Goal: Task Accomplishment & Management: Complete application form

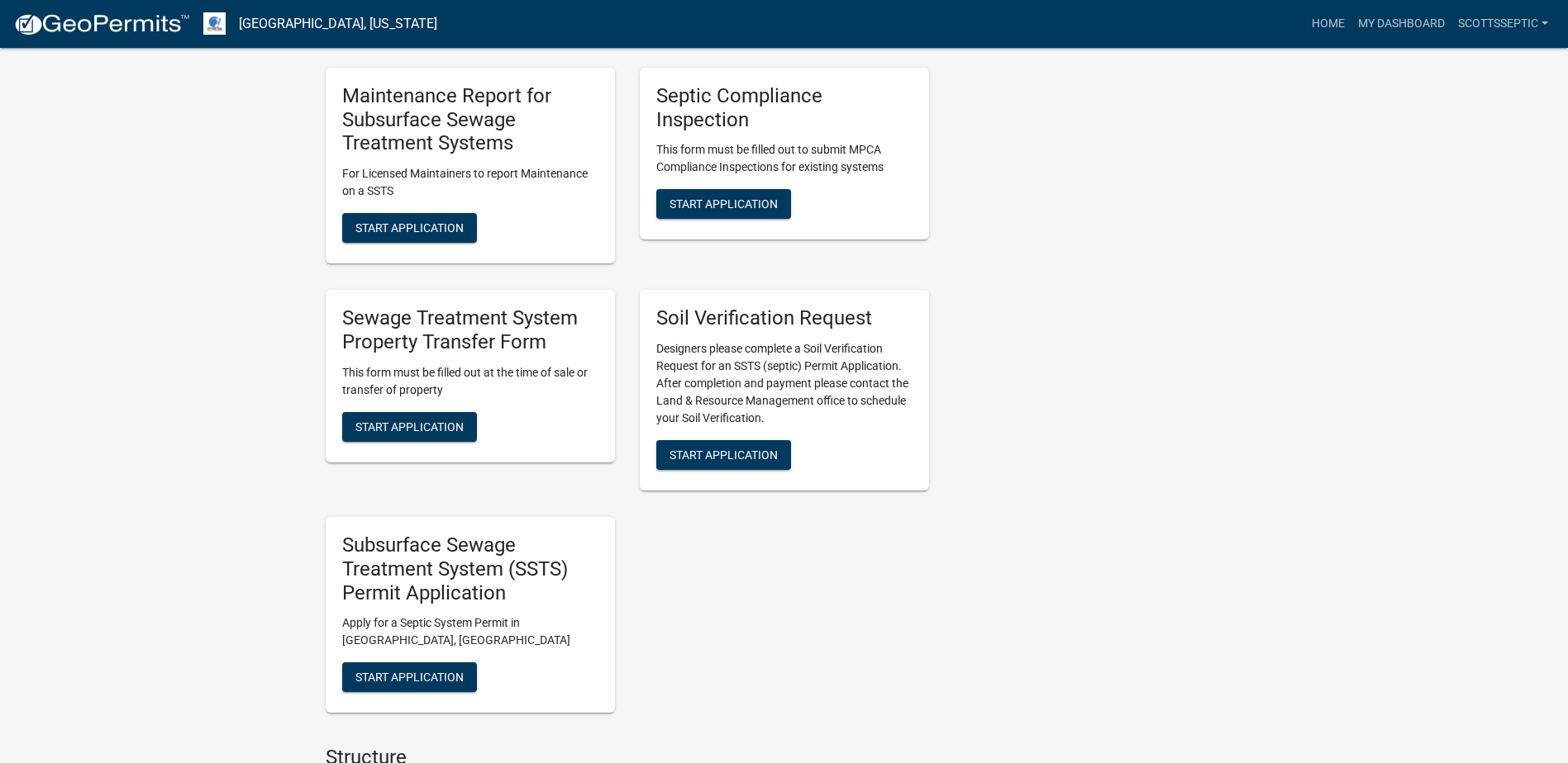
scroll to position [1156, 0]
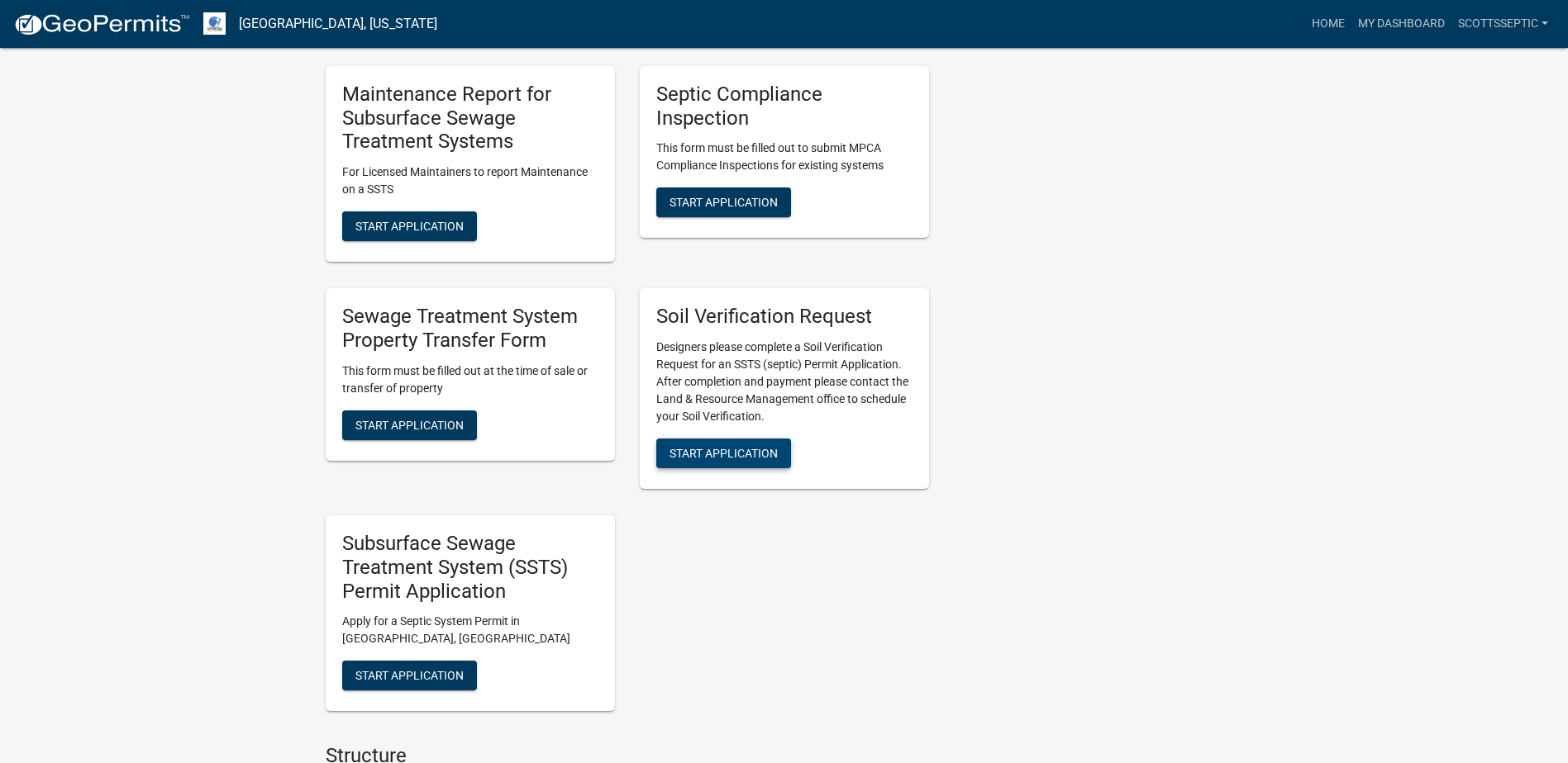
click at [715, 444] on button "Start Application" at bounding box center [723, 453] width 134 height 30
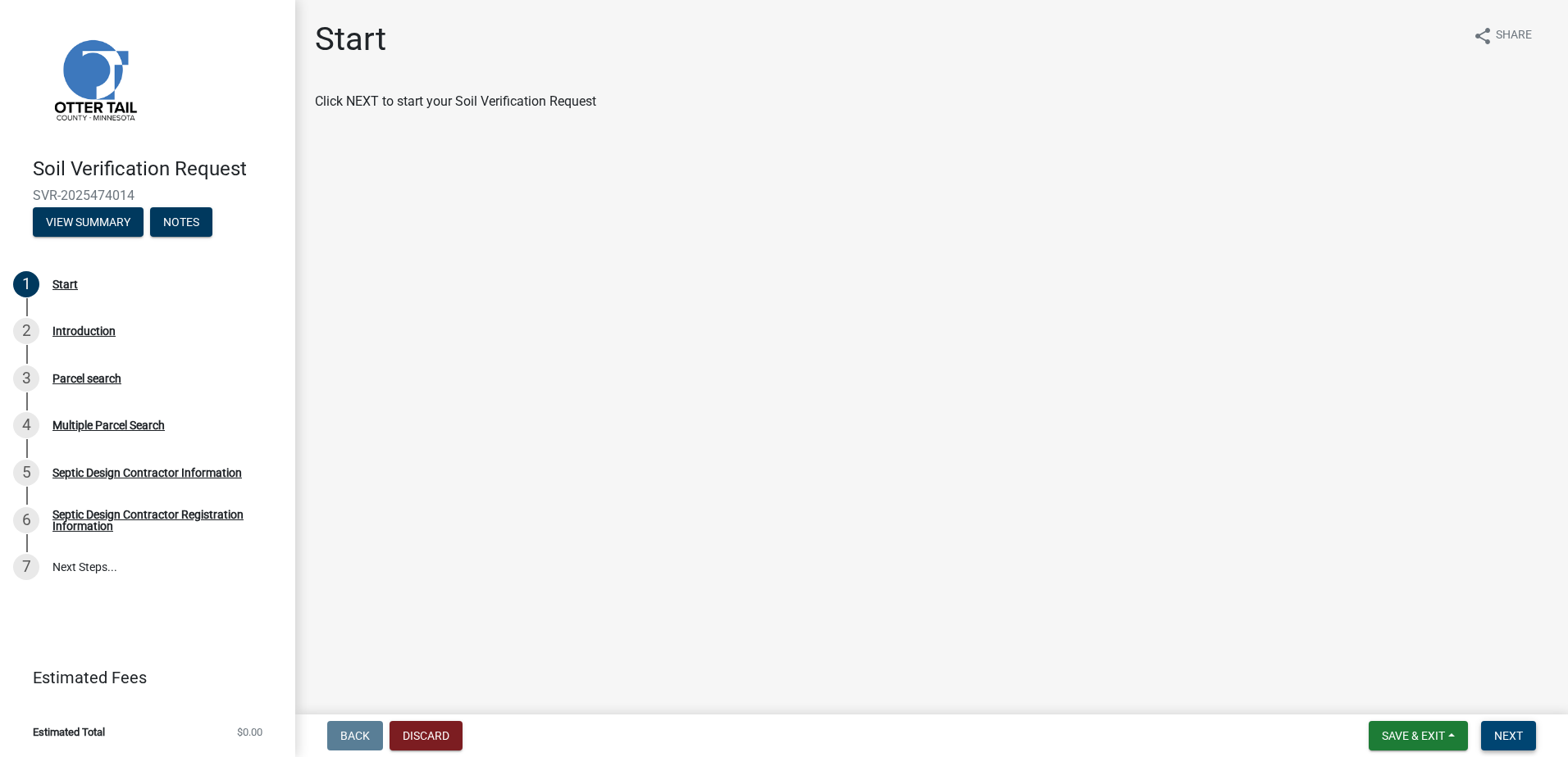
click at [1502, 727] on button "Next" at bounding box center [1508, 735] width 55 height 30
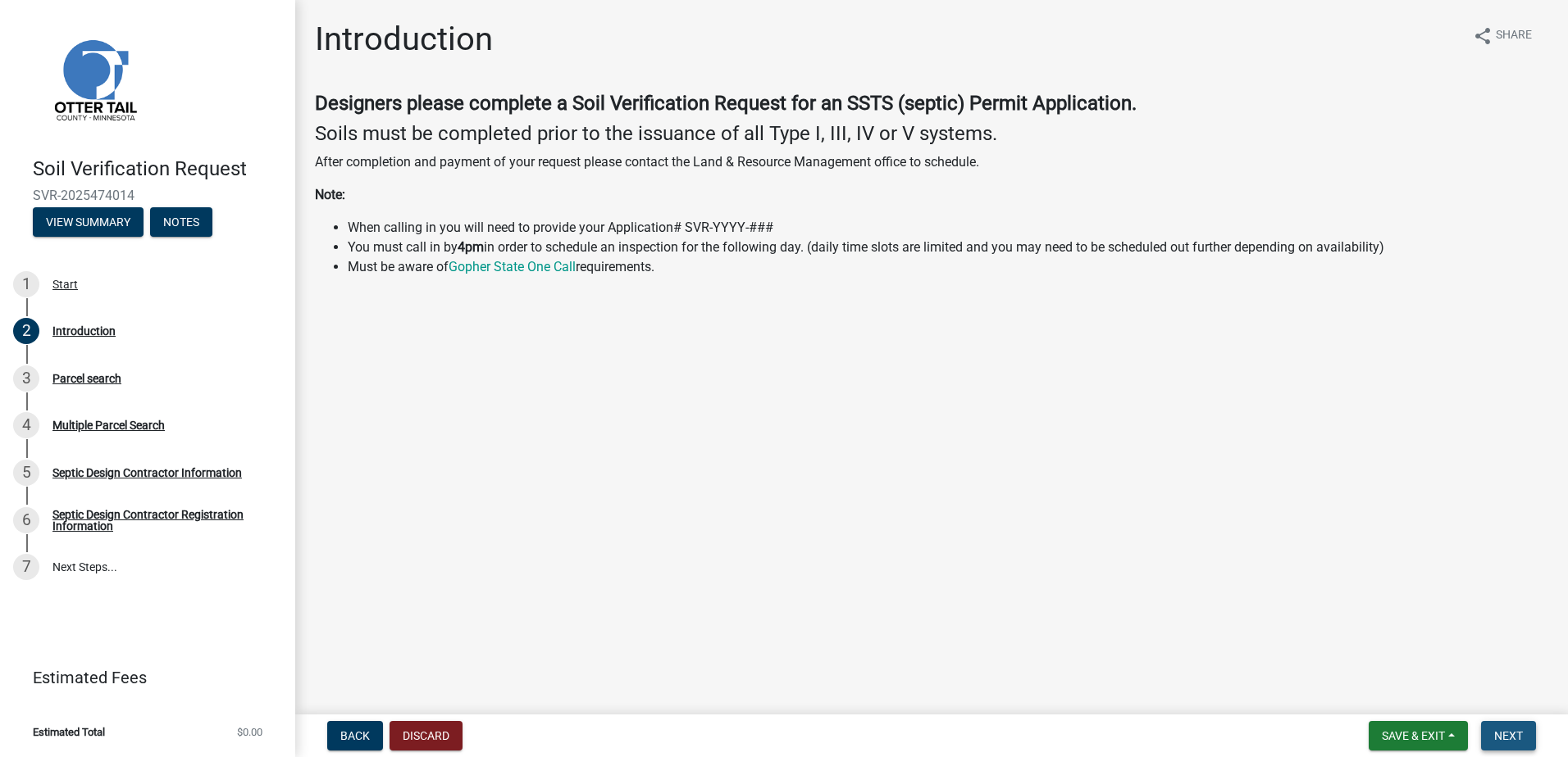
click at [1508, 734] on span "Next" at bounding box center [1508, 736] width 29 height 14
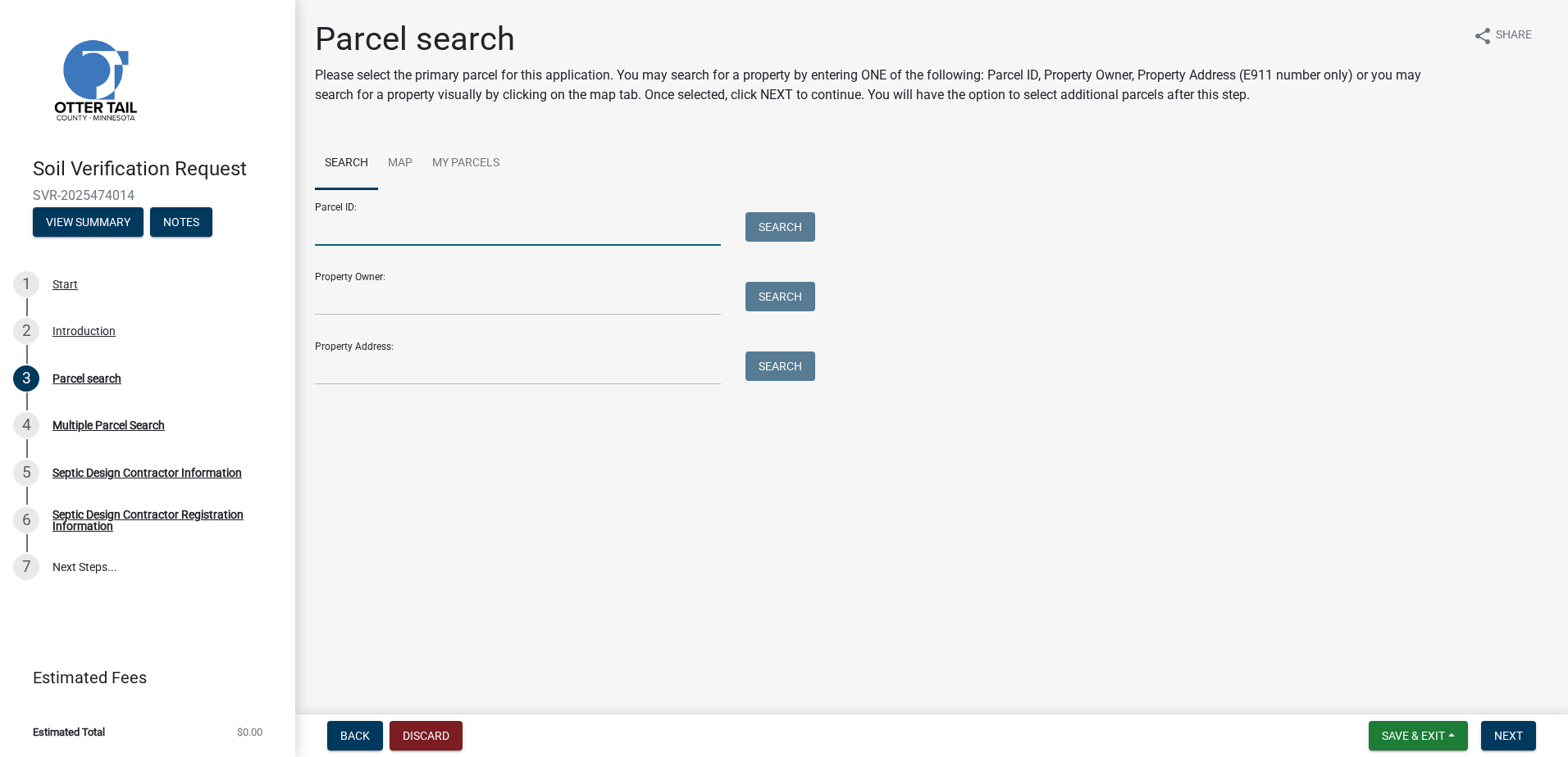
drag, startPoint x: 344, startPoint y: 241, endPoint x: 364, endPoint y: 223, distance: 26.9
click at [344, 240] on input "Parcel ID:" at bounding box center [518, 229] width 406 height 33
type input "74000990697000"
click at [777, 236] on button "Search" at bounding box center [780, 227] width 69 height 30
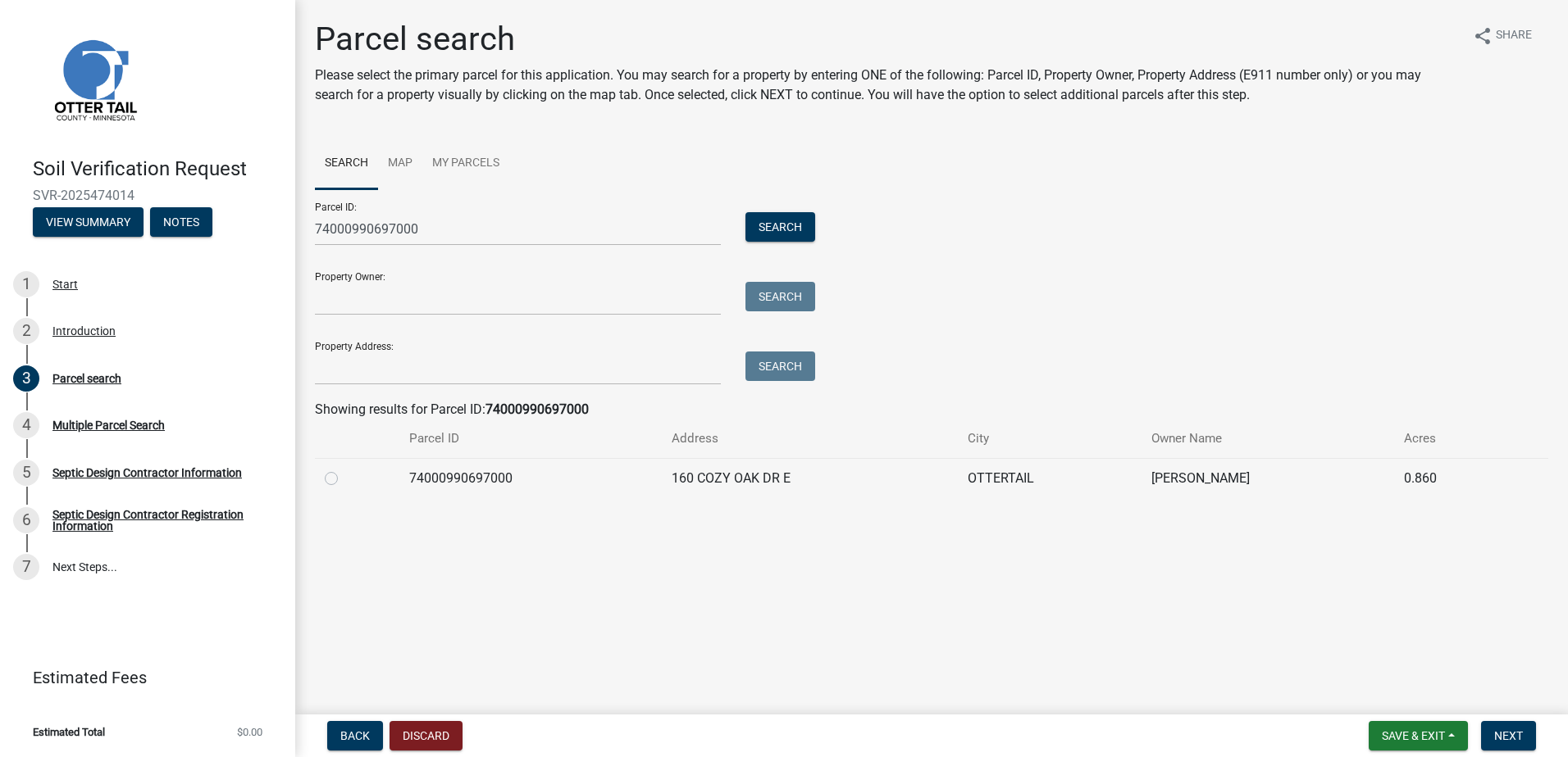
click at [344, 469] on label at bounding box center [344, 469] width 0 height 0
click at [344, 479] on input "radio" at bounding box center [350, 474] width 11 height 11
radio input "true"
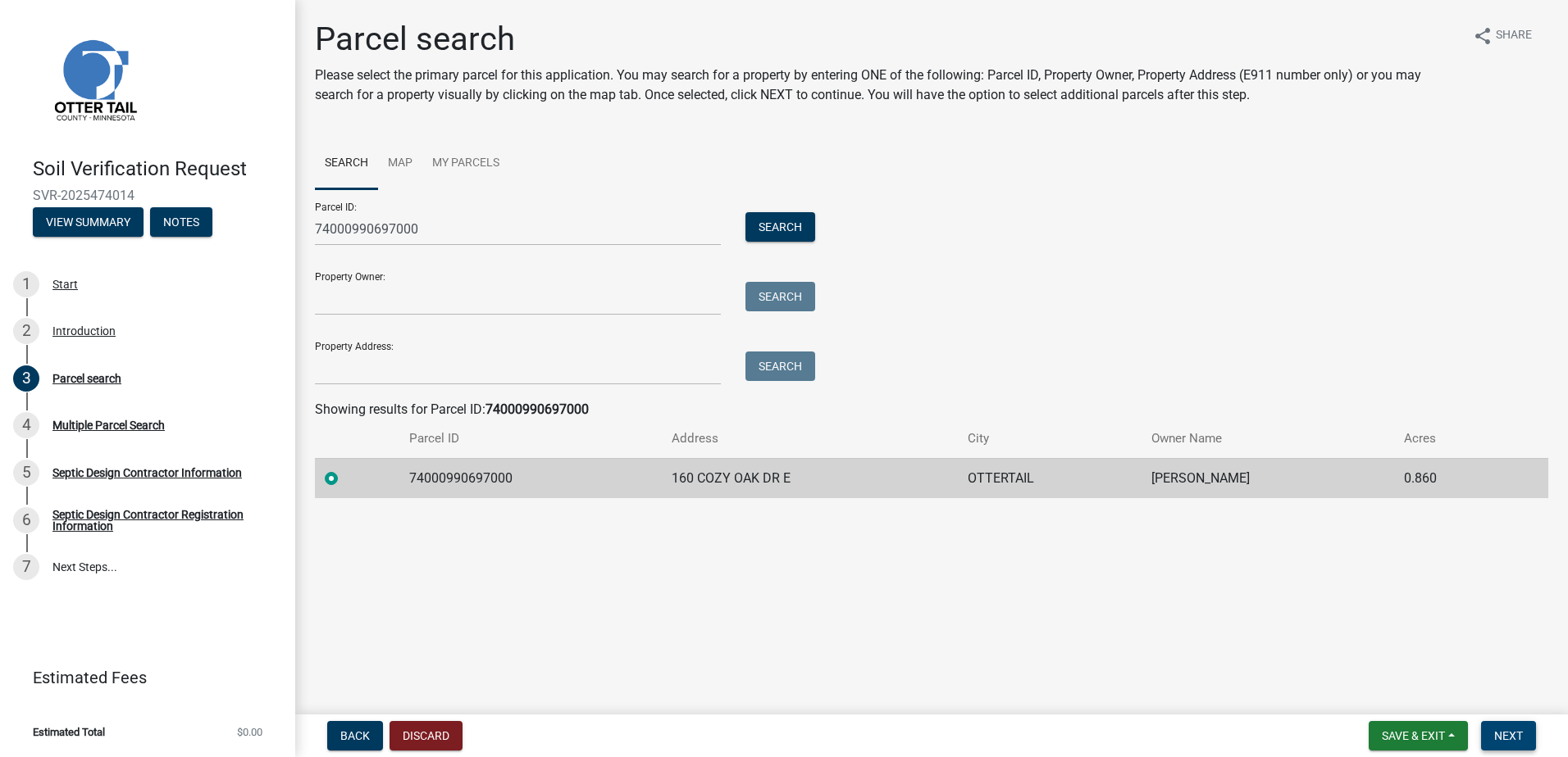
click at [1506, 739] on span "Next" at bounding box center [1508, 736] width 29 height 14
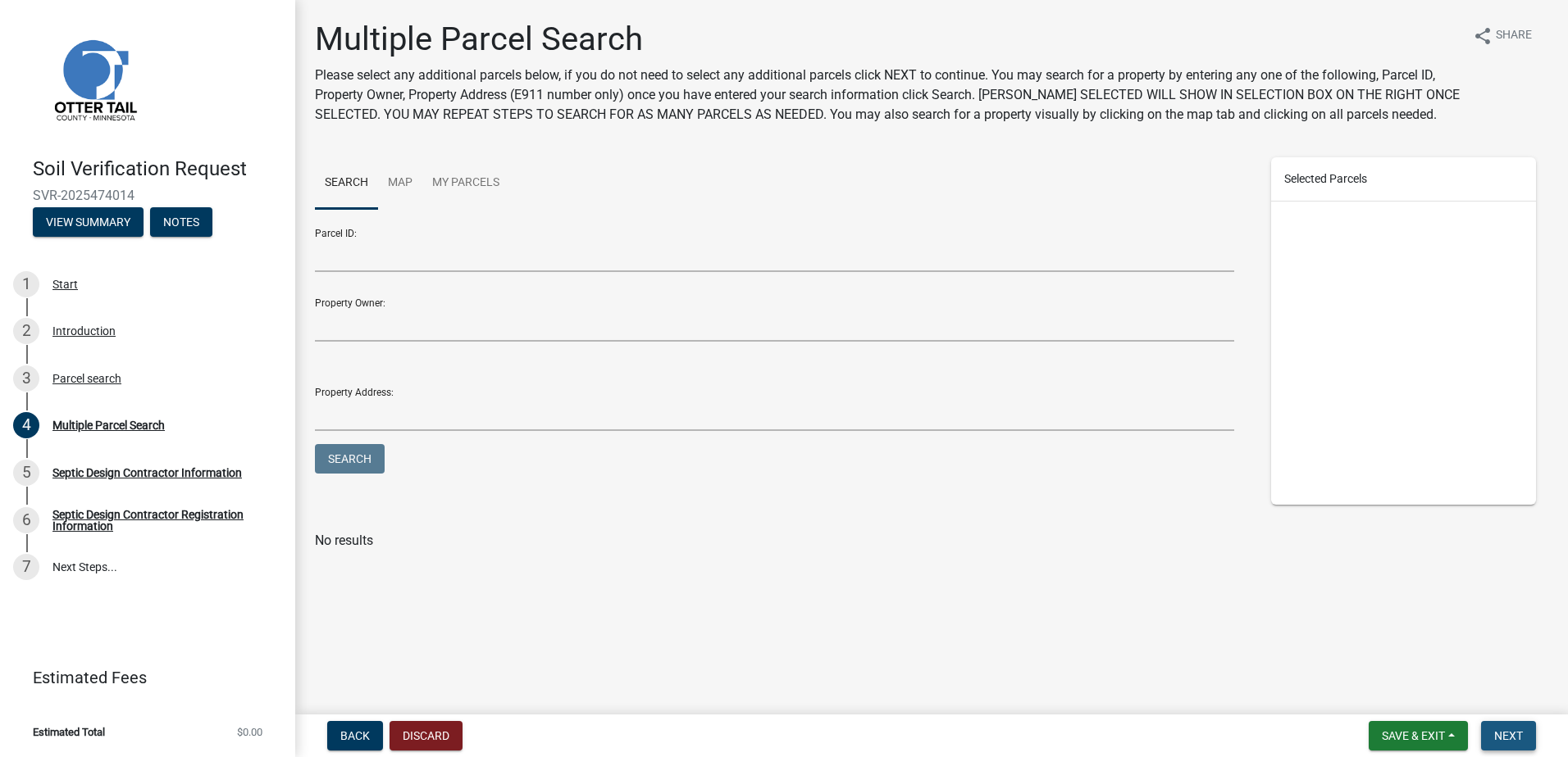
click at [1486, 739] on button "Next" at bounding box center [1508, 735] width 55 height 30
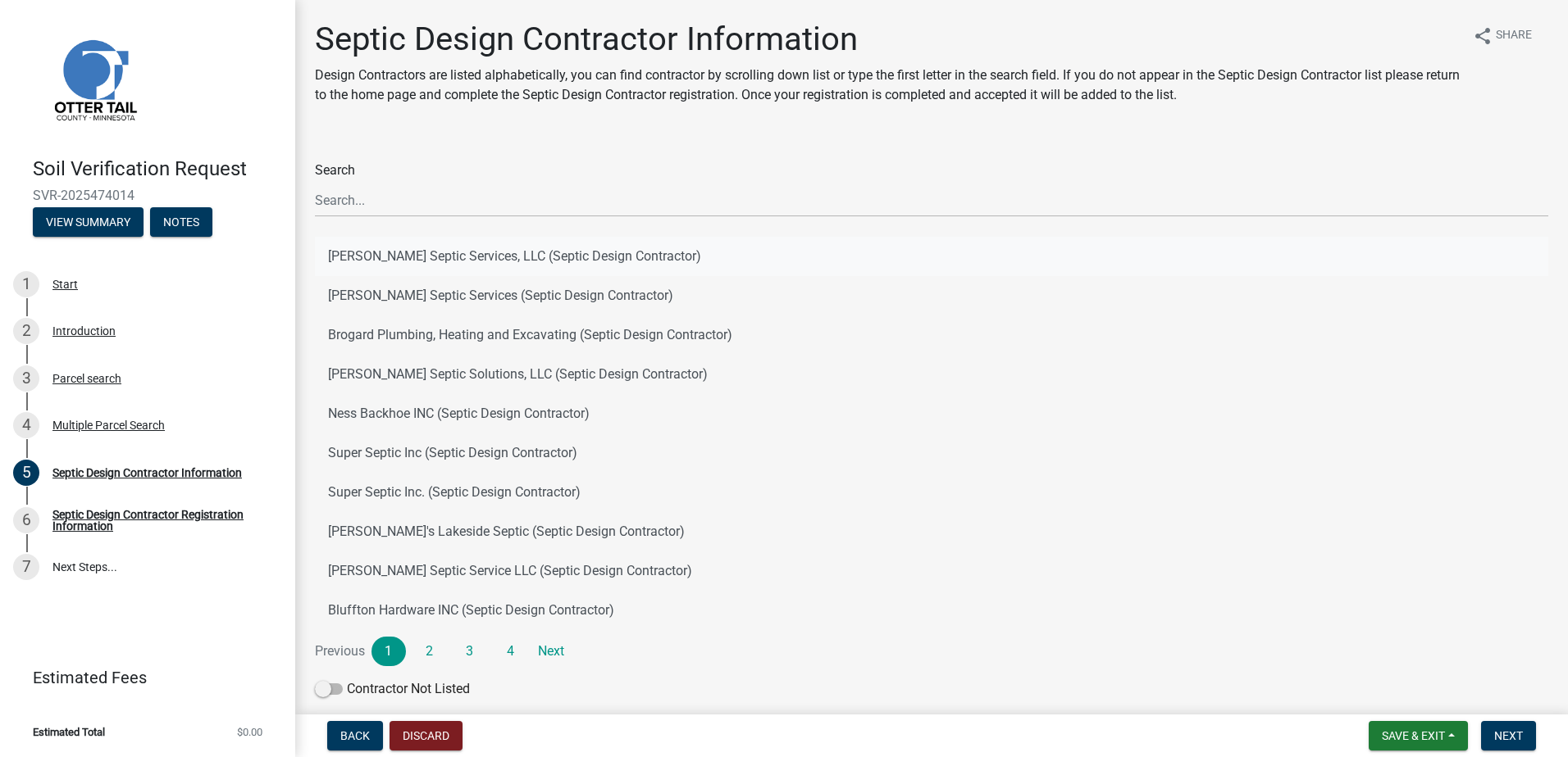
click at [406, 251] on button "Scott's Septic Services, LLC (Septic Design Contractor)" at bounding box center [931, 257] width 1233 height 40
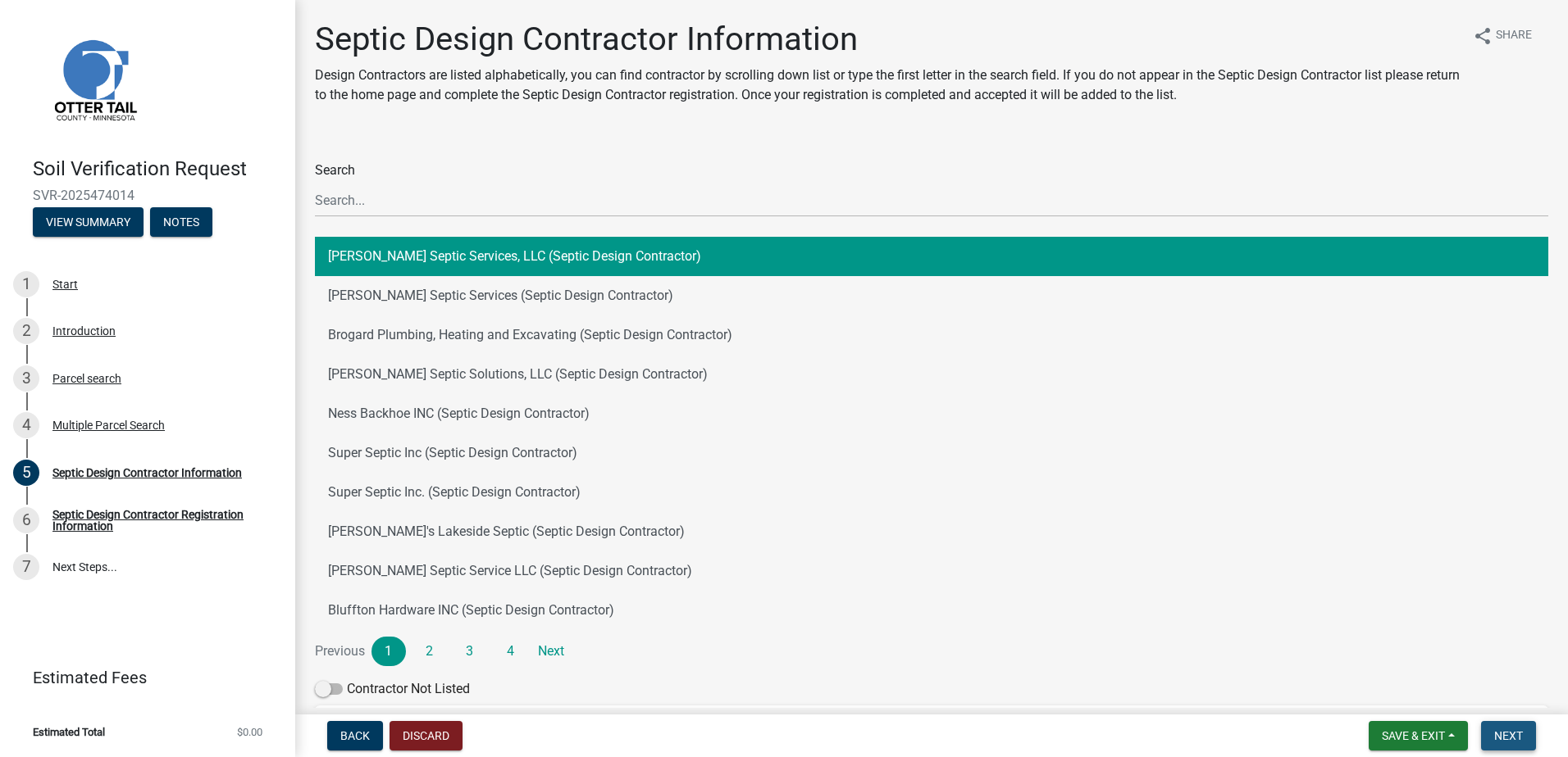
click at [1507, 738] on span "Next" at bounding box center [1508, 736] width 29 height 14
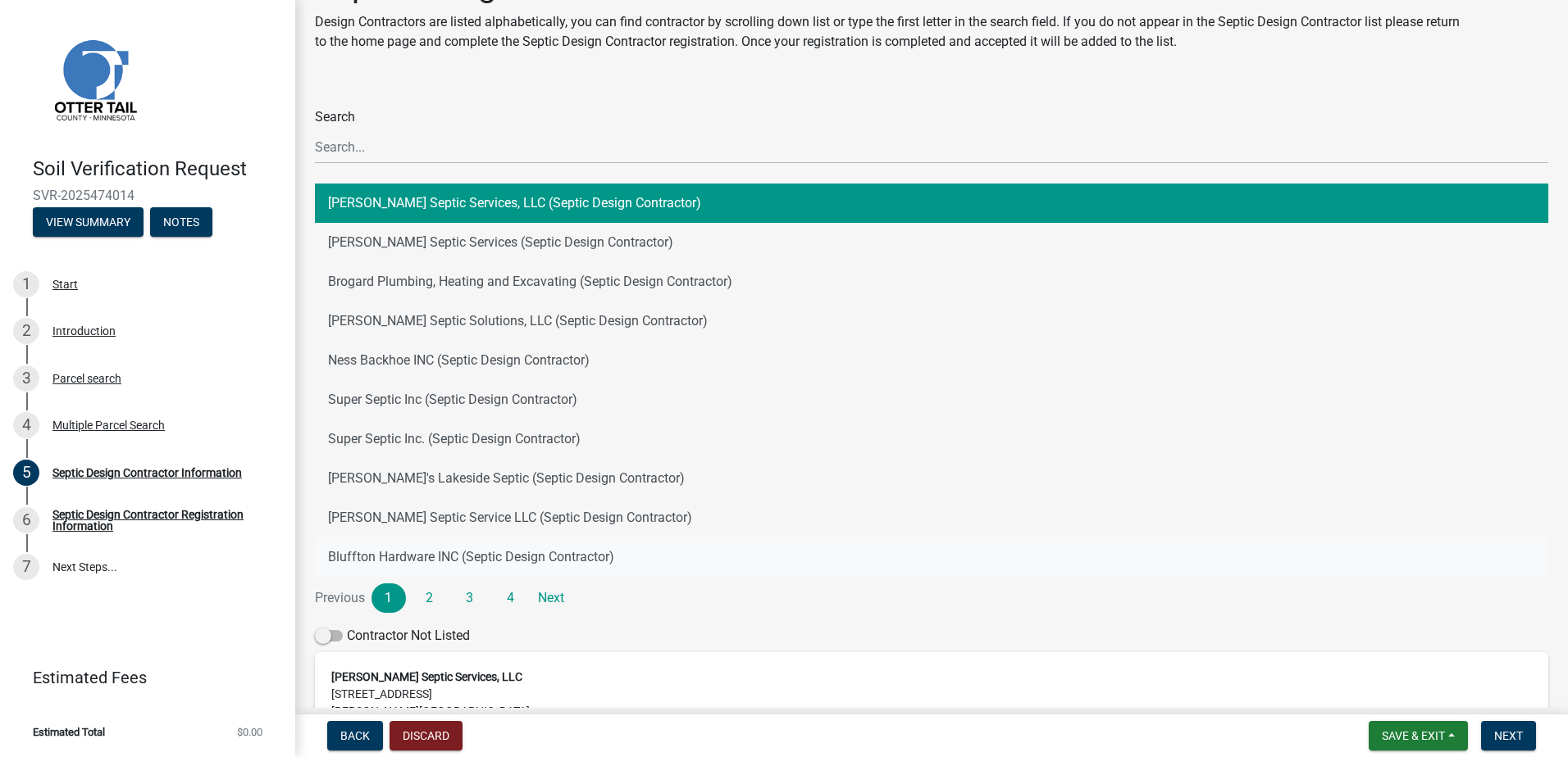
scroll to position [82, 0]
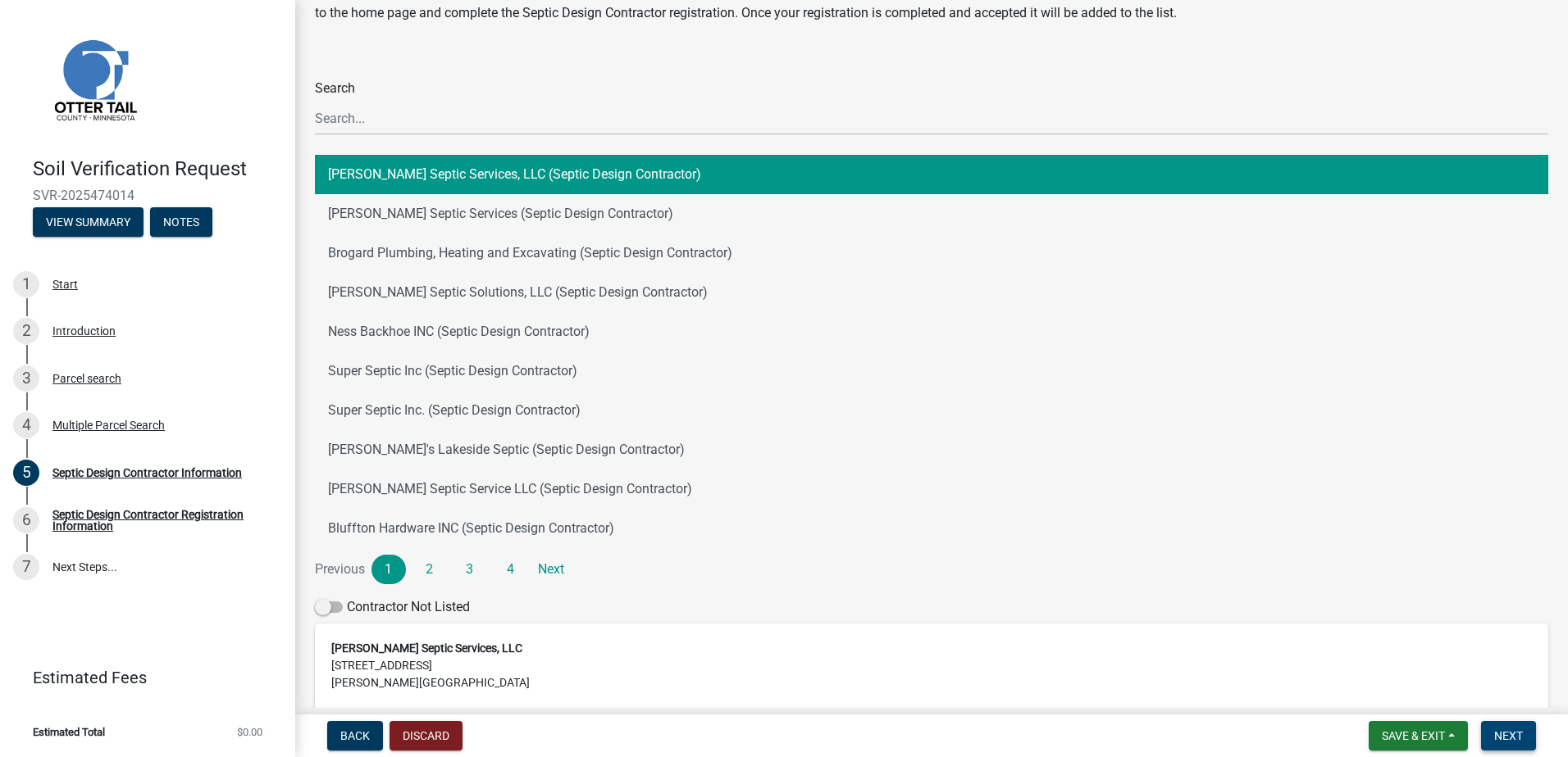
click at [1503, 735] on span "Next" at bounding box center [1508, 736] width 29 height 14
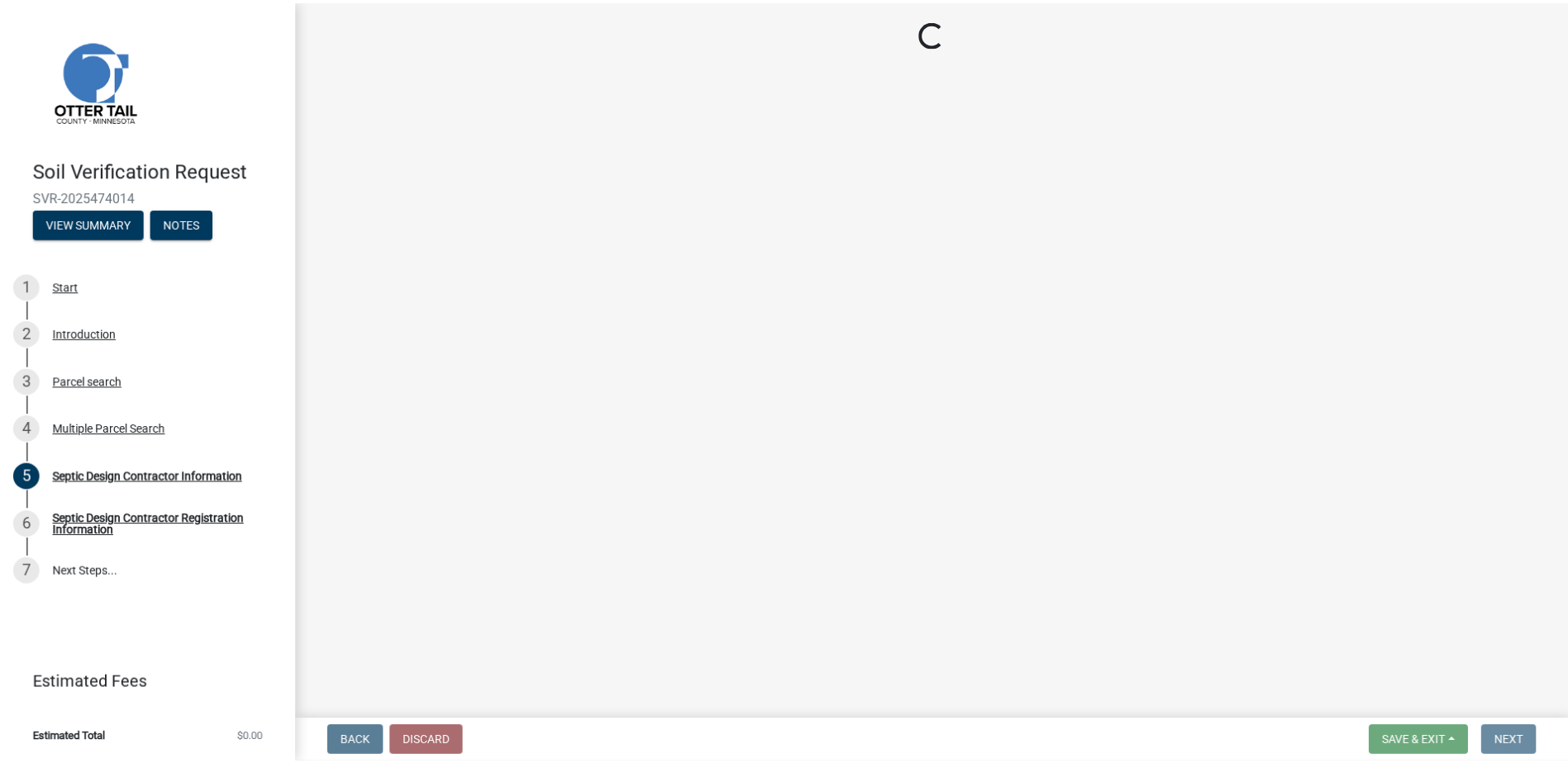
scroll to position [0, 0]
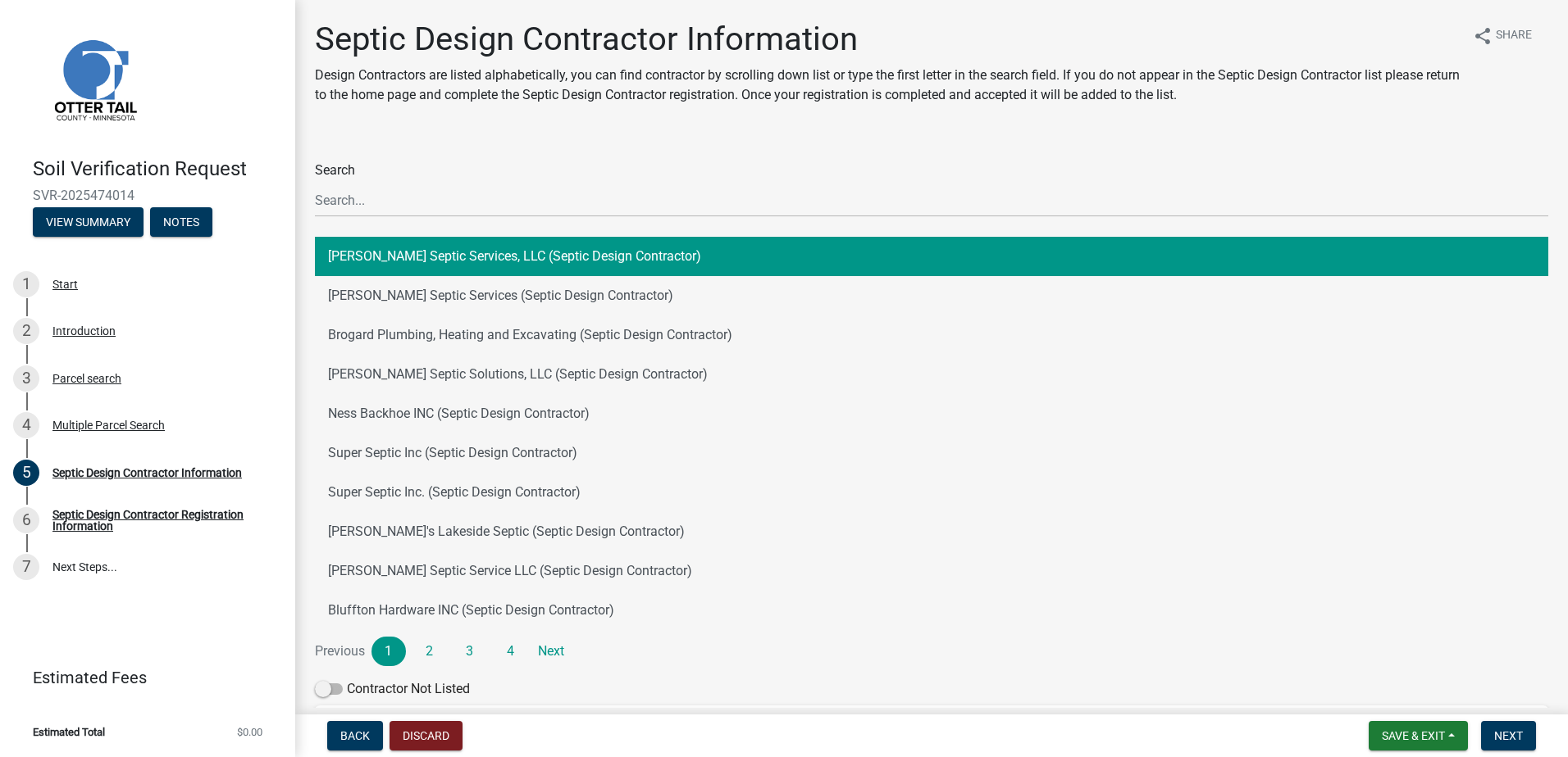
click at [394, 250] on button "Scott's Septic Services, LLC (Septic Design Contractor)" at bounding box center [931, 257] width 1233 height 40
click at [1513, 733] on span "Next" at bounding box center [1508, 736] width 29 height 14
click at [343, 734] on span "Back" at bounding box center [354, 736] width 30 height 14
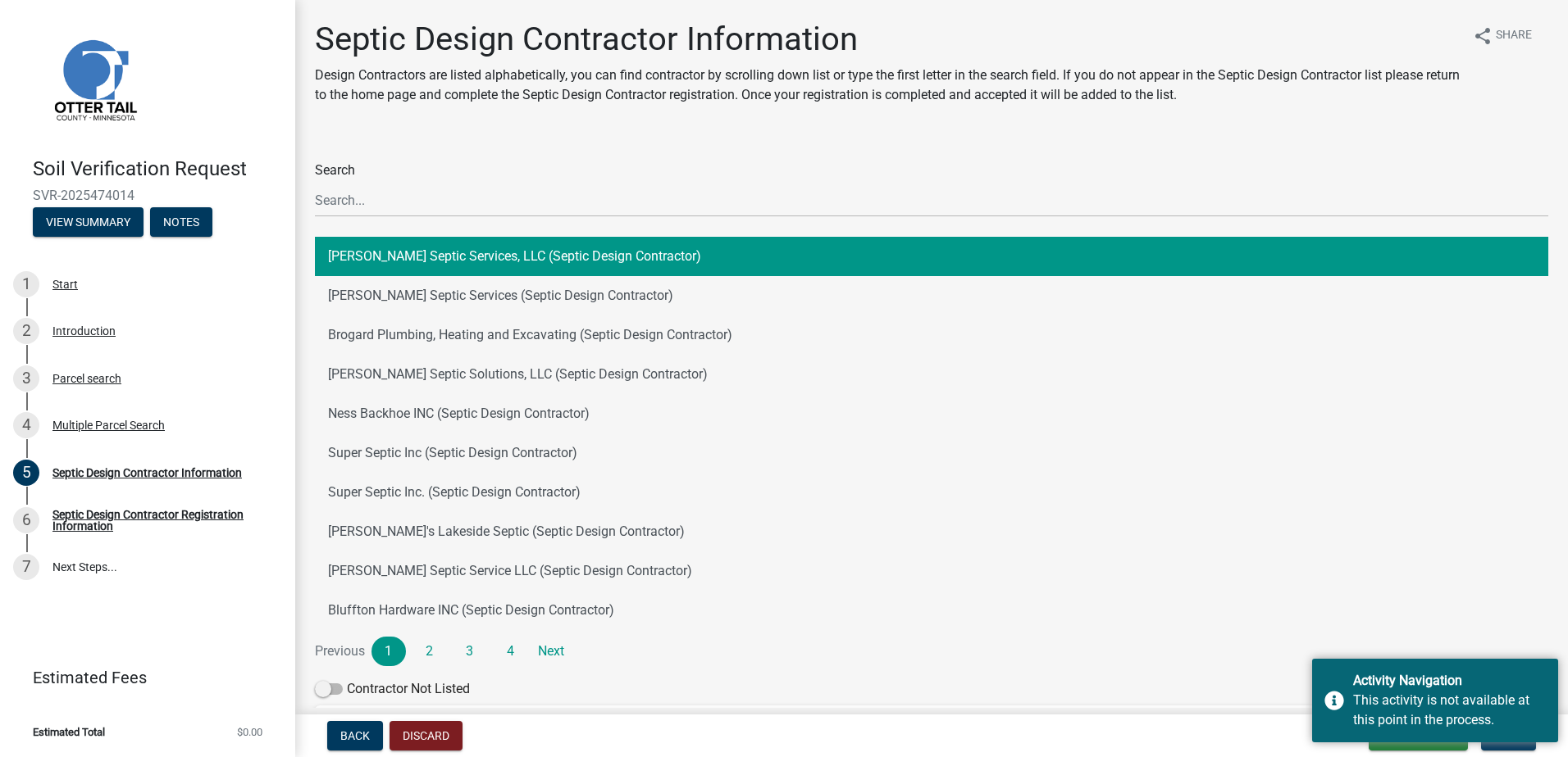
click at [939, 631] on ul "Scott's Septic Services, LLC (Septic Design Contractor) Hensch's Septic Service…" at bounding box center [931, 433] width 1233 height 406
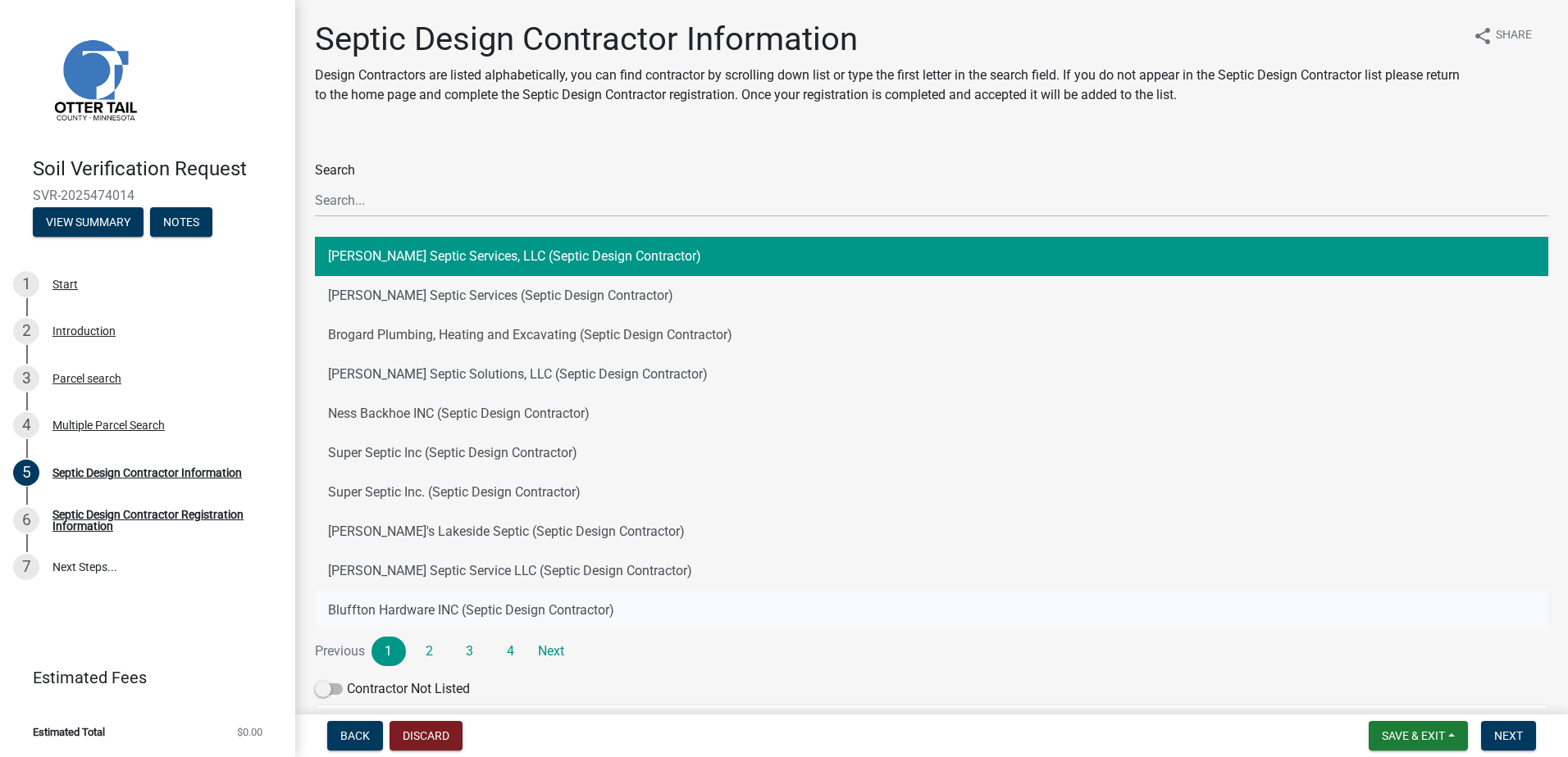
click at [1293, 626] on button "Bluffton Hardware INC (Septic Design Contractor)" at bounding box center [931, 611] width 1233 height 40
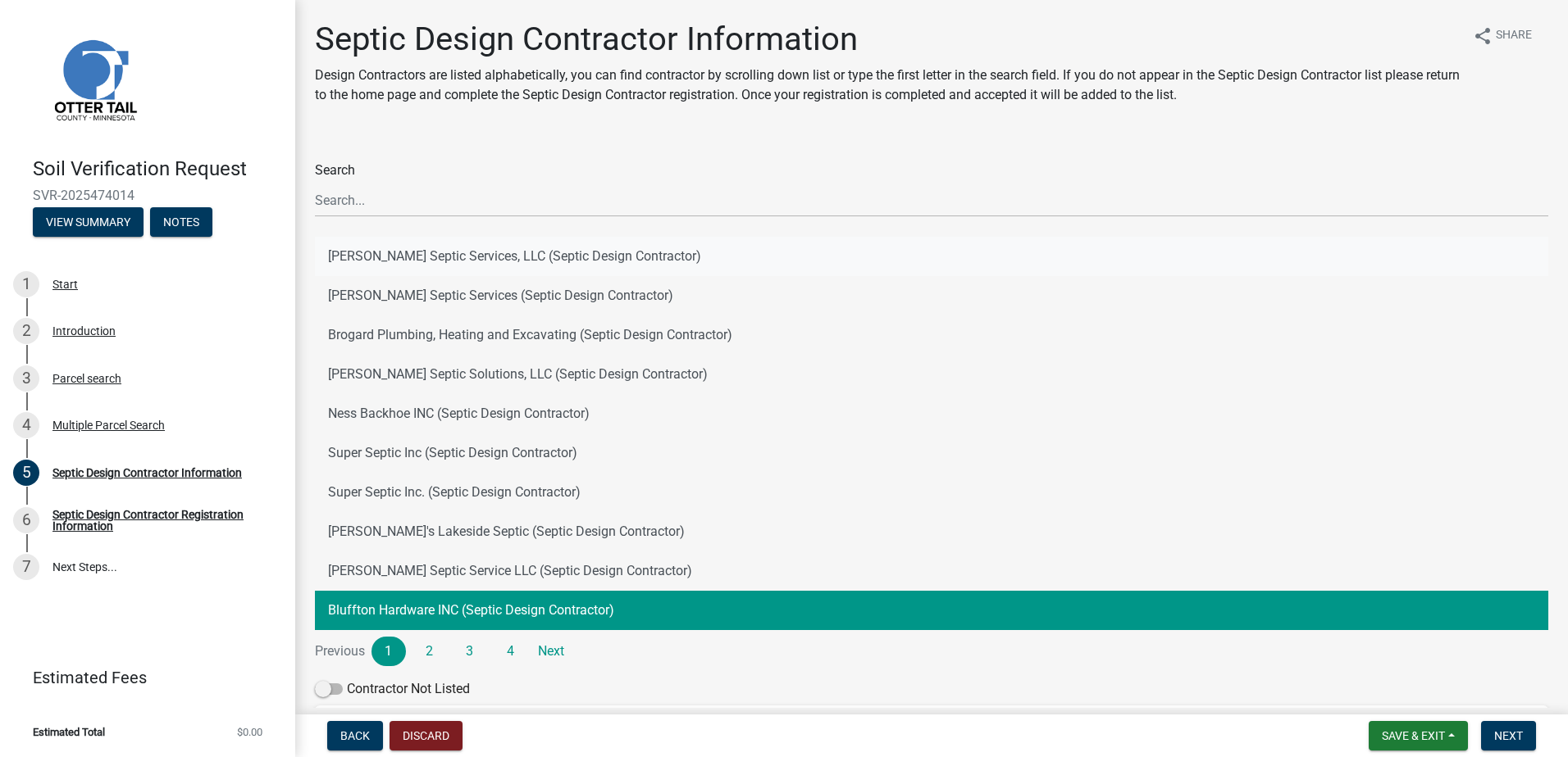
click at [425, 255] on button "Scott's Septic Services, LLC (Septic Design Contractor)" at bounding box center [931, 257] width 1233 height 40
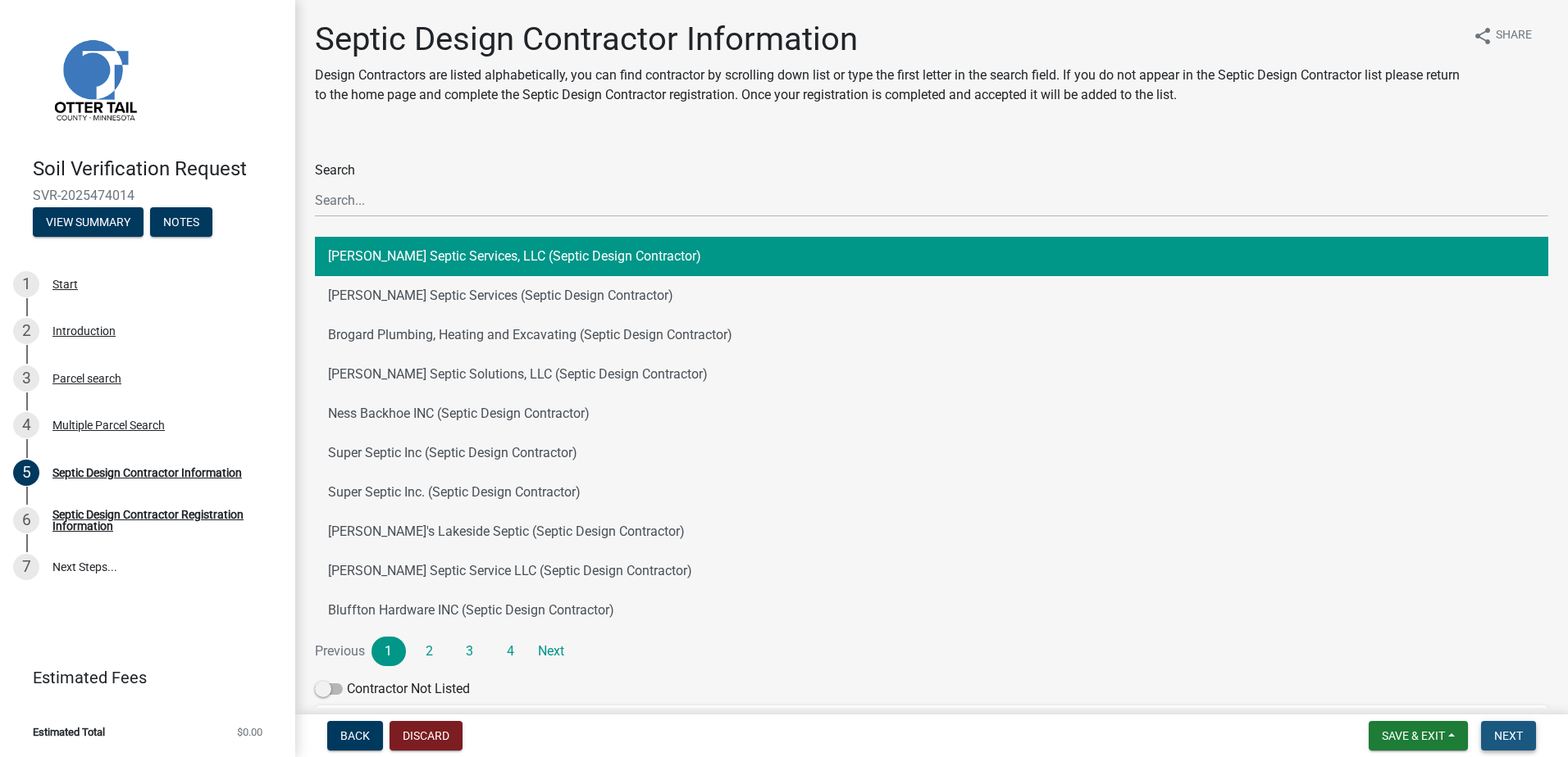
click at [1507, 734] on span "Next" at bounding box center [1508, 736] width 29 height 14
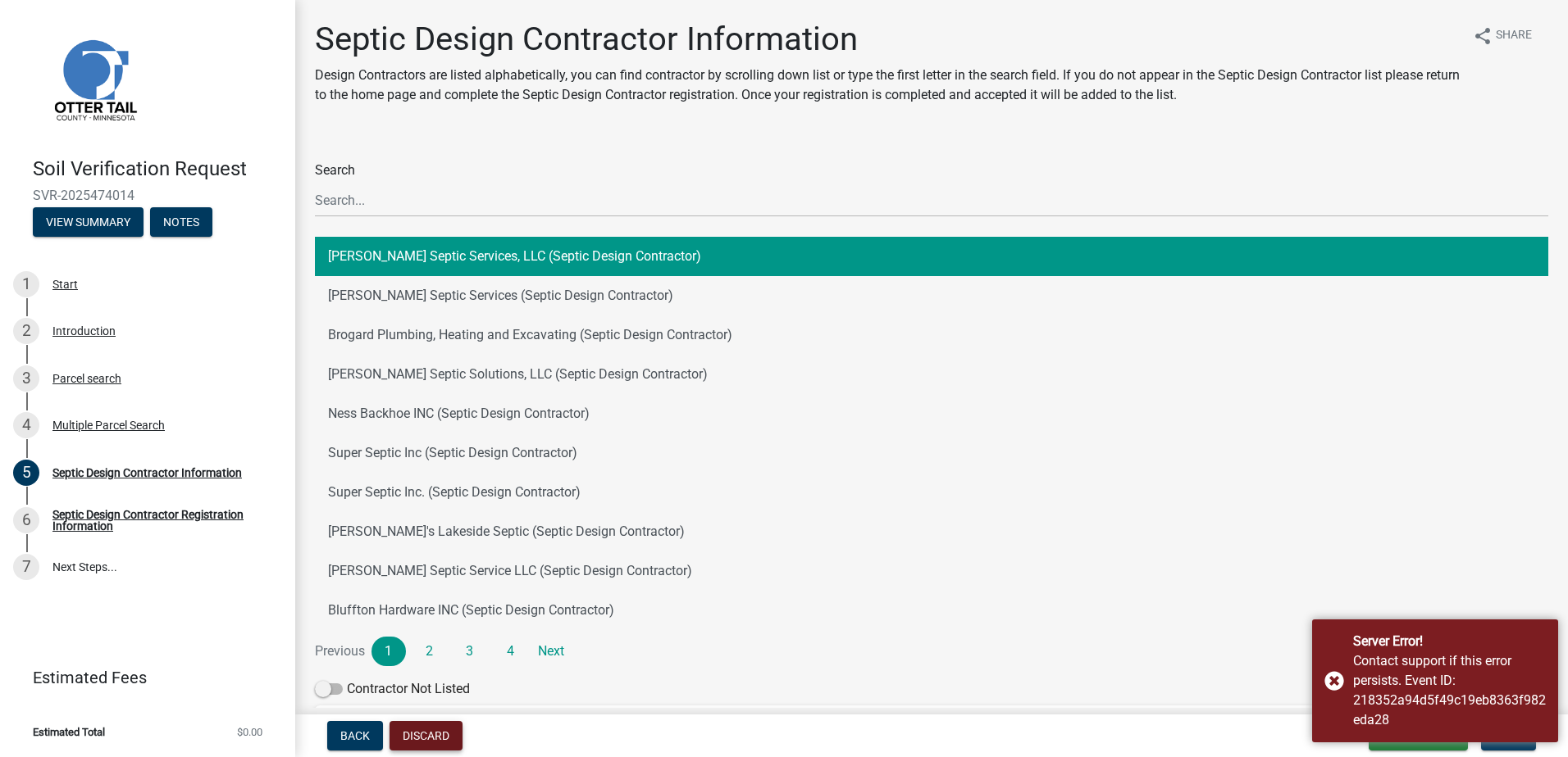
click at [419, 742] on button "Discard" at bounding box center [426, 735] width 73 height 30
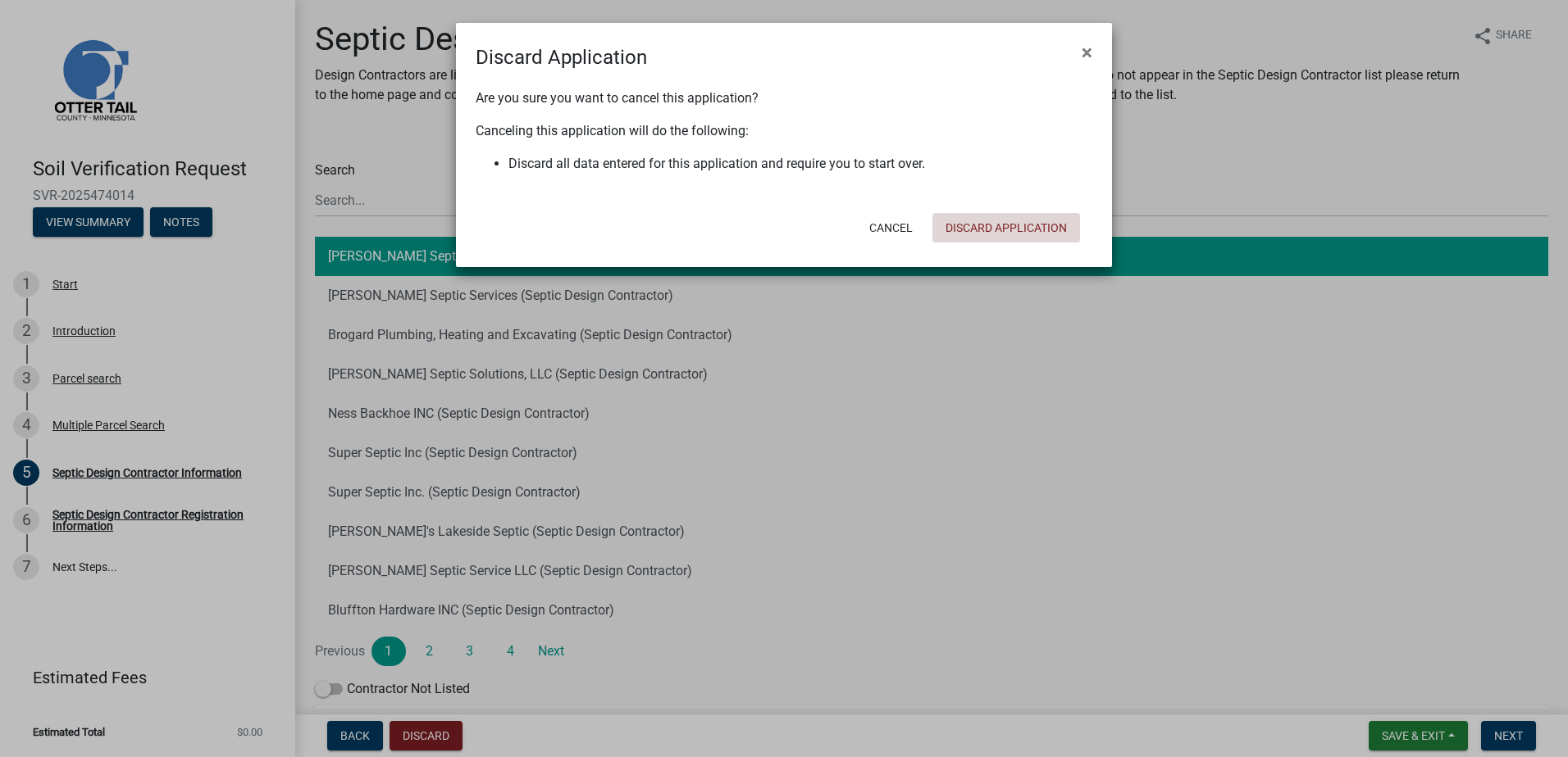
click at [987, 228] on button "Discard Application" at bounding box center [1006, 227] width 148 height 30
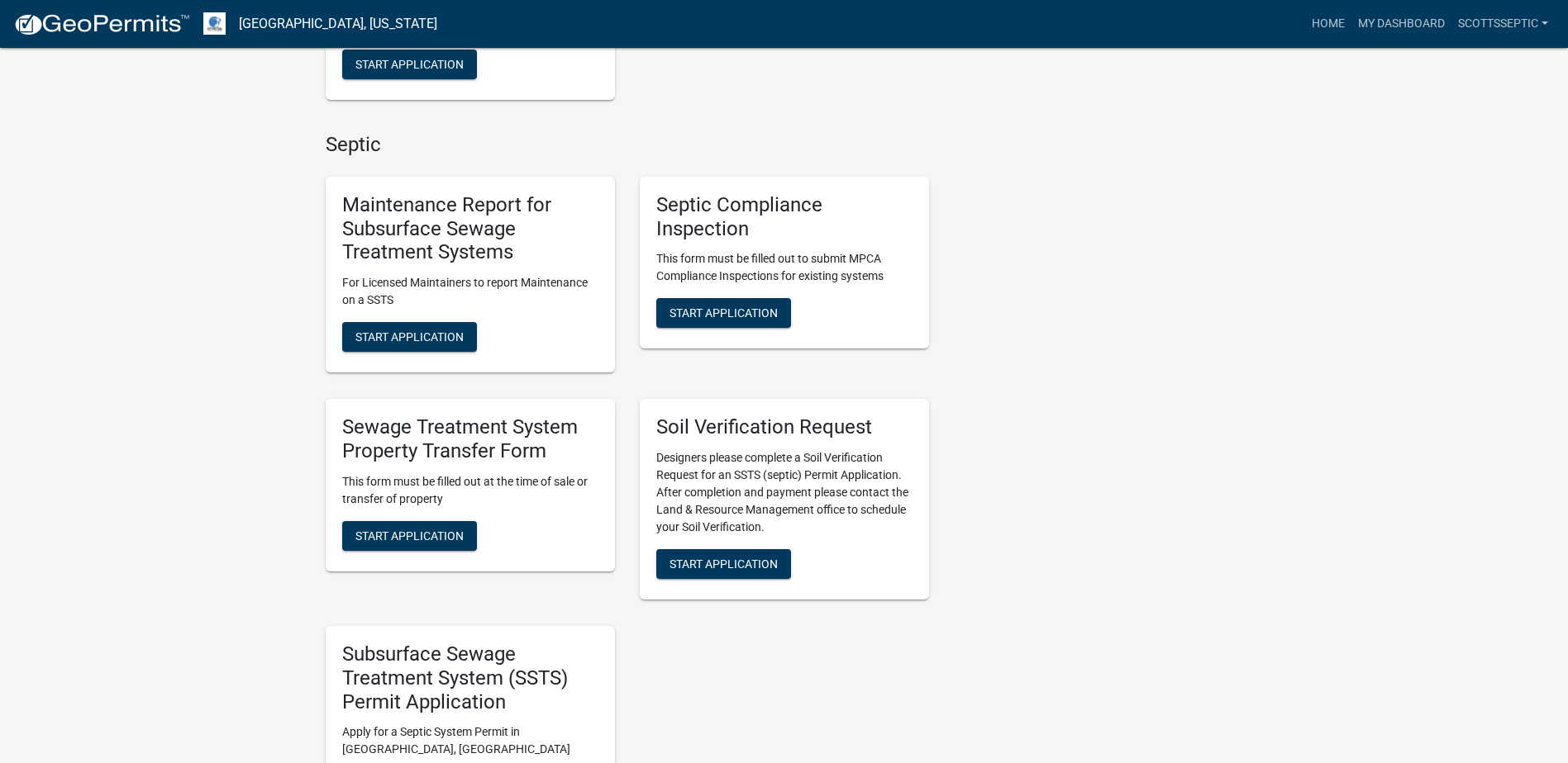
scroll to position [1074, 0]
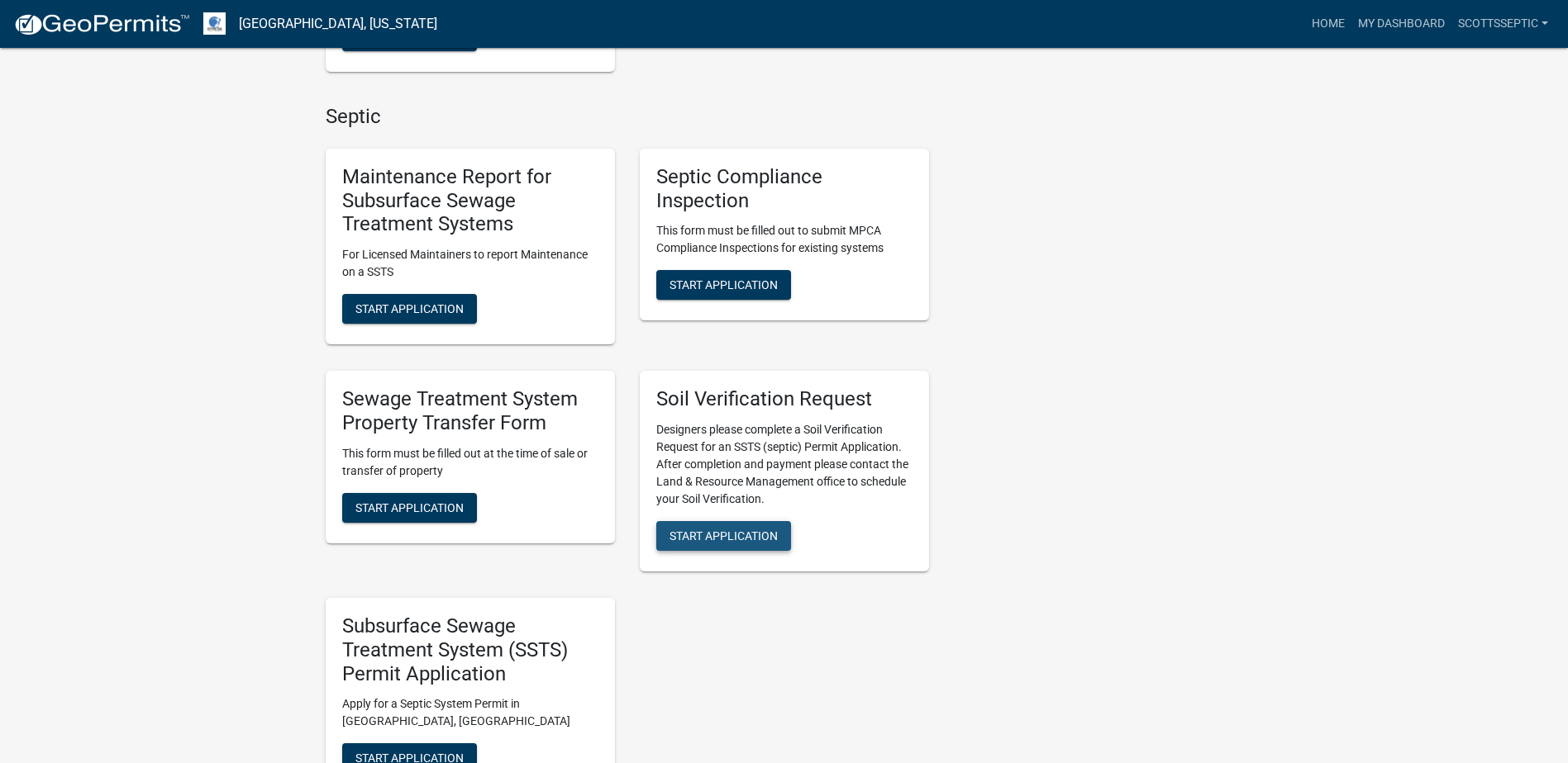
click at [747, 535] on span "Start Application" at bounding box center [723, 536] width 108 height 14
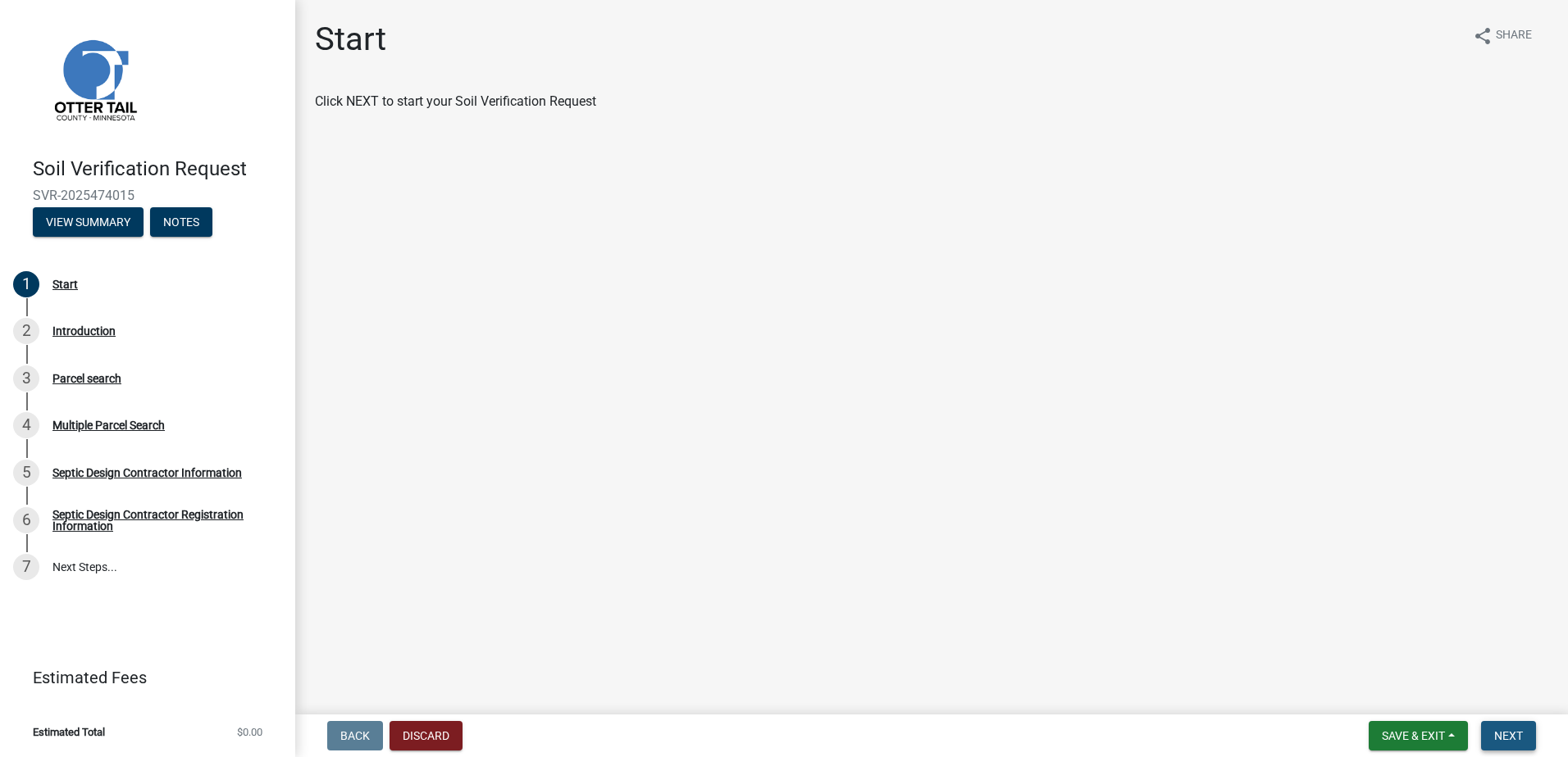
click at [1492, 732] on button "Next" at bounding box center [1508, 735] width 55 height 30
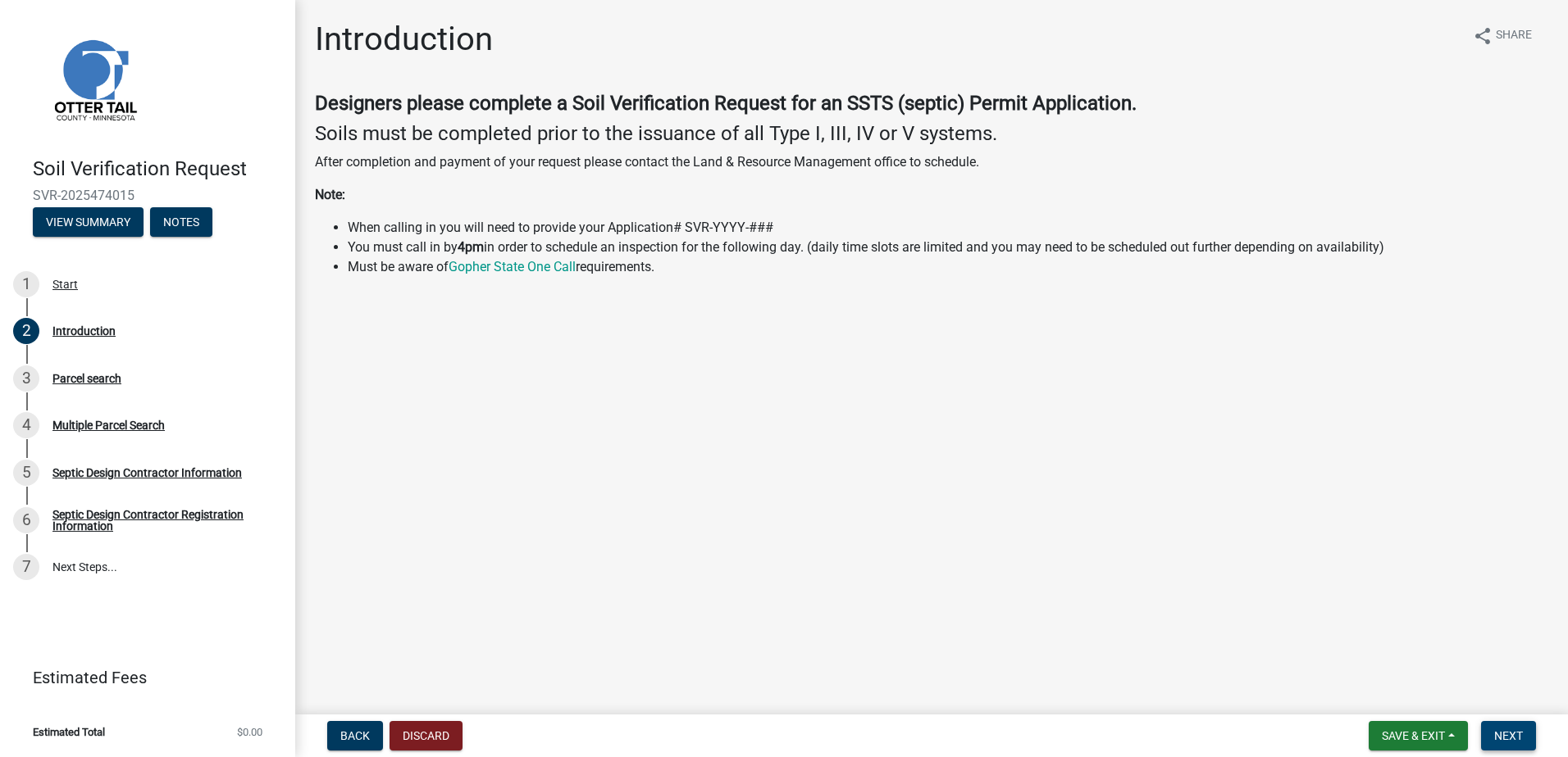
click at [1508, 736] on span "Next" at bounding box center [1508, 736] width 29 height 14
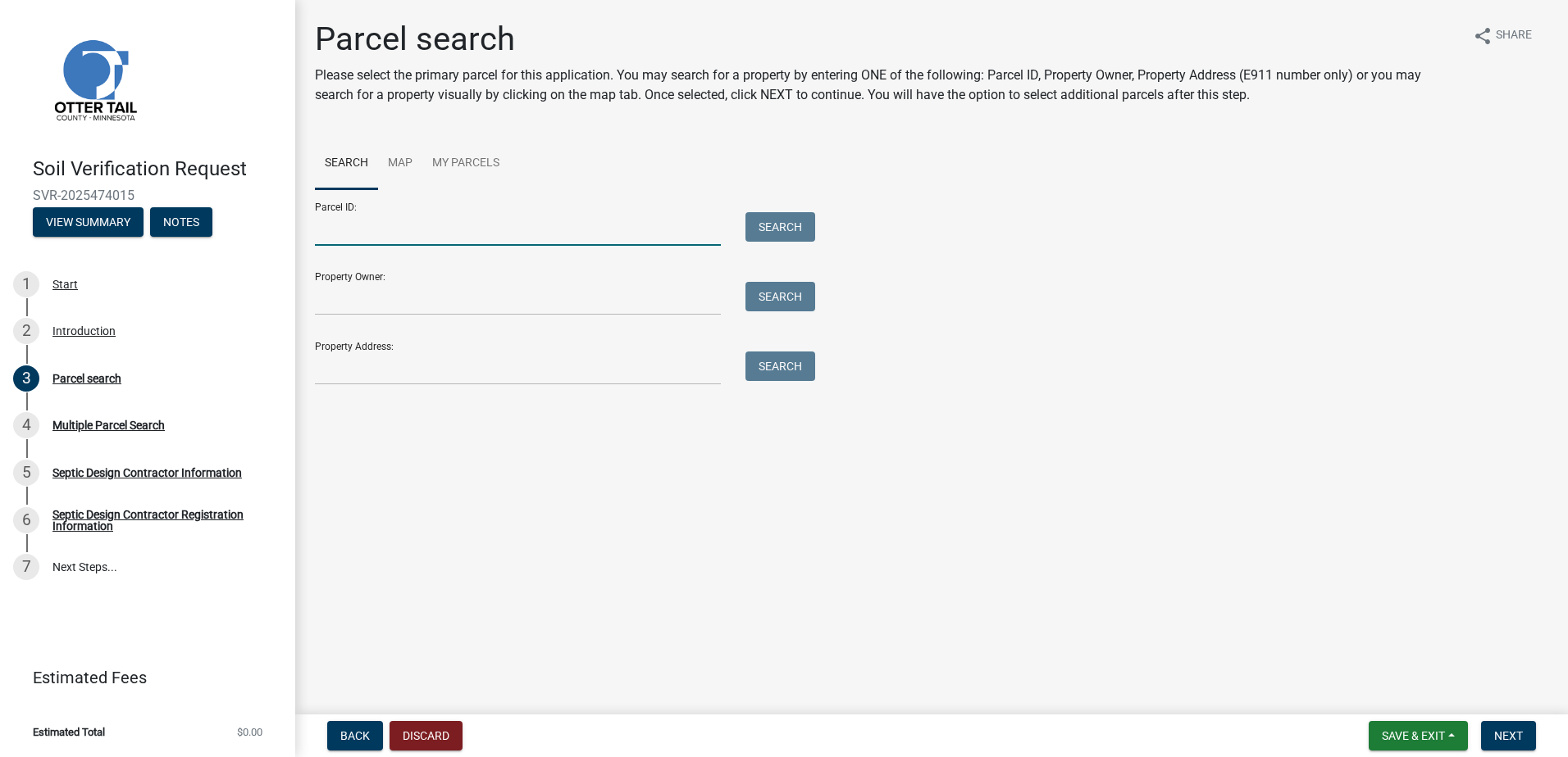
click at [351, 232] on input "Parcel ID:" at bounding box center [518, 229] width 406 height 33
type input "74000990697000"
click at [775, 241] on div "Search" at bounding box center [776, 229] width 87 height 33
click at [778, 232] on button "Search" at bounding box center [780, 227] width 69 height 30
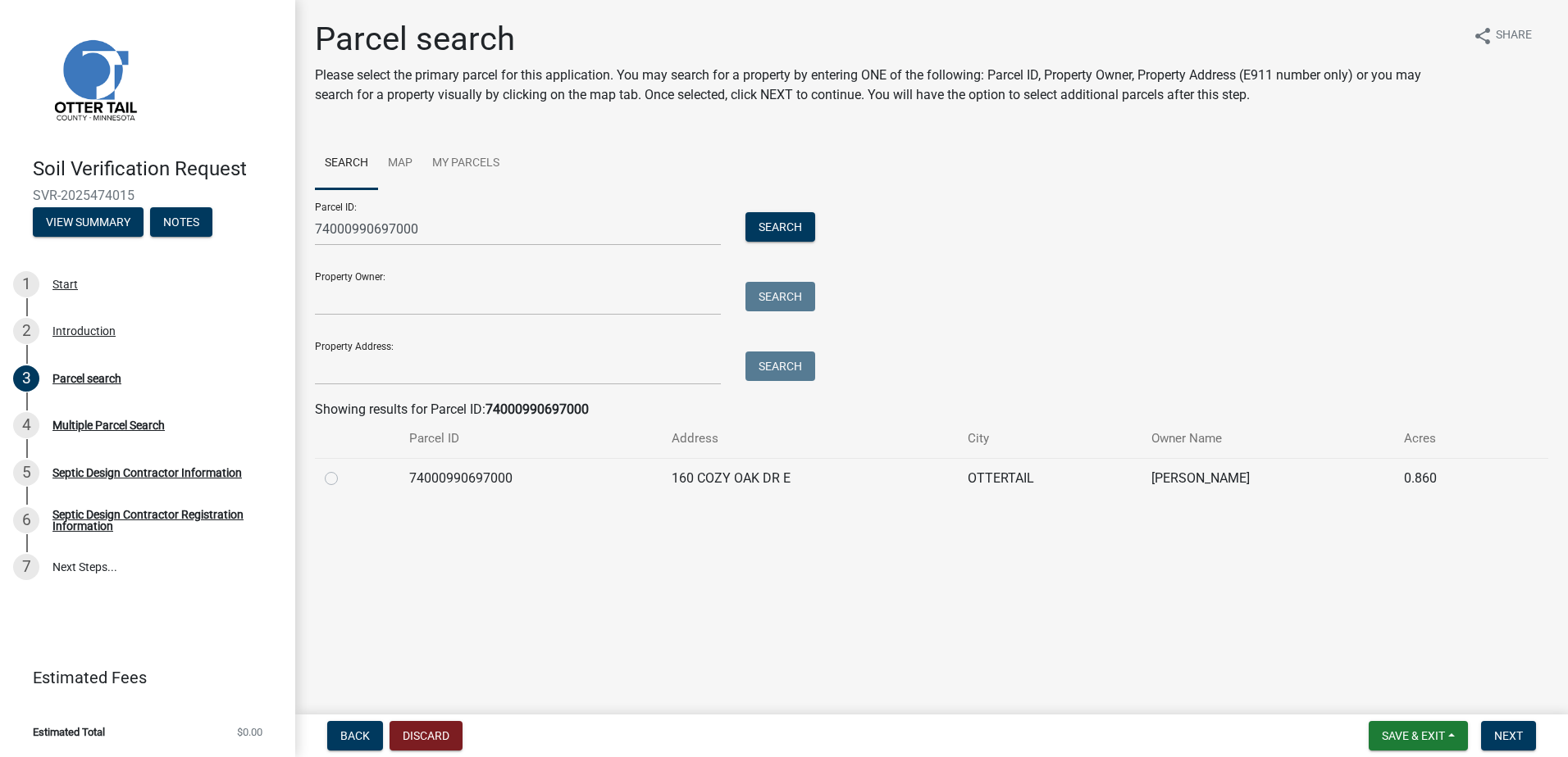
click at [344, 469] on label at bounding box center [344, 469] width 0 height 0
click at [344, 479] on input "radio" at bounding box center [350, 474] width 11 height 11
radio input "true"
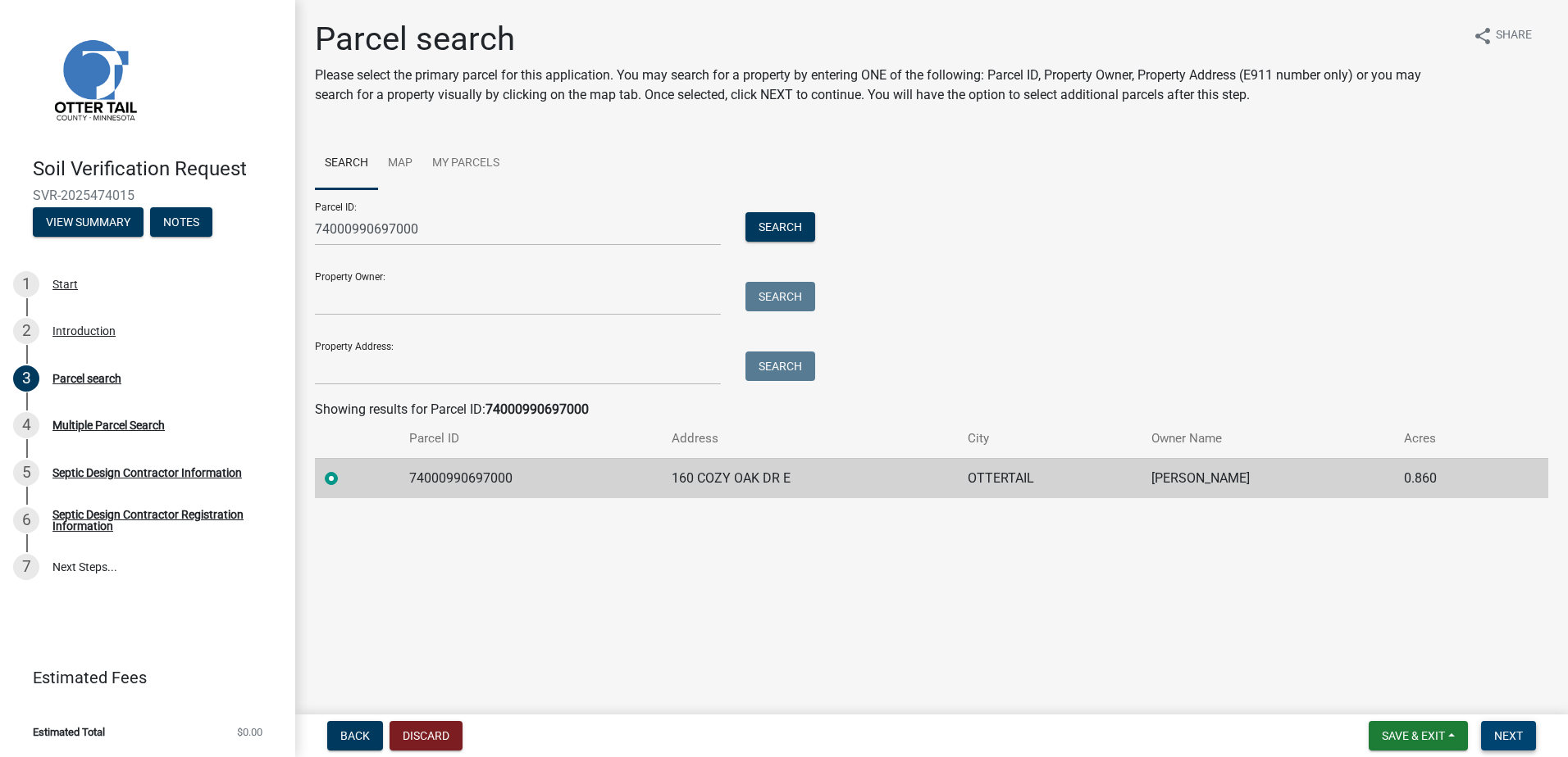
click at [1485, 732] on button "Next" at bounding box center [1508, 735] width 55 height 30
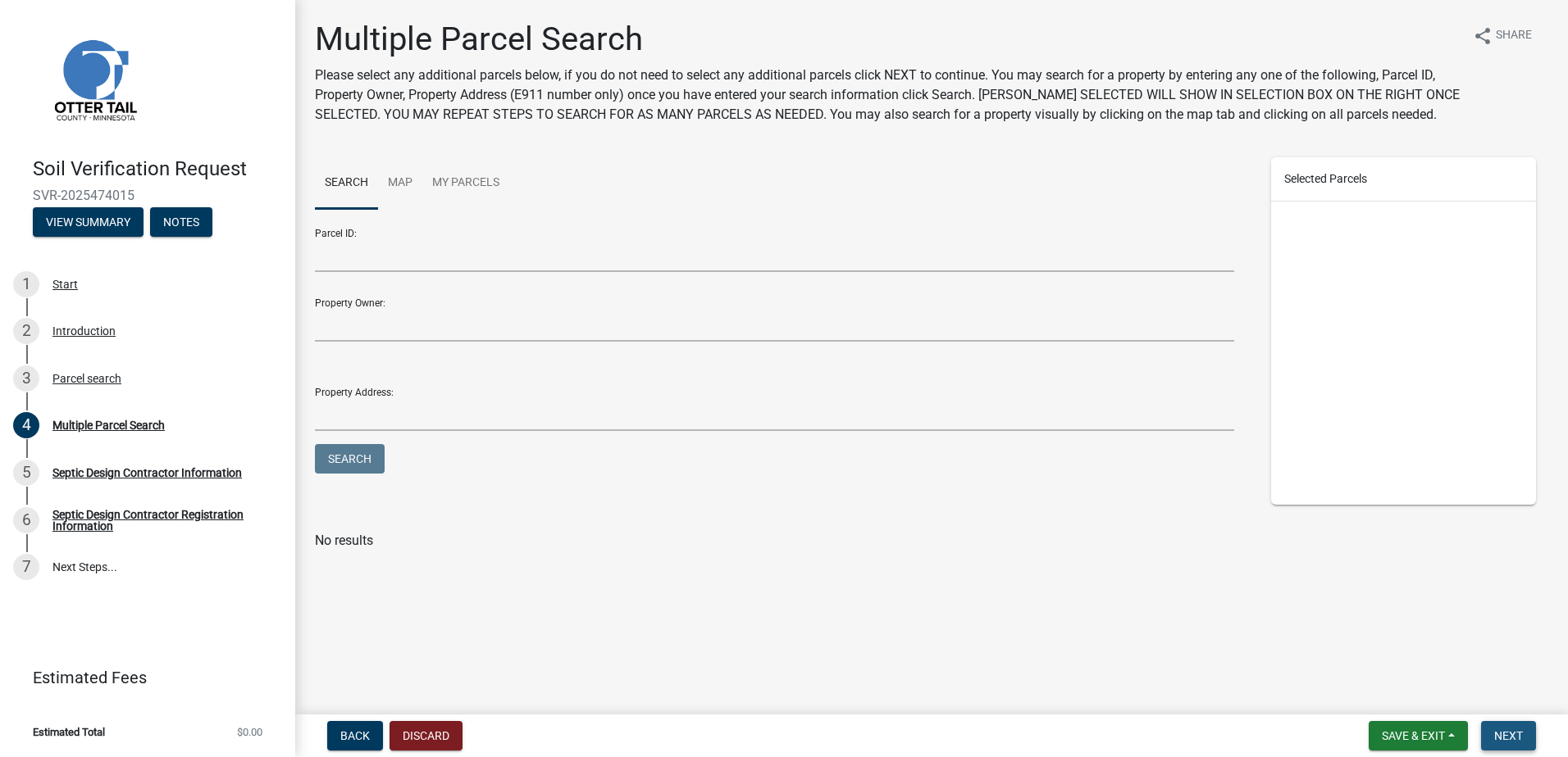
click at [1503, 730] on span "Next" at bounding box center [1508, 736] width 29 height 14
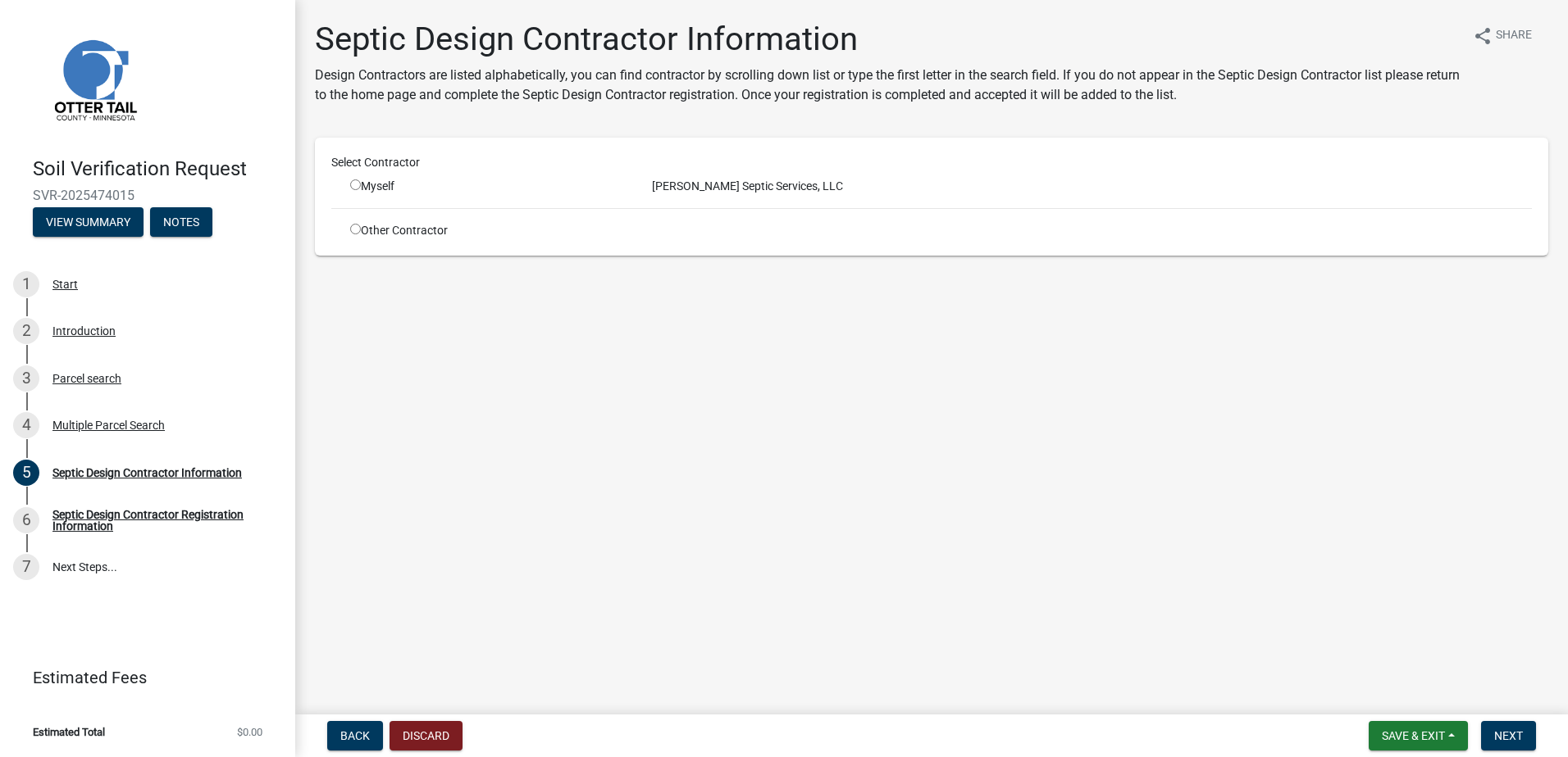
click at [355, 190] on div "Myself" at bounding box center [488, 186] width 277 height 17
click at [356, 185] on input "radio" at bounding box center [355, 185] width 11 height 11
radio input "true"
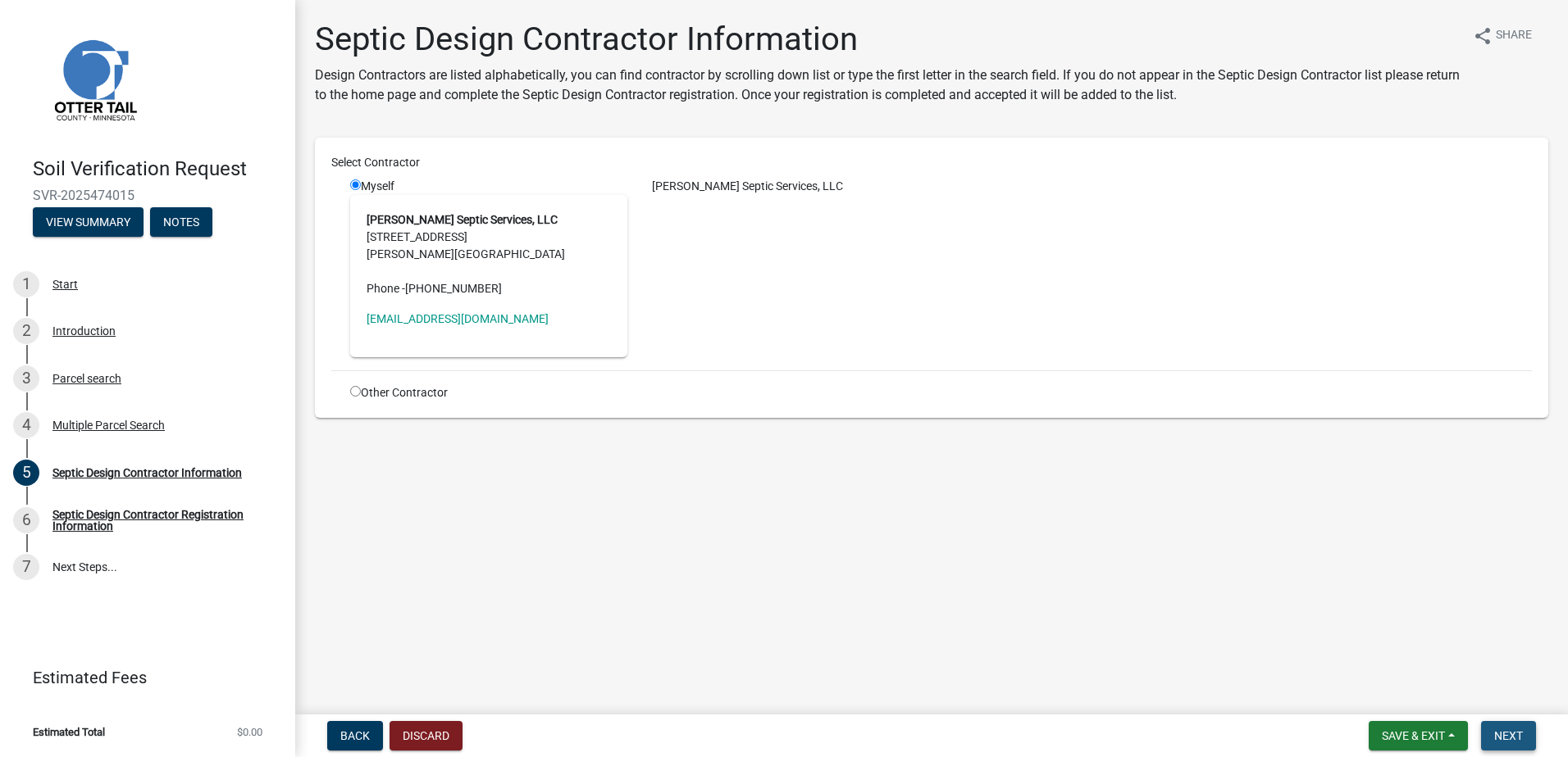
click at [1492, 734] on button "Next" at bounding box center [1508, 735] width 55 height 30
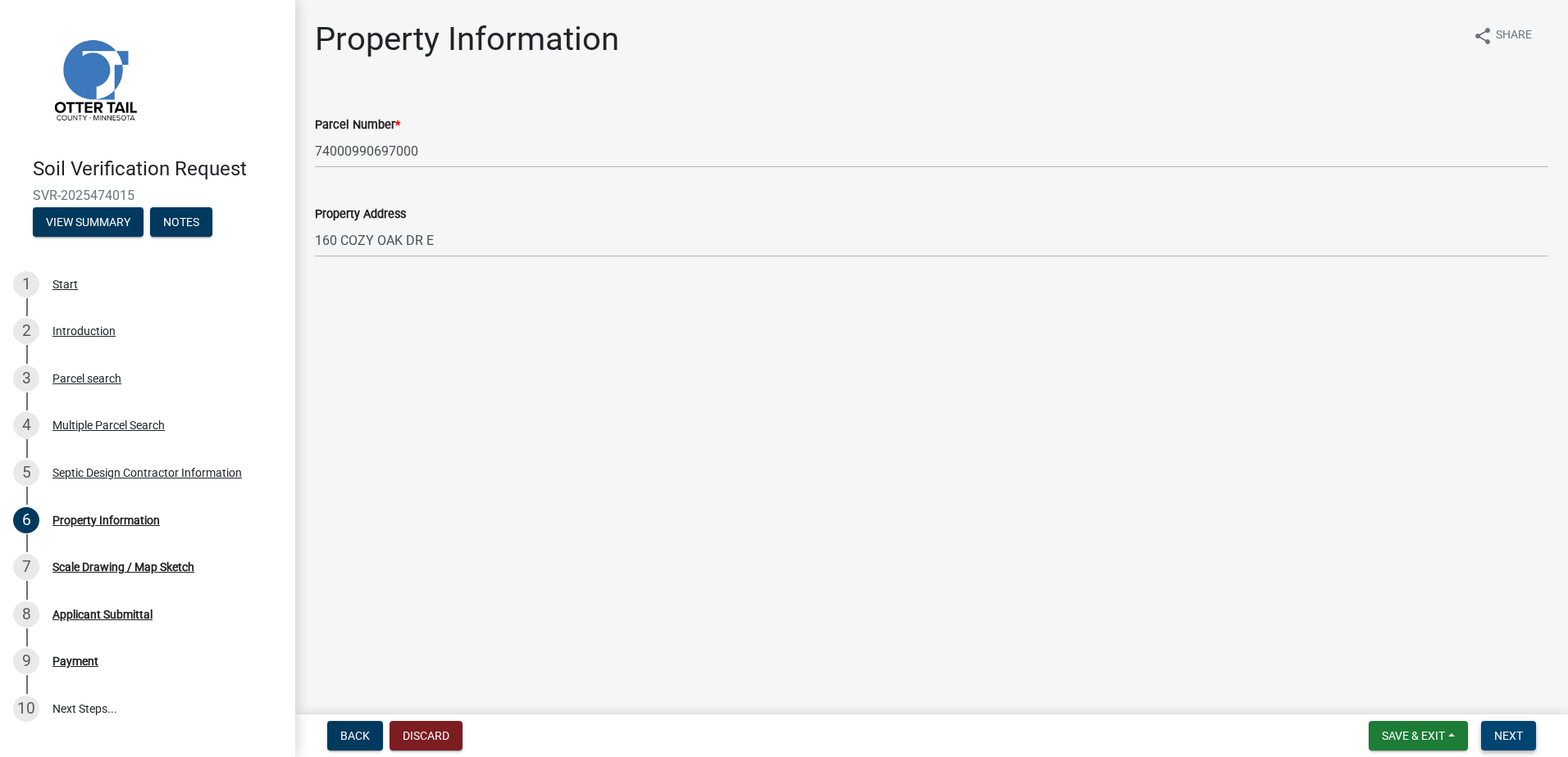
click at [1503, 736] on span "Next" at bounding box center [1508, 736] width 29 height 14
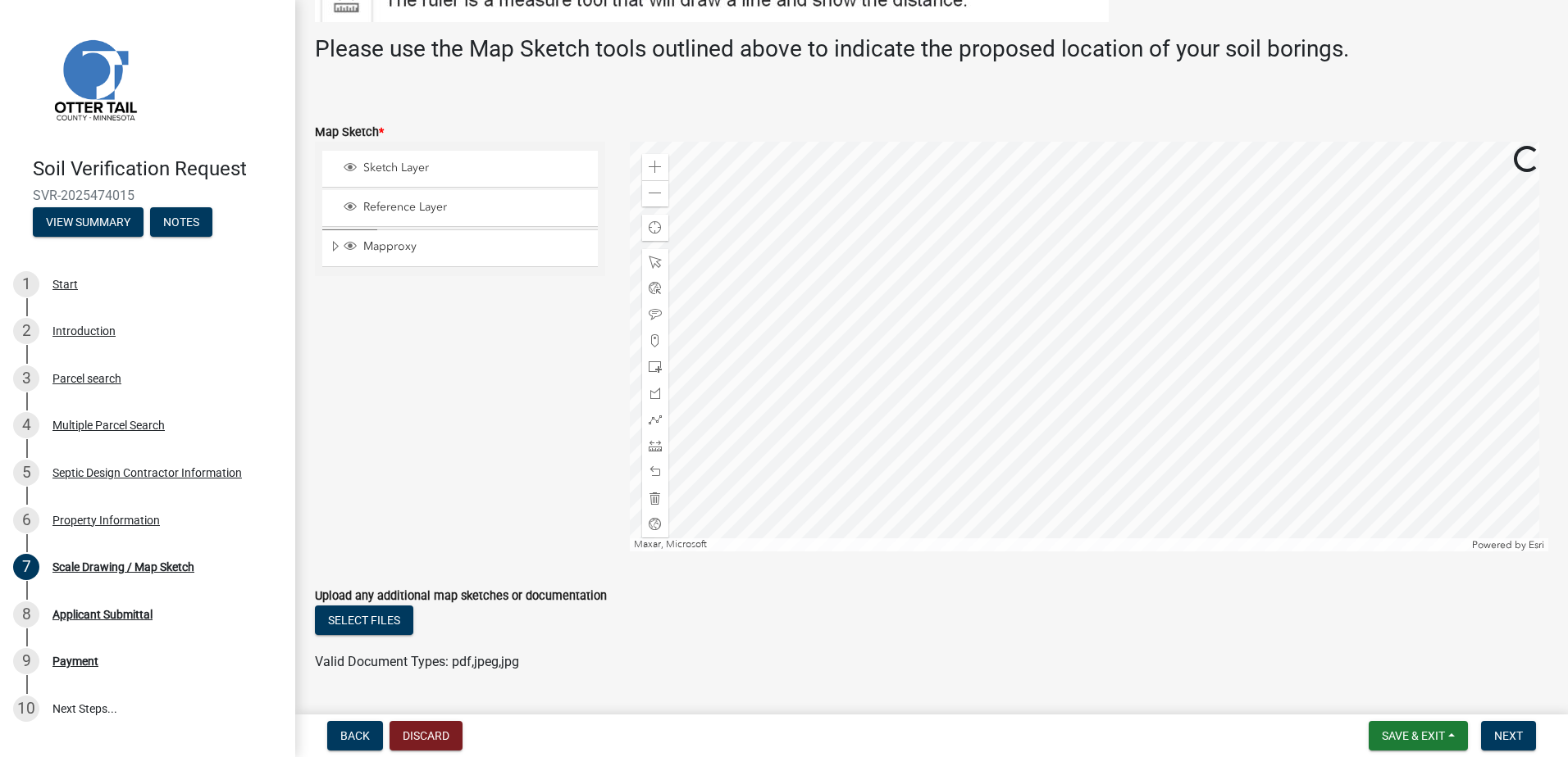
scroll to position [328, 0]
click at [653, 343] on span at bounding box center [655, 339] width 14 height 14
click at [1105, 309] on div at bounding box center [1090, 345] width 920 height 410
click at [1503, 734] on span "Next" at bounding box center [1508, 736] width 29 height 14
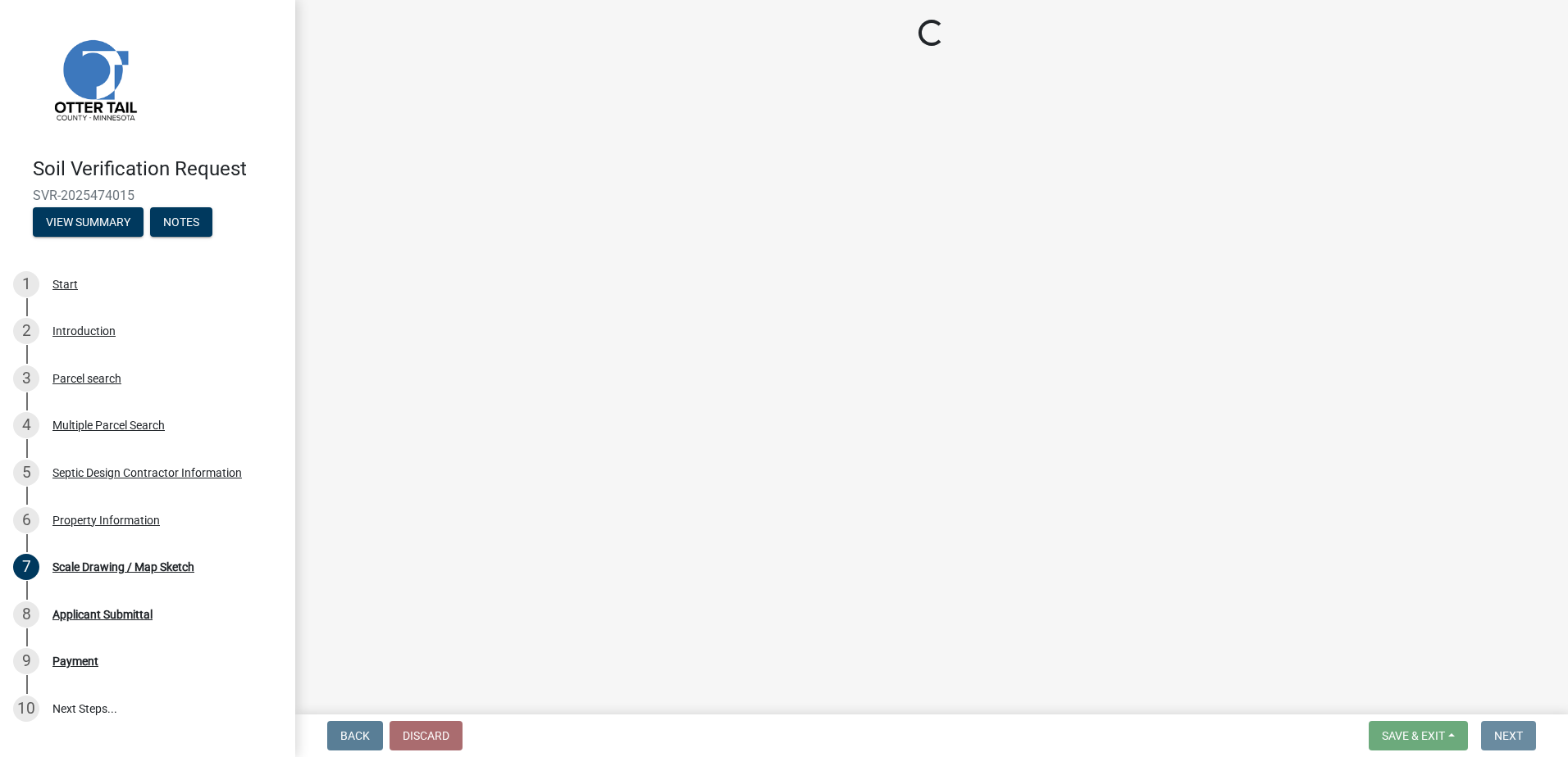
scroll to position [0, 0]
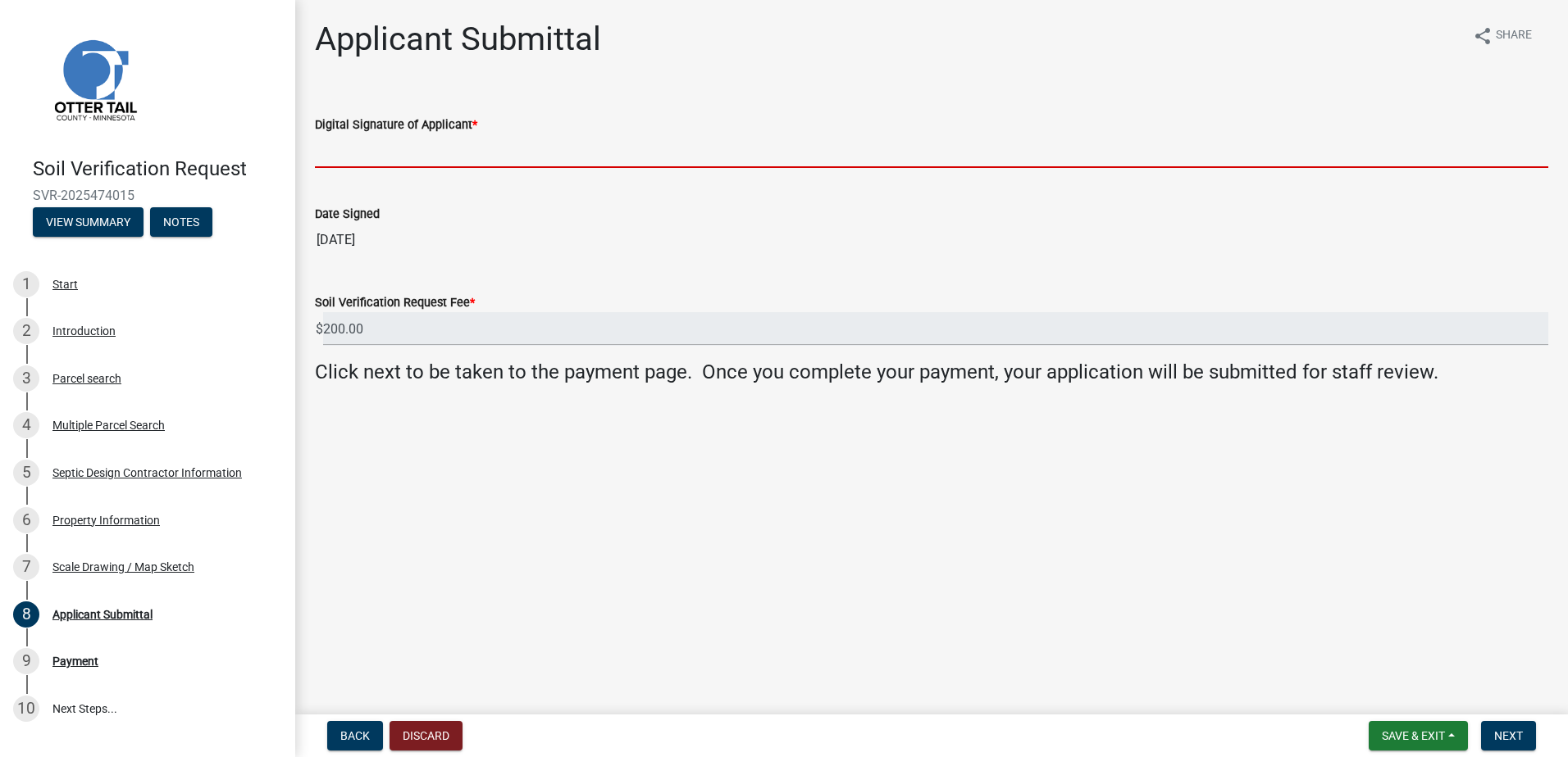
click at [329, 153] on input "Digital Signature of Applicant *" at bounding box center [931, 150] width 1233 height 33
type input "[PERSON_NAME]"
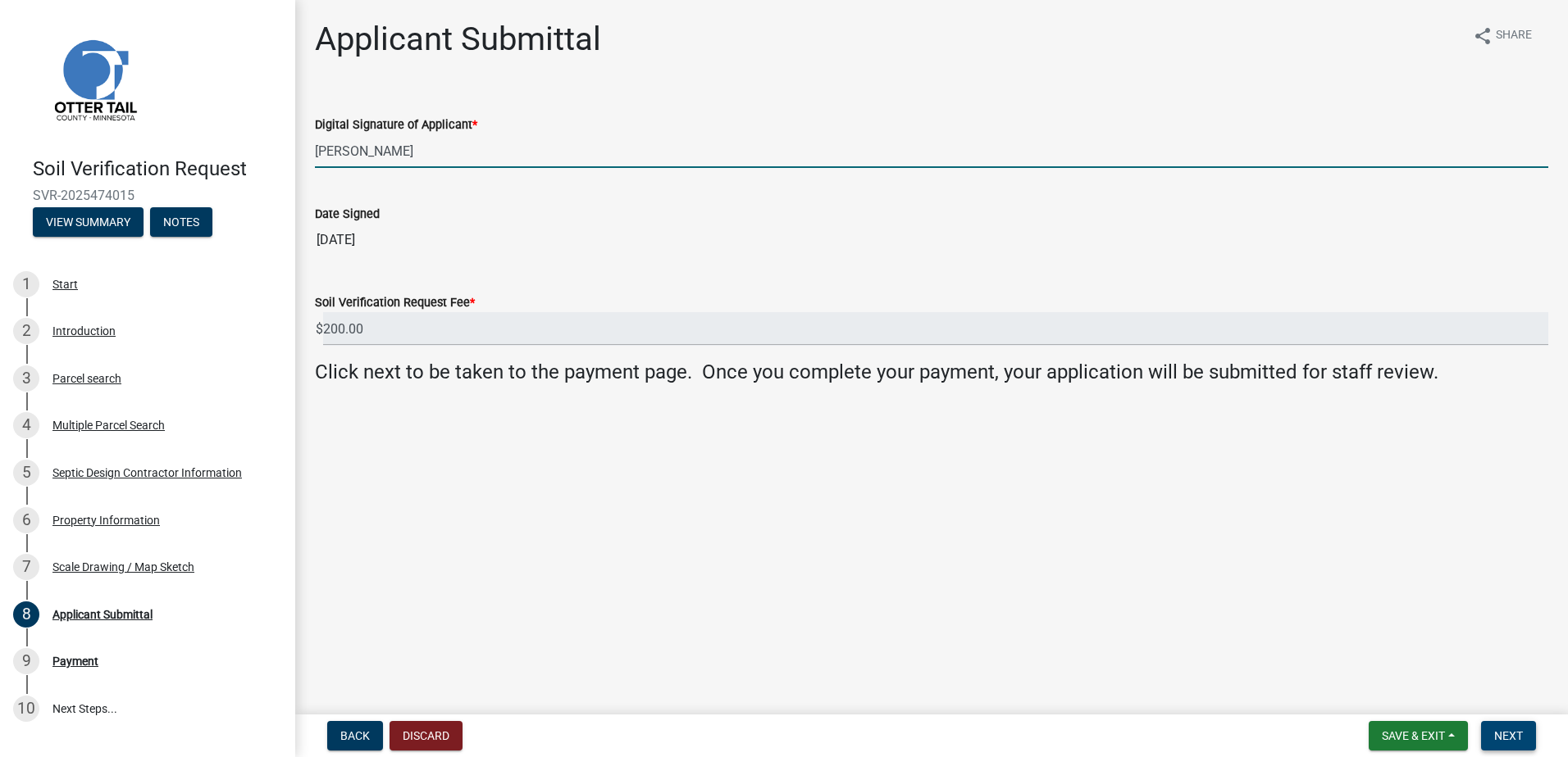
click at [1504, 739] on span "Next" at bounding box center [1508, 736] width 29 height 14
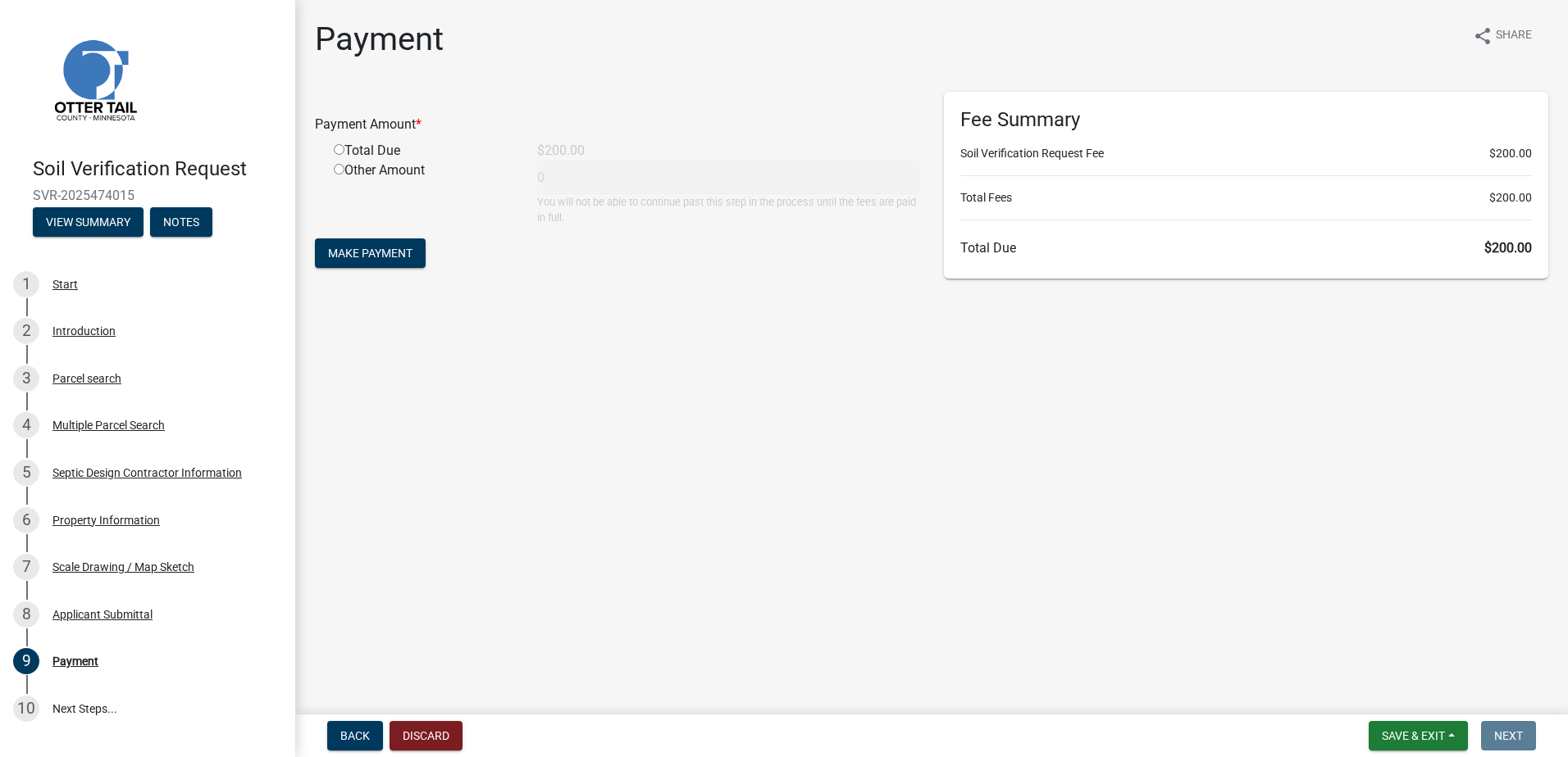
click at [340, 147] on input "radio" at bounding box center [339, 150] width 11 height 11
radio input "true"
type input "200"
click at [373, 249] on span "Make Payment" at bounding box center [371, 253] width 85 height 14
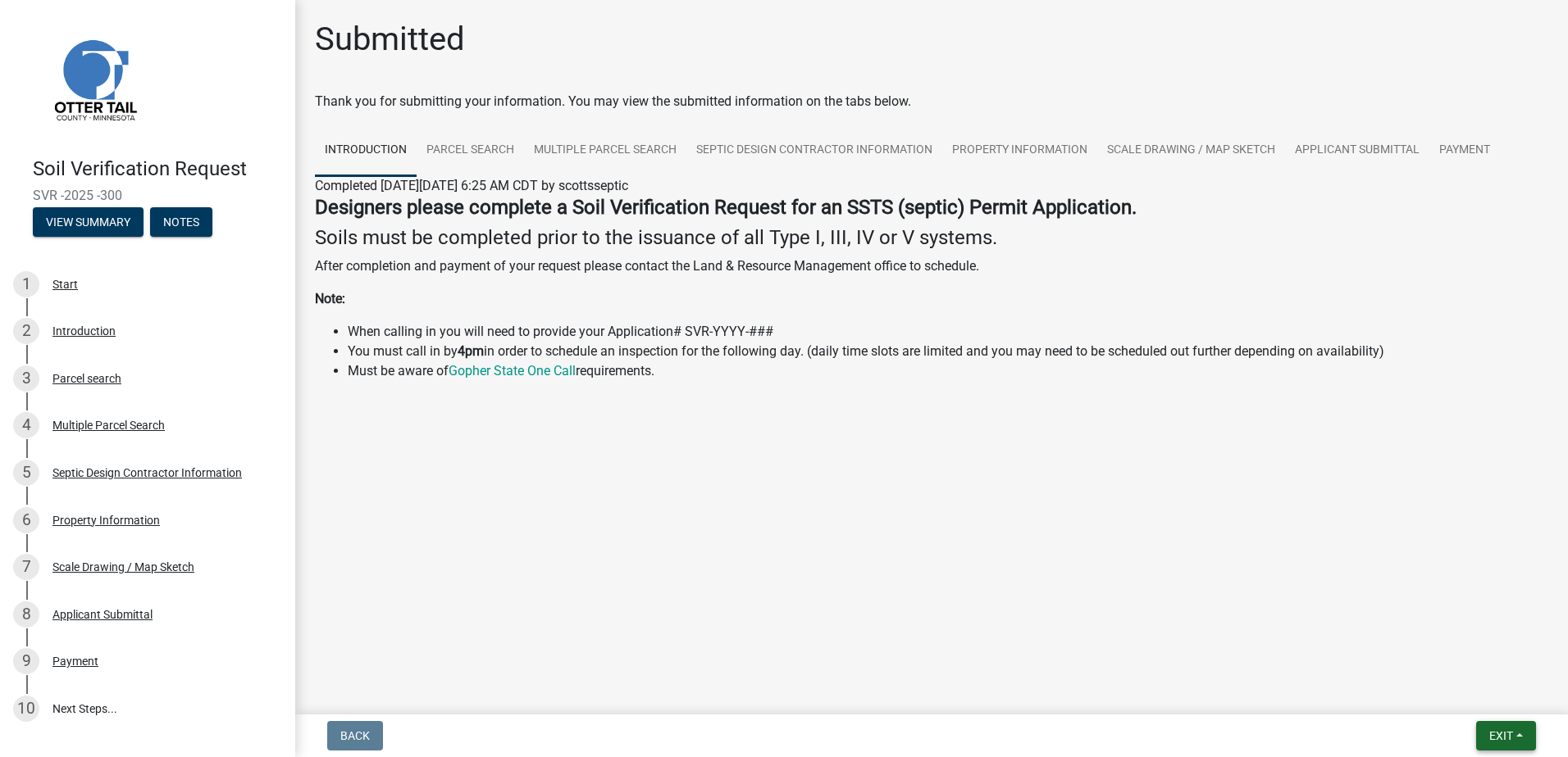
click at [1524, 741] on button "Exit" at bounding box center [1506, 735] width 60 height 30
click at [1490, 696] on button "Save & Exit" at bounding box center [1471, 694] width 132 height 40
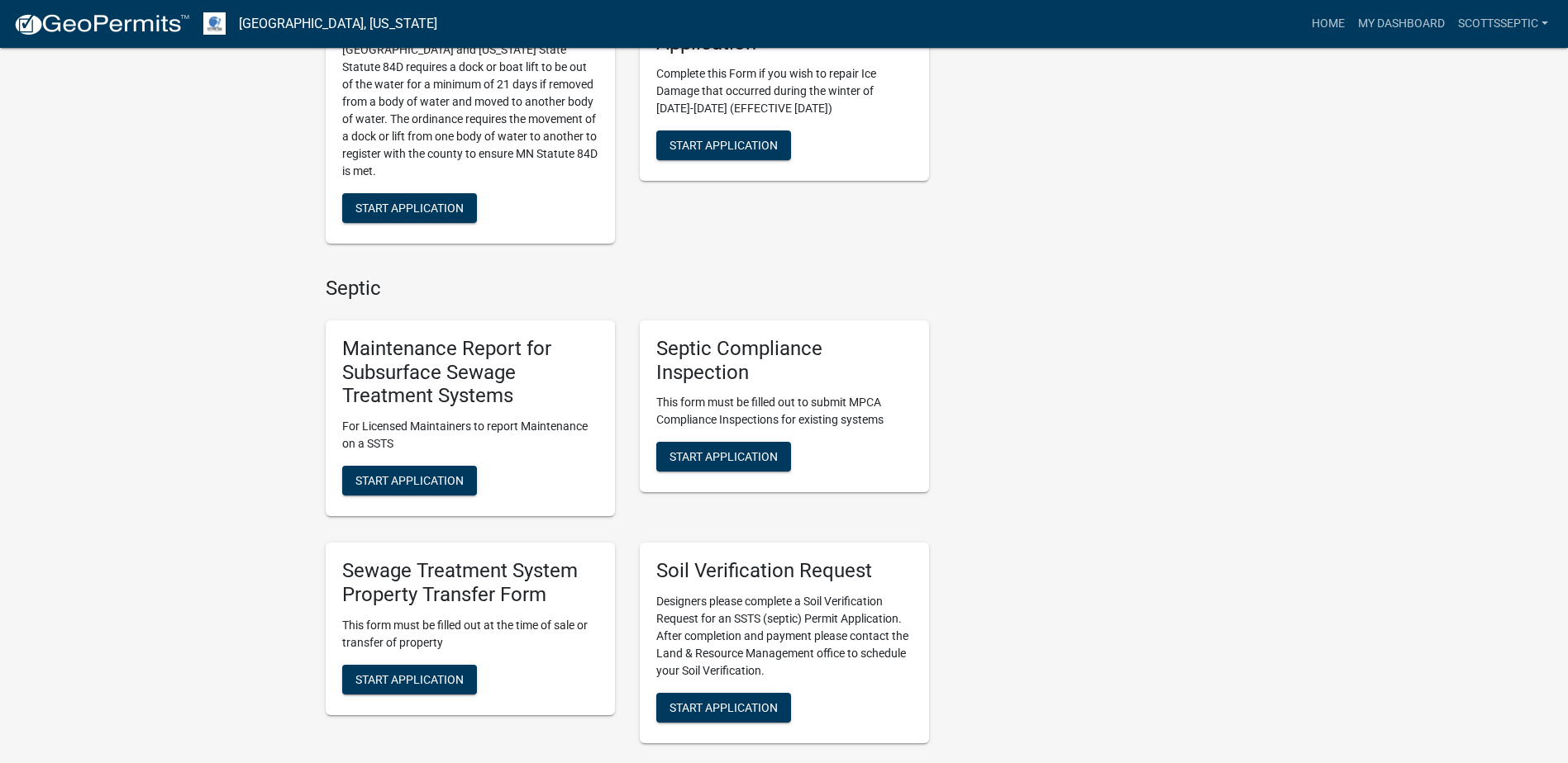
scroll to position [1074, 0]
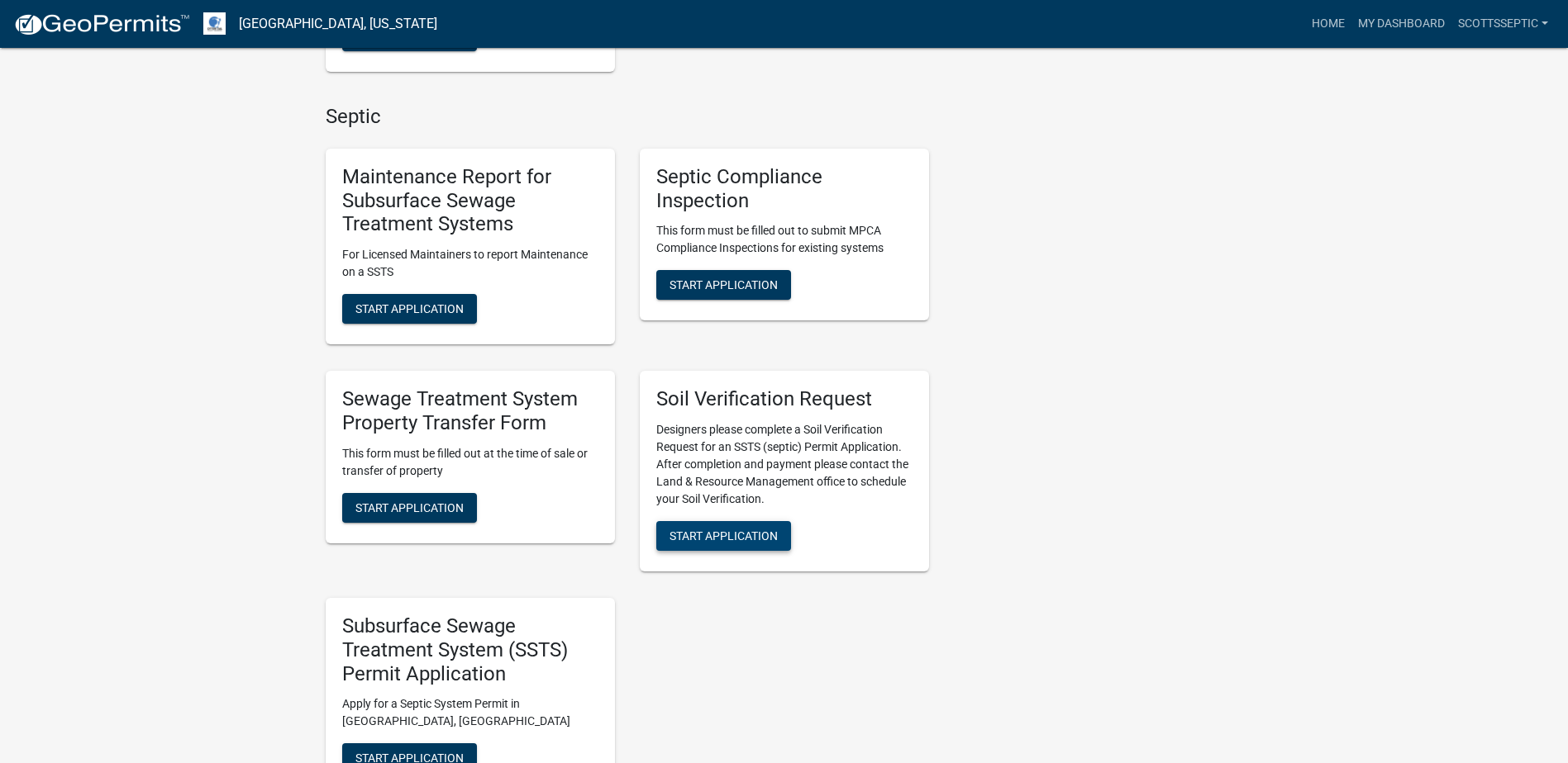
click at [728, 531] on span "Start Application" at bounding box center [723, 536] width 108 height 14
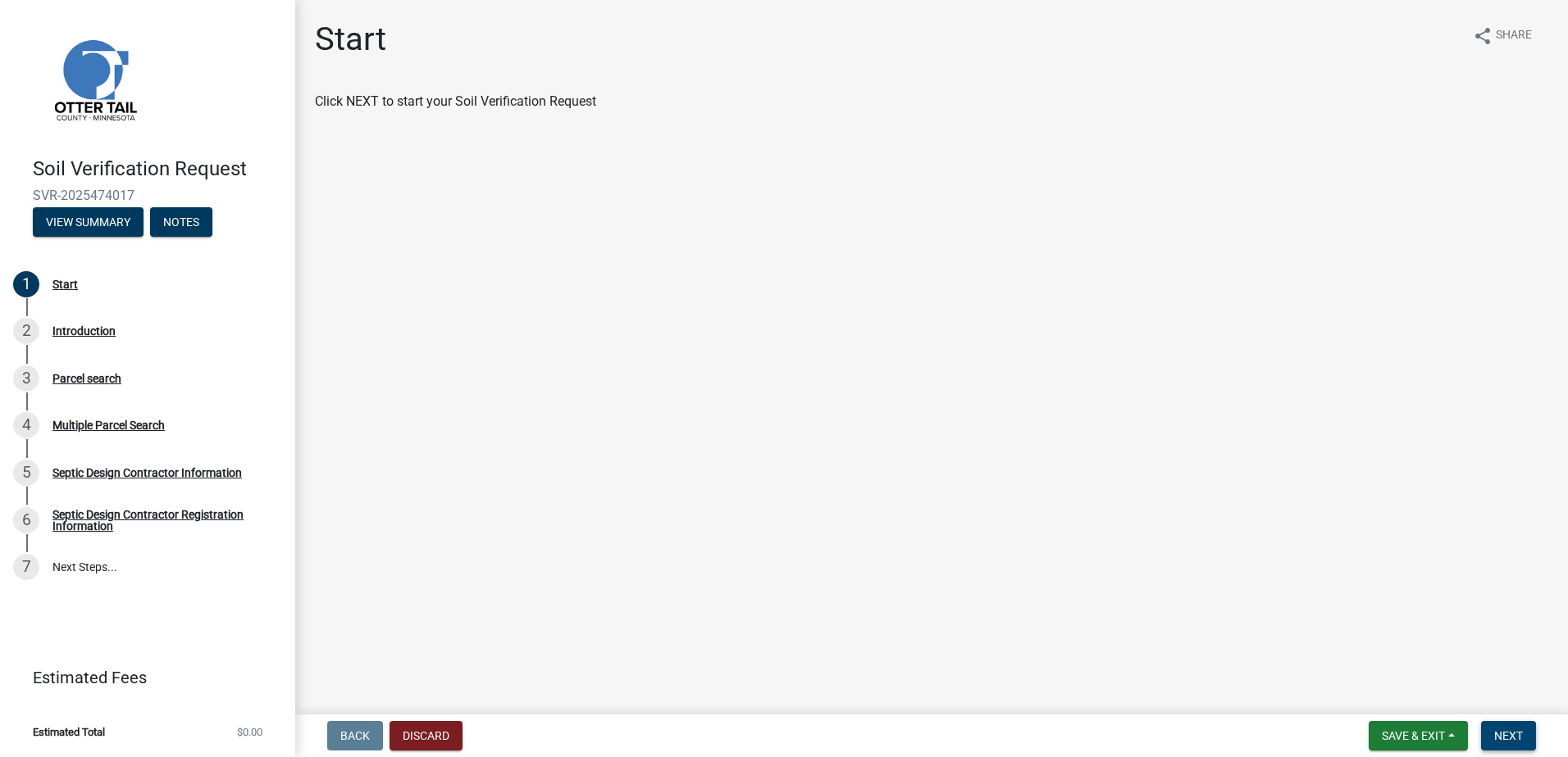
click at [1508, 734] on span "Next" at bounding box center [1508, 736] width 29 height 14
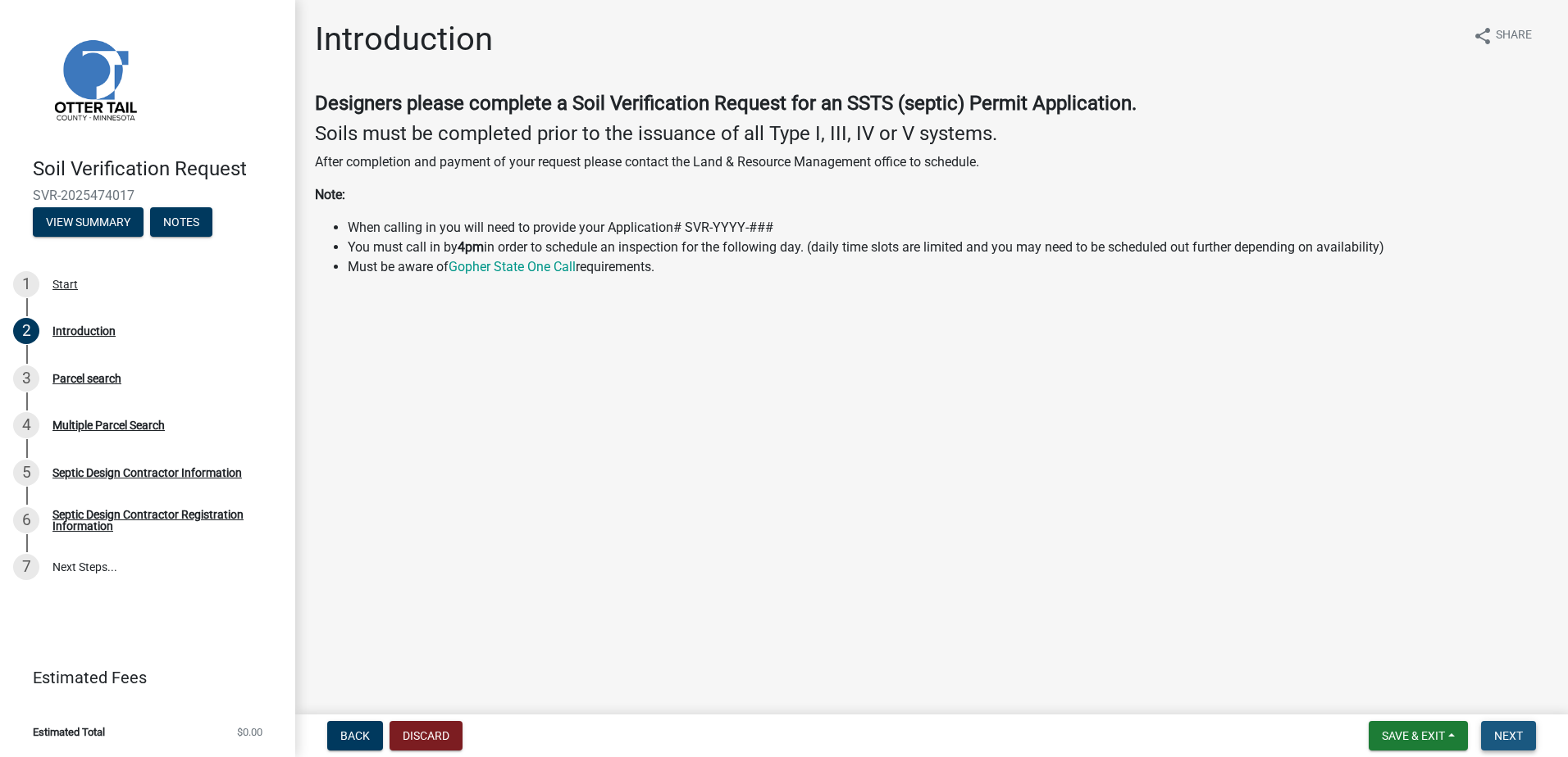
click at [1518, 735] on span "Next" at bounding box center [1508, 736] width 29 height 14
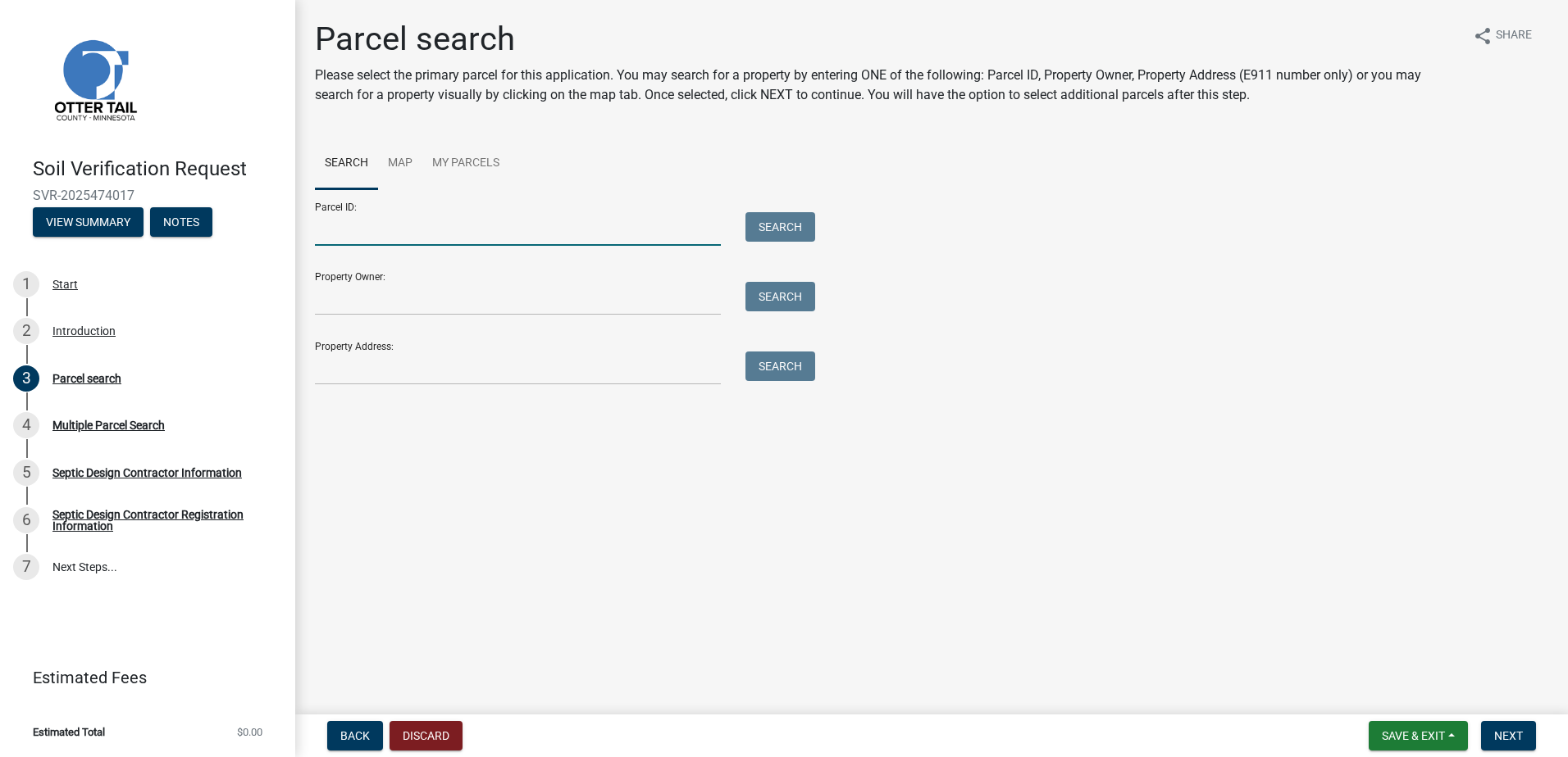
click at [349, 238] on input "Parcel ID:" at bounding box center [518, 229] width 406 height 33
type input "74000990794000"
click at [764, 223] on button "Search" at bounding box center [780, 227] width 69 height 30
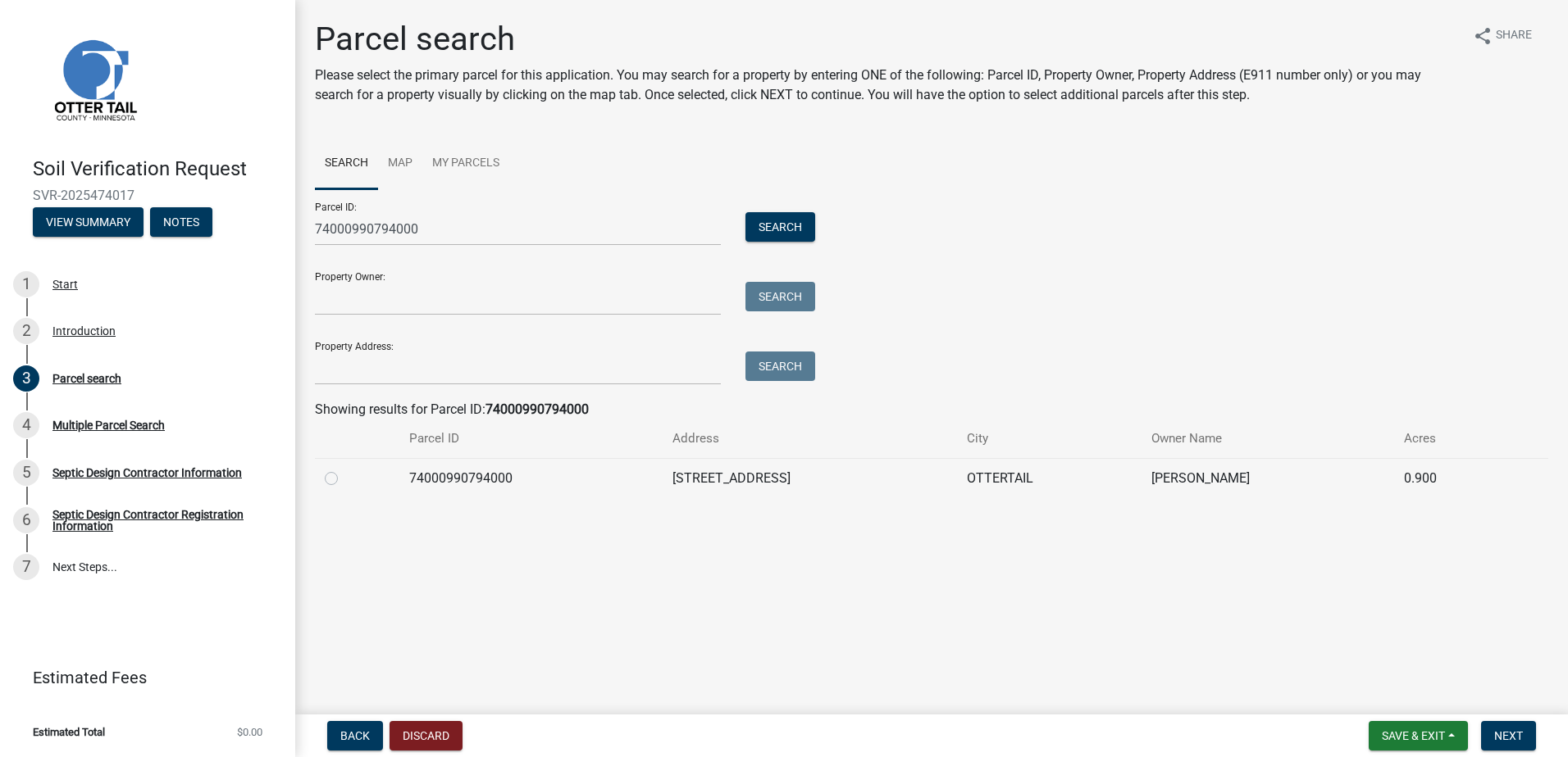
click at [344, 469] on label at bounding box center [344, 469] width 0 height 0
click at [344, 479] on input "radio" at bounding box center [350, 474] width 11 height 11
radio input "true"
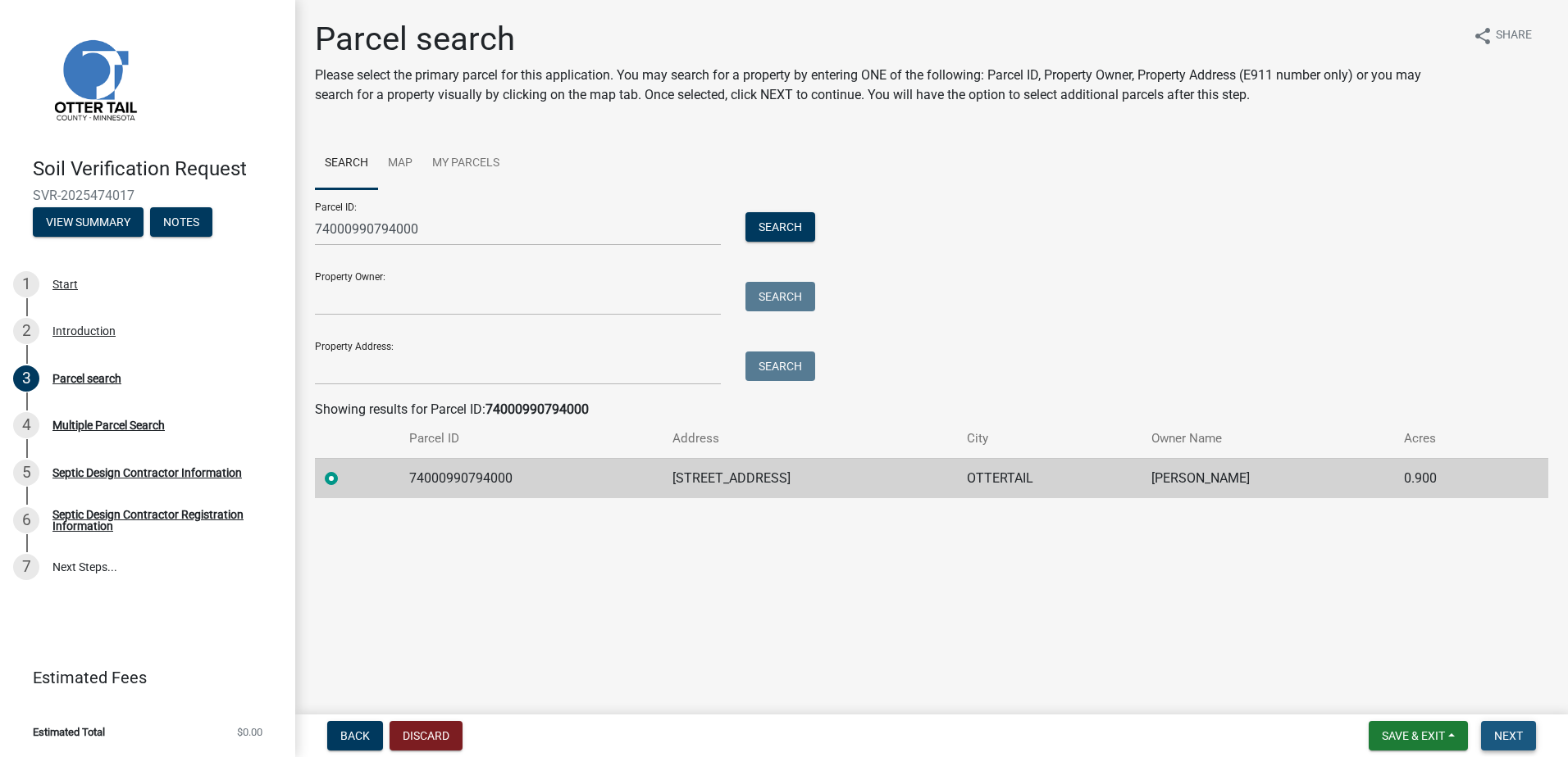
click at [1499, 732] on span "Next" at bounding box center [1508, 736] width 29 height 14
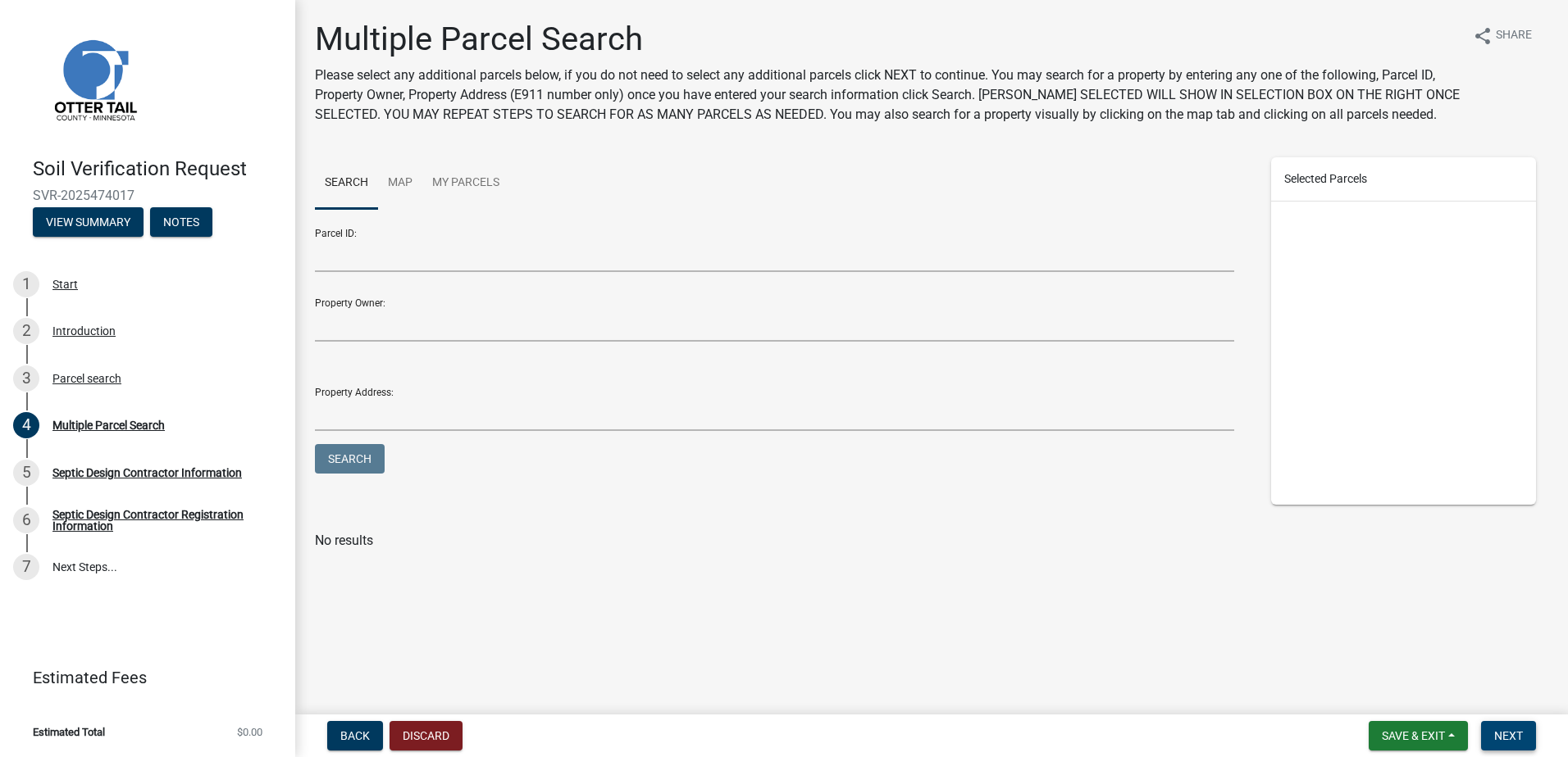
click at [1501, 739] on span "Next" at bounding box center [1508, 736] width 29 height 14
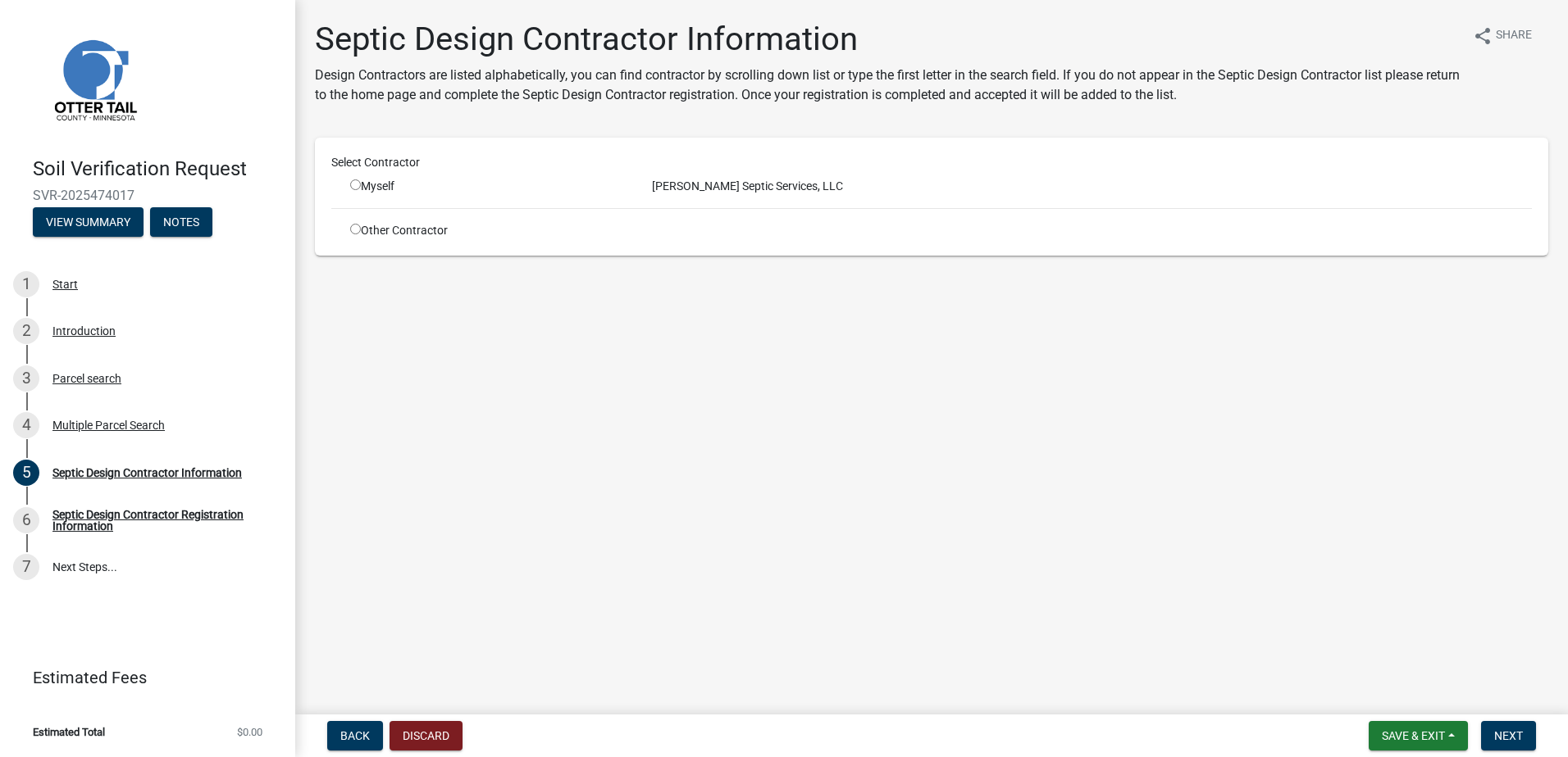
click at [354, 187] on input "radio" at bounding box center [355, 185] width 11 height 11
radio input "true"
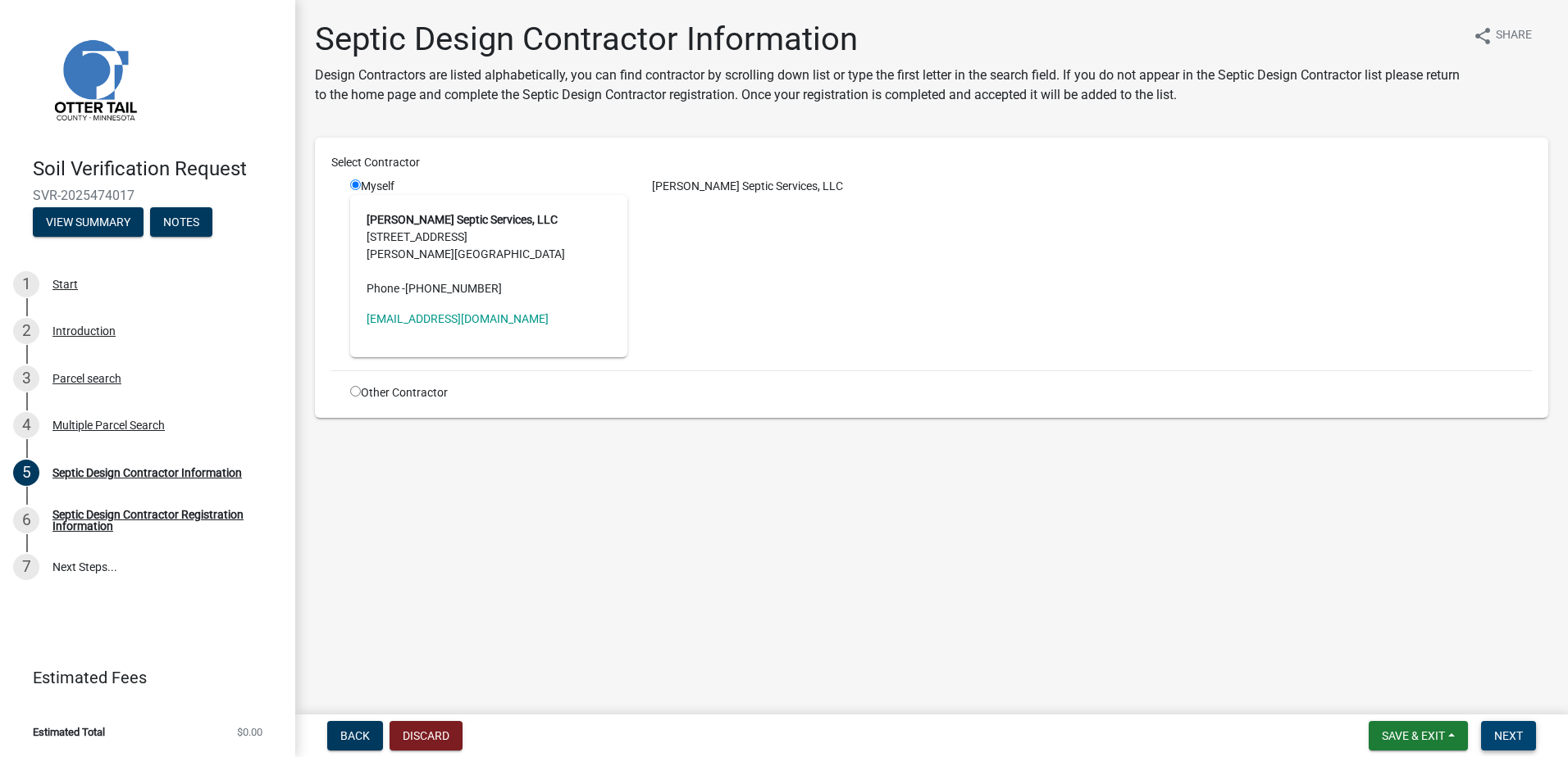
click at [1508, 734] on span "Next" at bounding box center [1508, 736] width 29 height 14
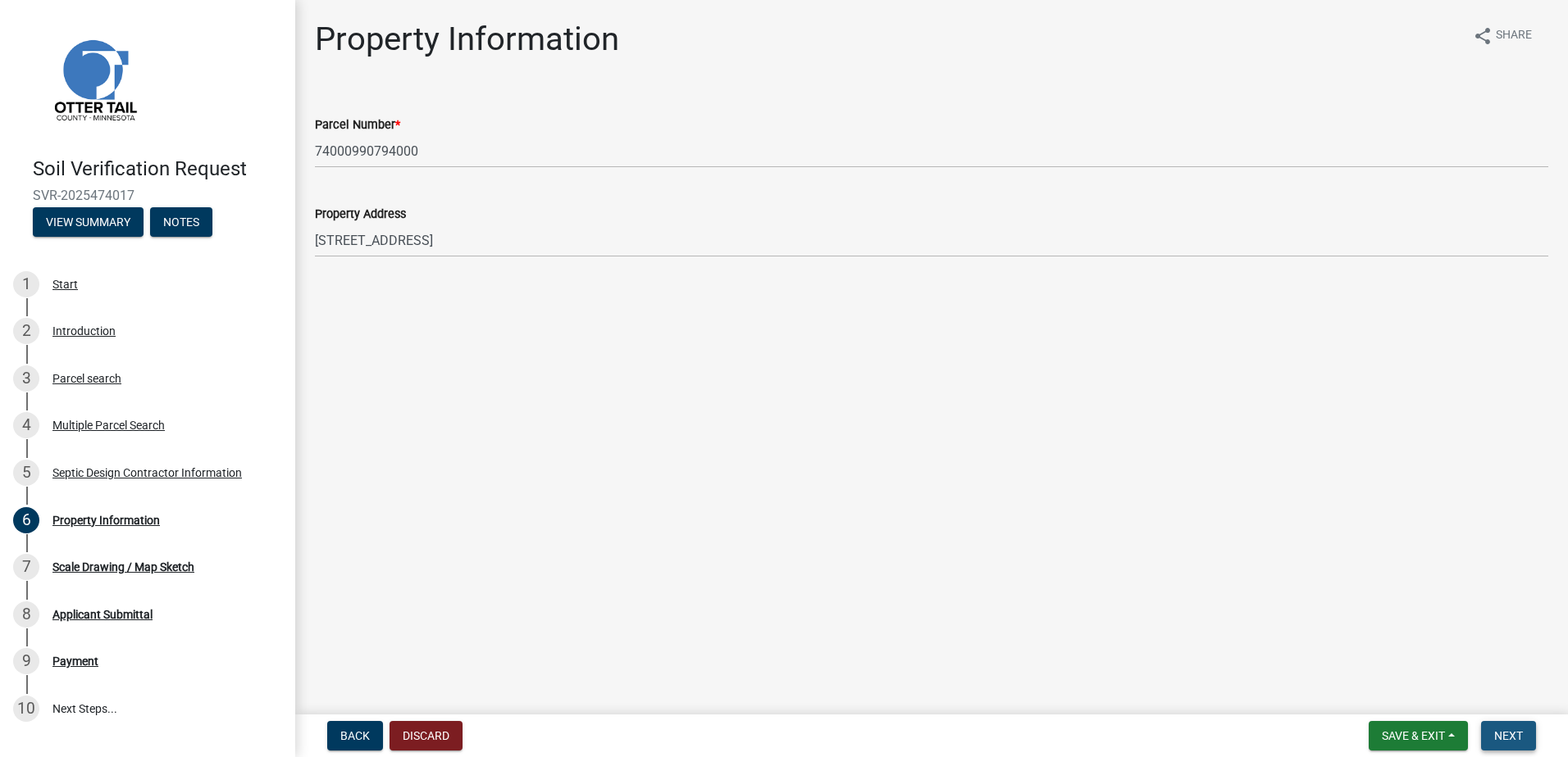
click at [1505, 726] on button "Next" at bounding box center [1508, 735] width 55 height 30
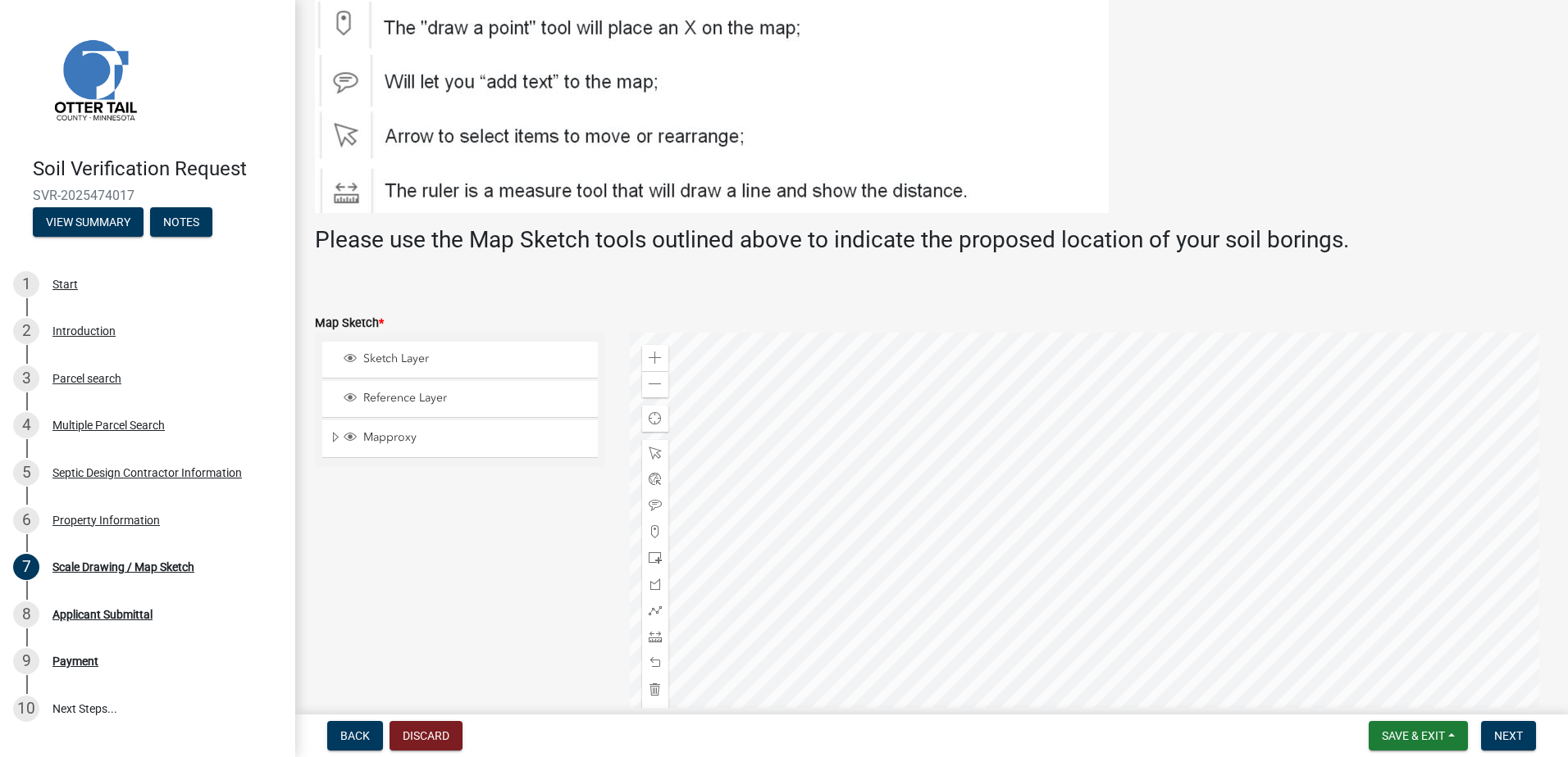
scroll to position [164, 0]
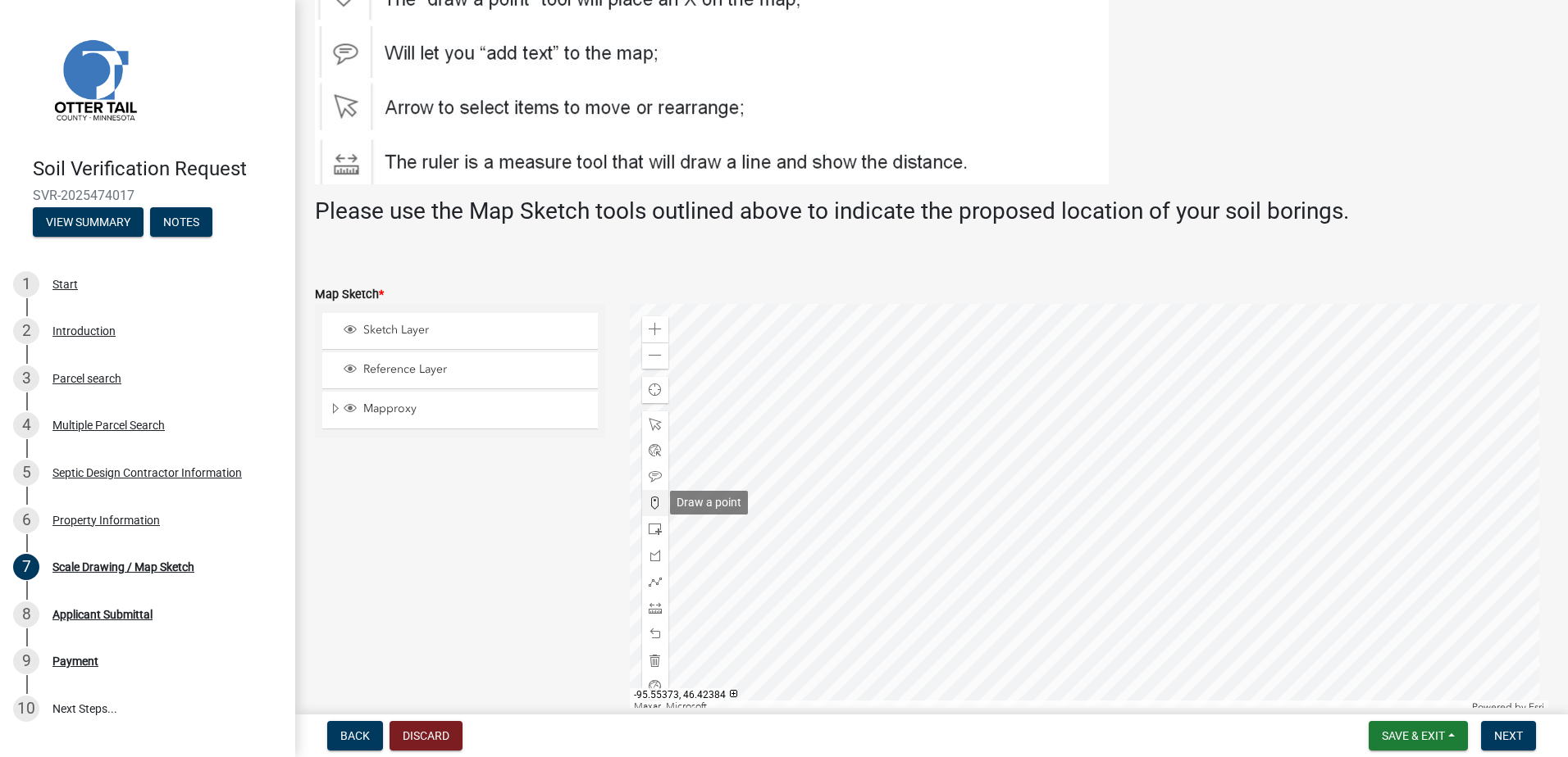
click at [656, 500] on span at bounding box center [655, 503] width 14 height 14
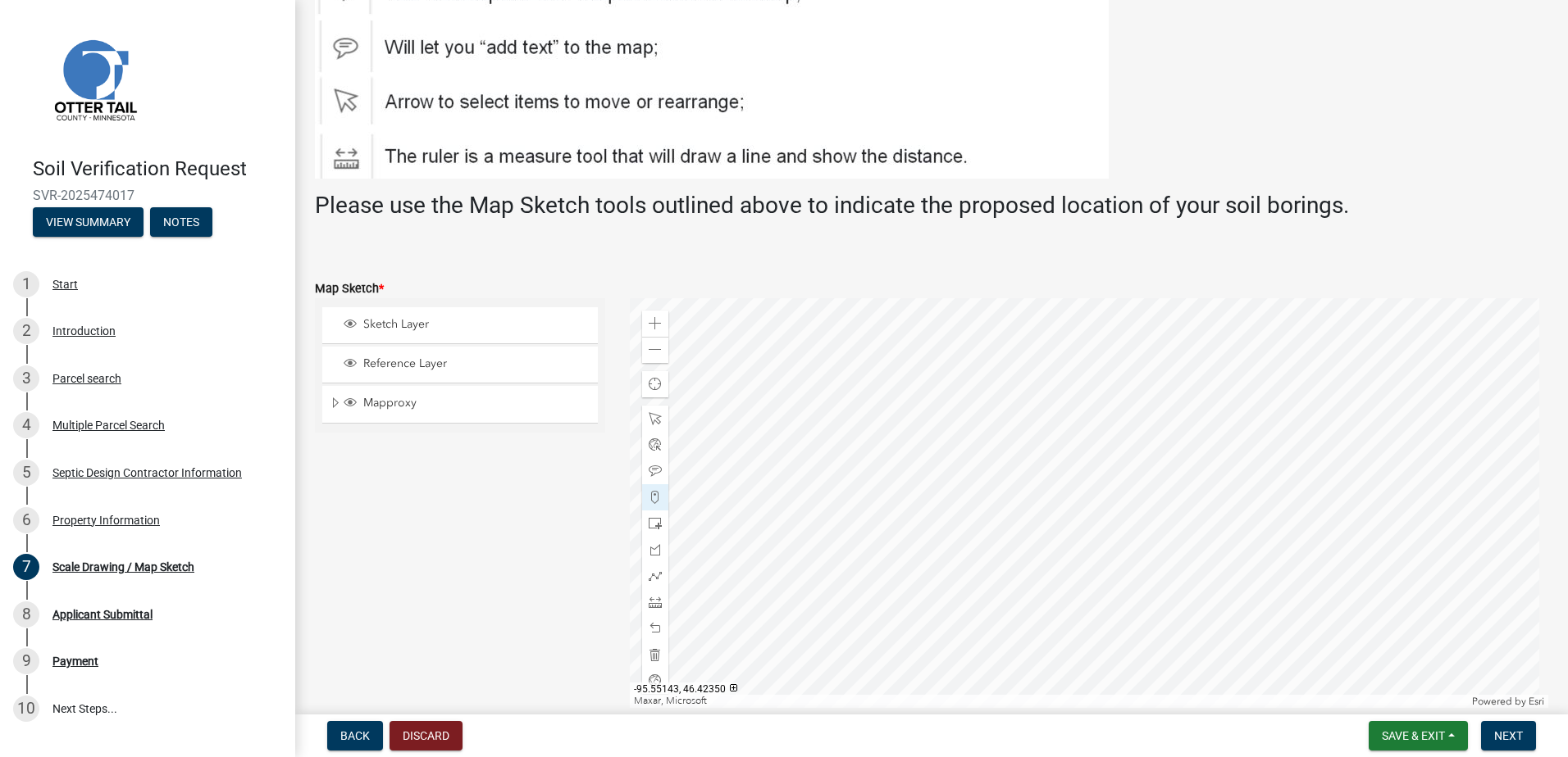
click at [1076, 553] on div at bounding box center [1090, 503] width 920 height 410
click at [1508, 743] on span "Next" at bounding box center [1508, 736] width 29 height 14
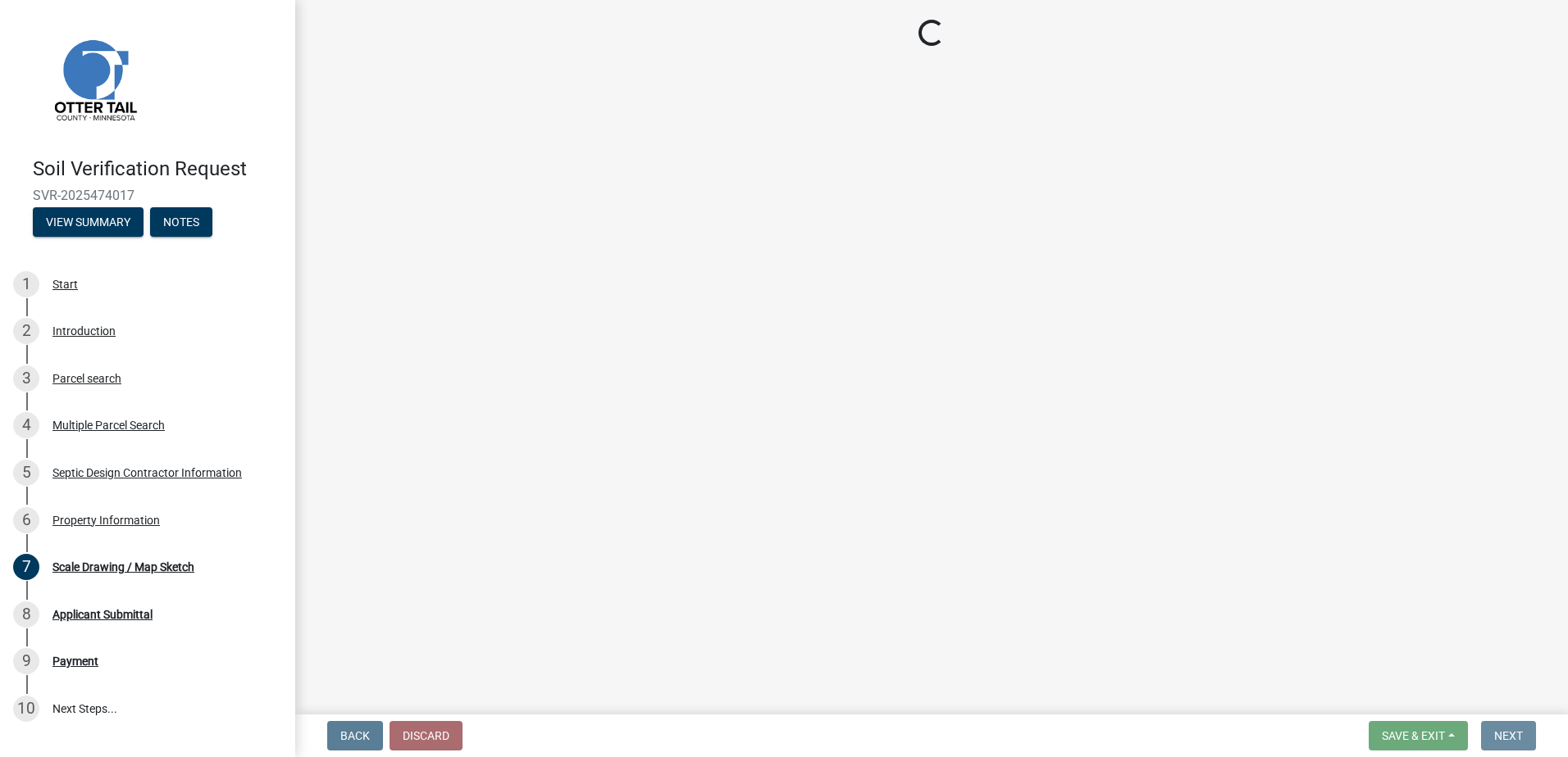
scroll to position [0, 0]
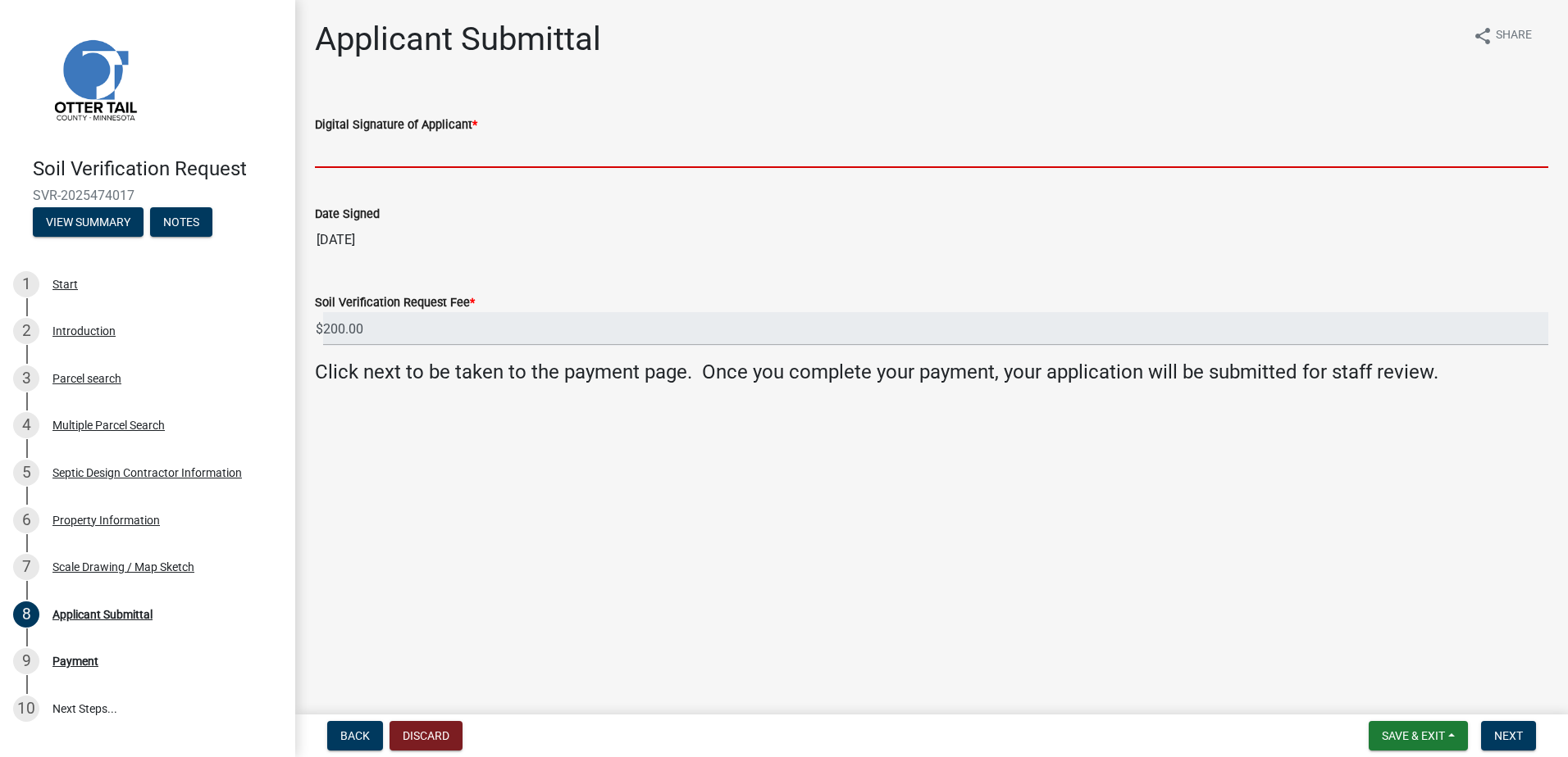
click at [362, 160] on input "Digital Signature of Applicant *" at bounding box center [931, 150] width 1233 height 33
type input "[PERSON_NAME]"
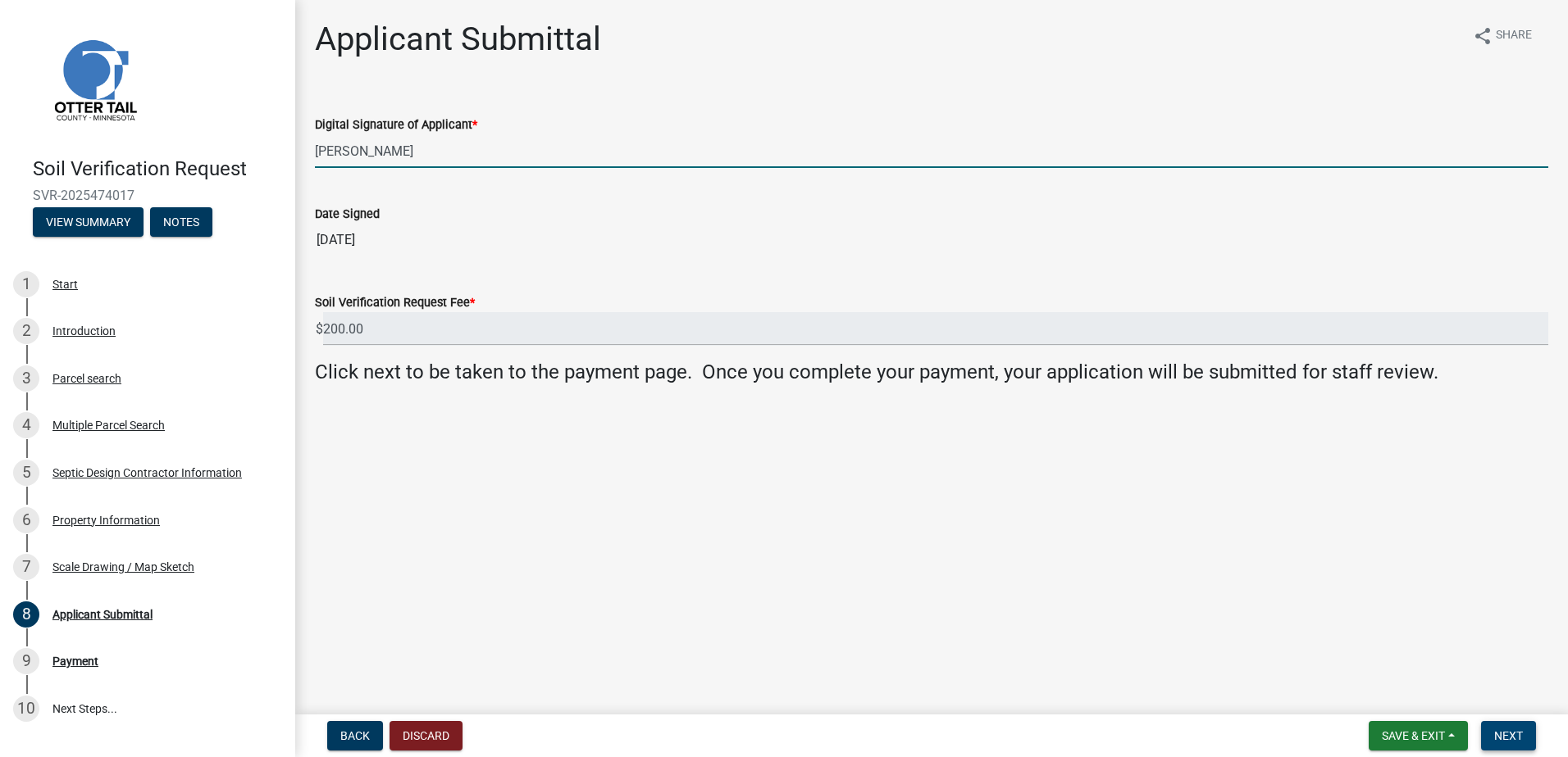
click at [1505, 728] on button "Next" at bounding box center [1508, 735] width 55 height 30
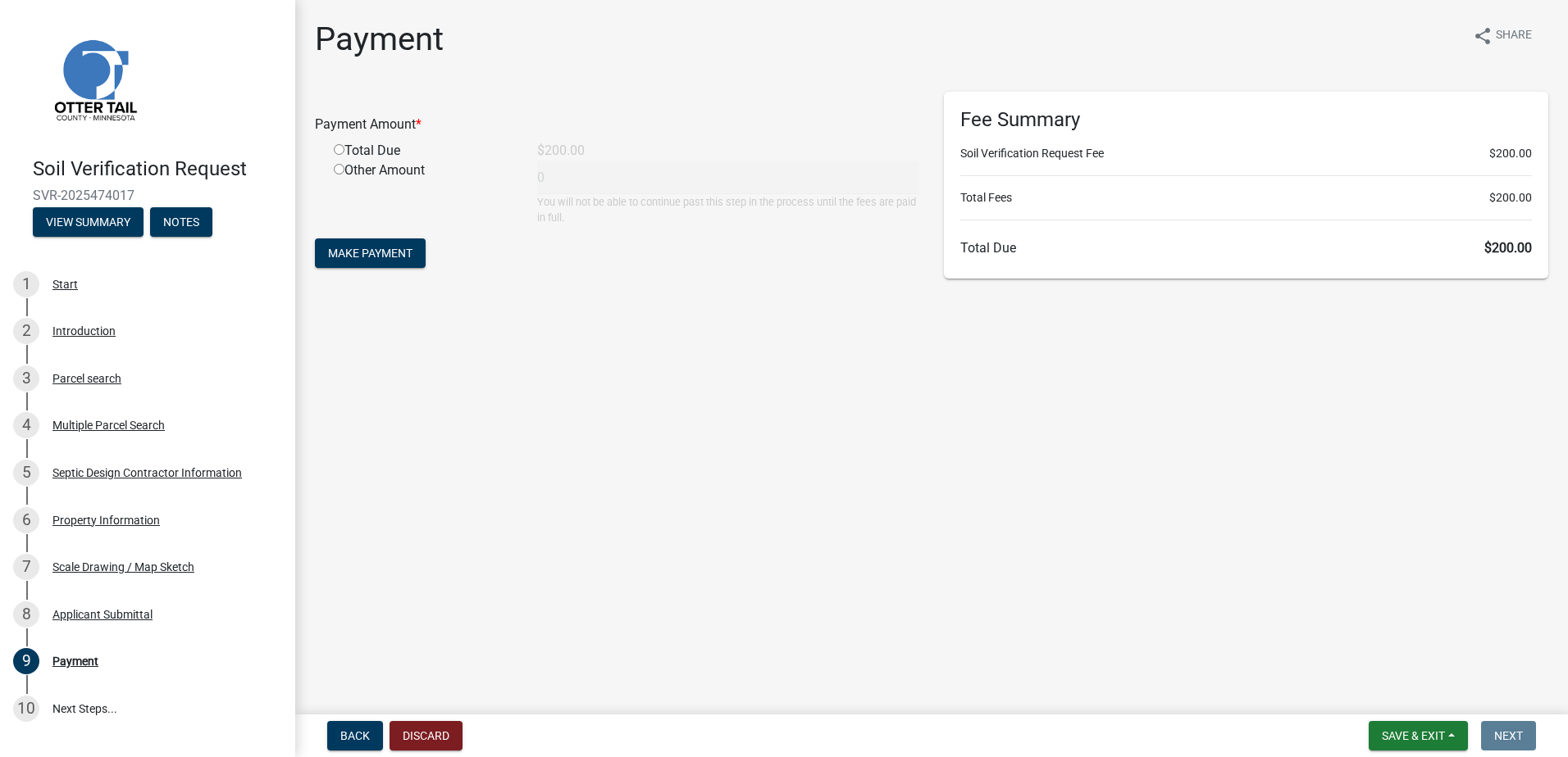
click at [339, 149] on input "radio" at bounding box center [339, 150] width 11 height 11
radio input "true"
type input "200"
click at [374, 247] on span "Make Payment" at bounding box center [371, 253] width 85 height 14
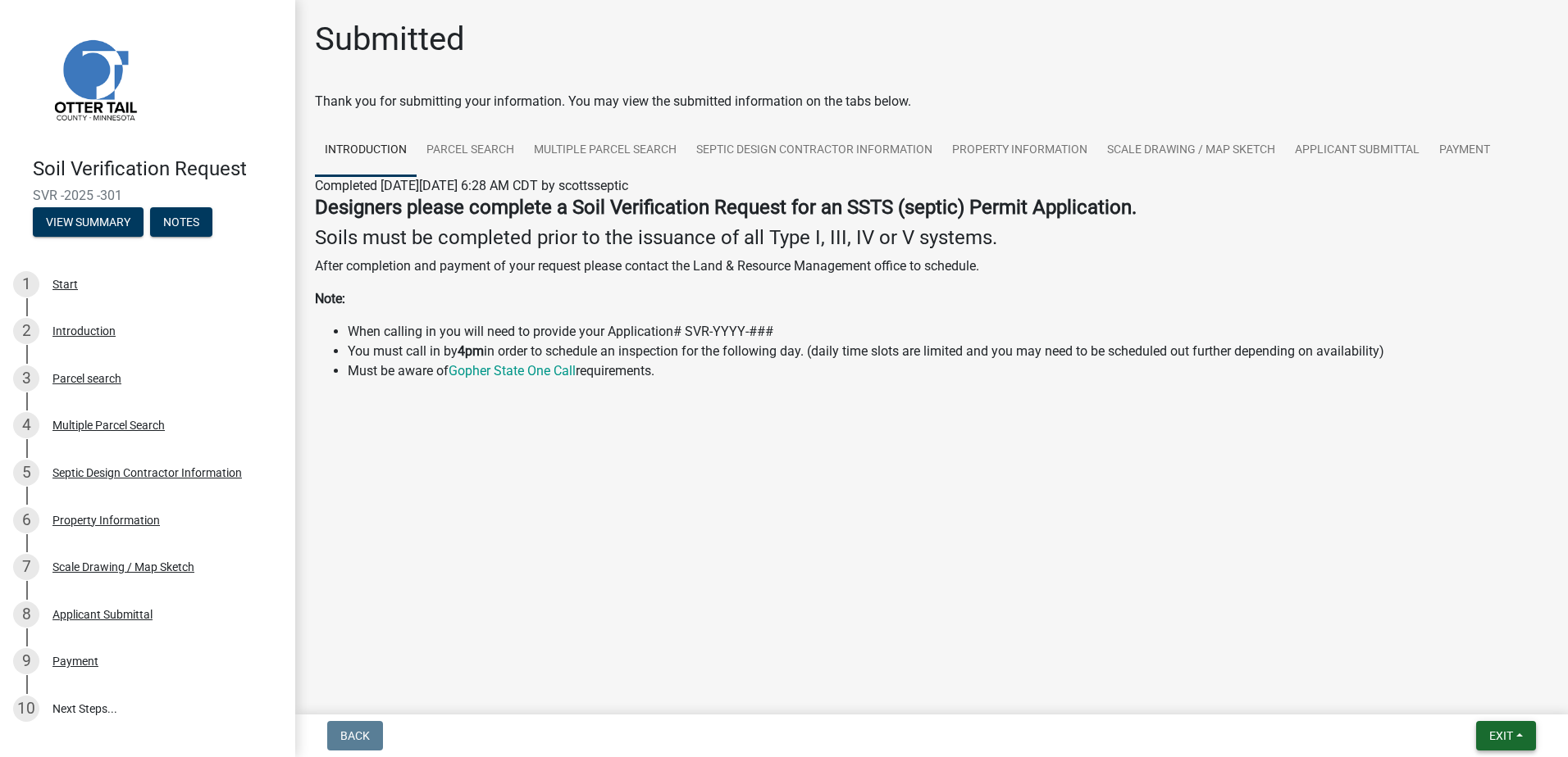
click at [1519, 735] on button "Exit" at bounding box center [1506, 735] width 60 height 30
click at [1478, 690] on button "Save & Exit" at bounding box center [1471, 694] width 132 height 40
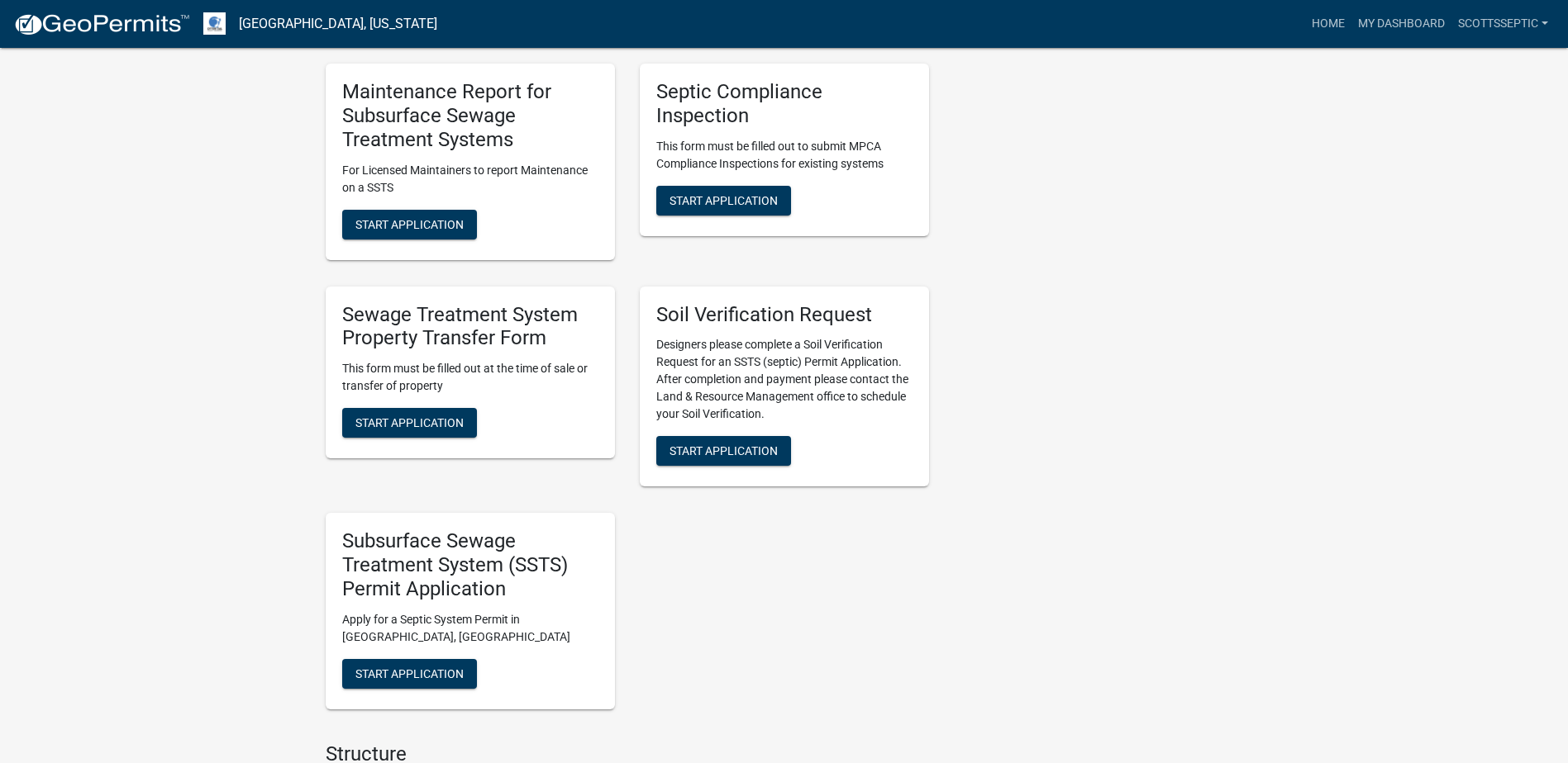
scroll to position [1239, 0]
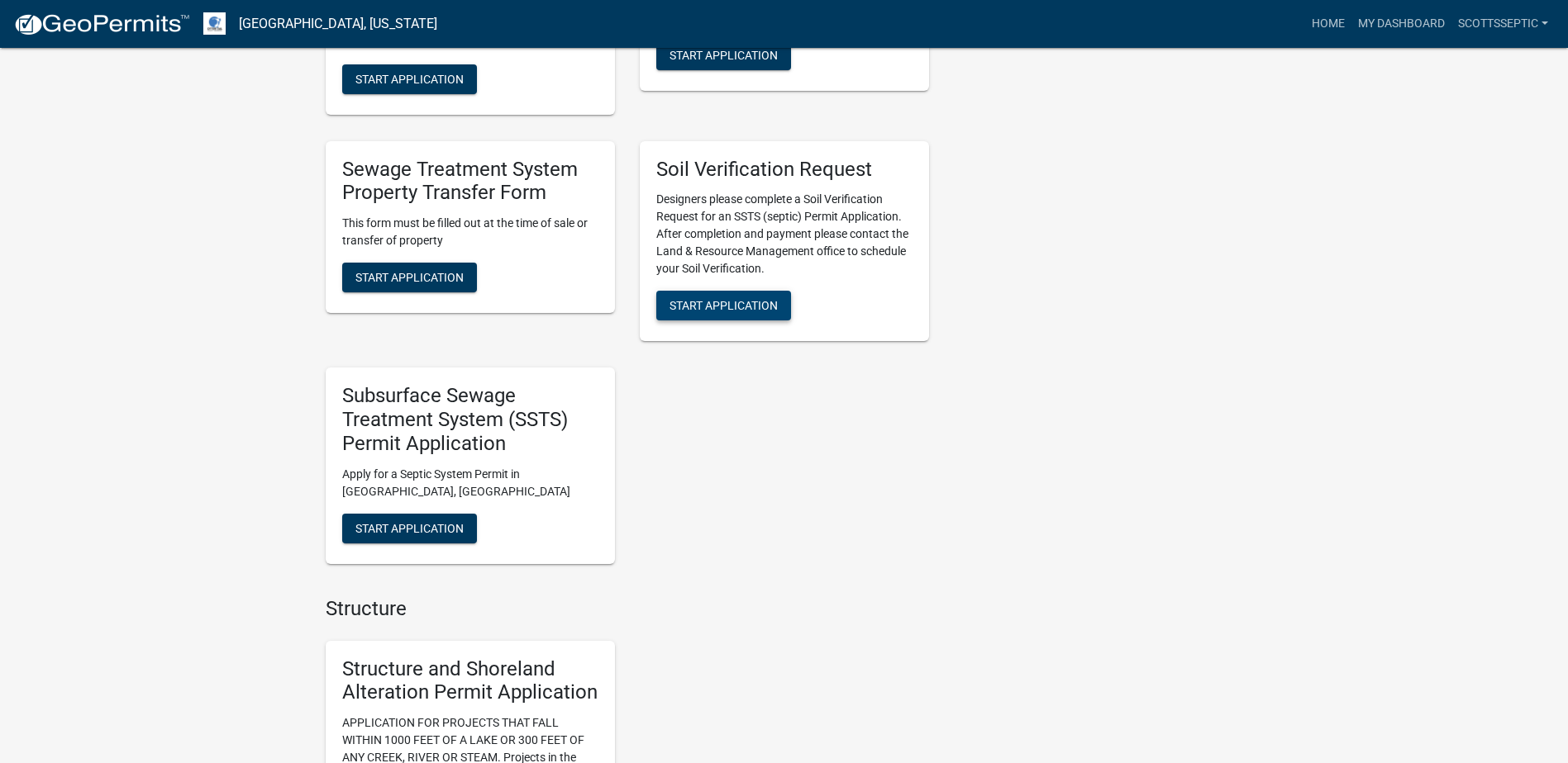
click at [716, 304] on span "Start Application" at bounding box center [723, 305] width 108 height 14
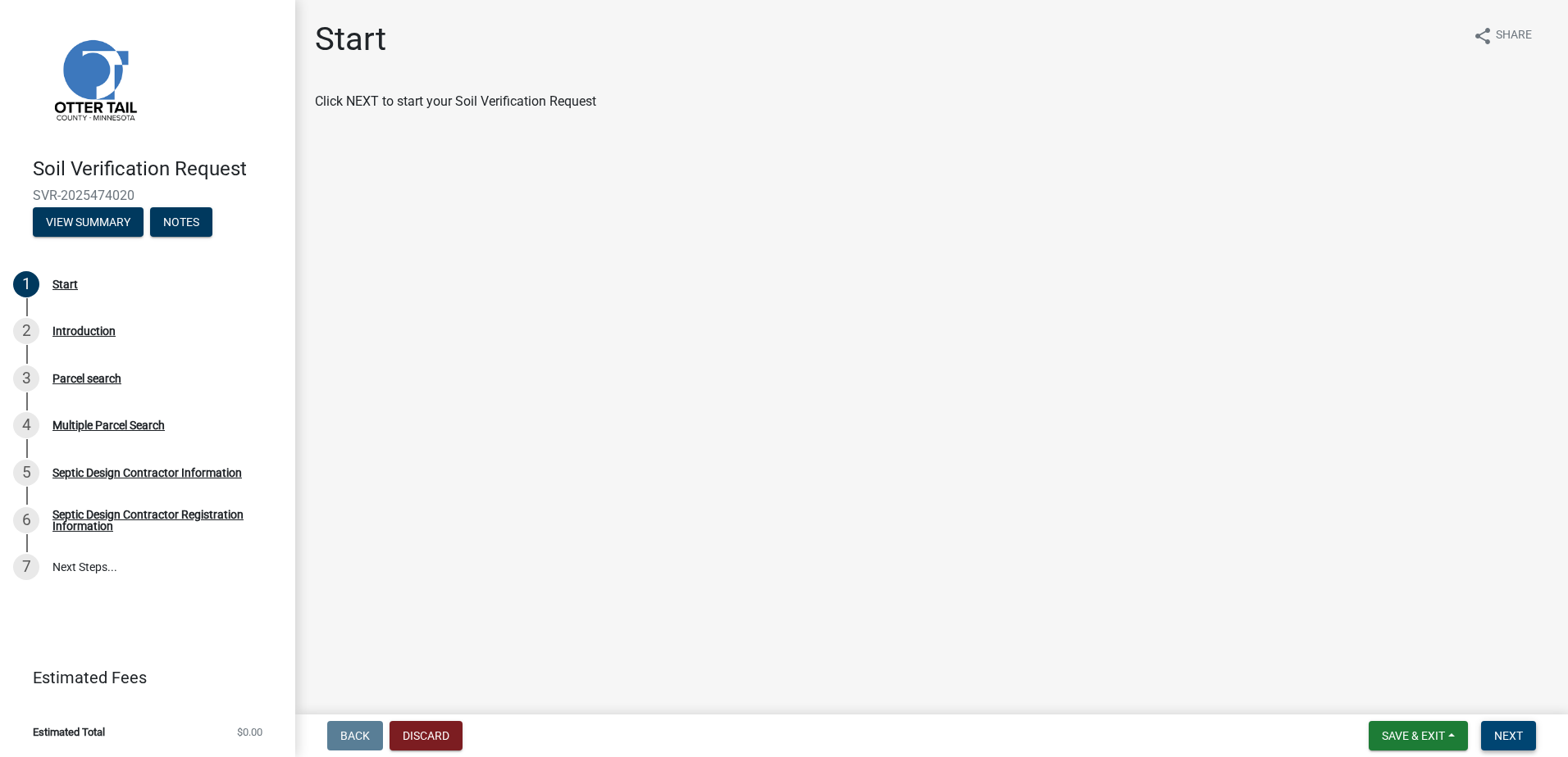
click at [1507, 738] on span "Next" at bounding box center [1508, 736] width 29 height 14
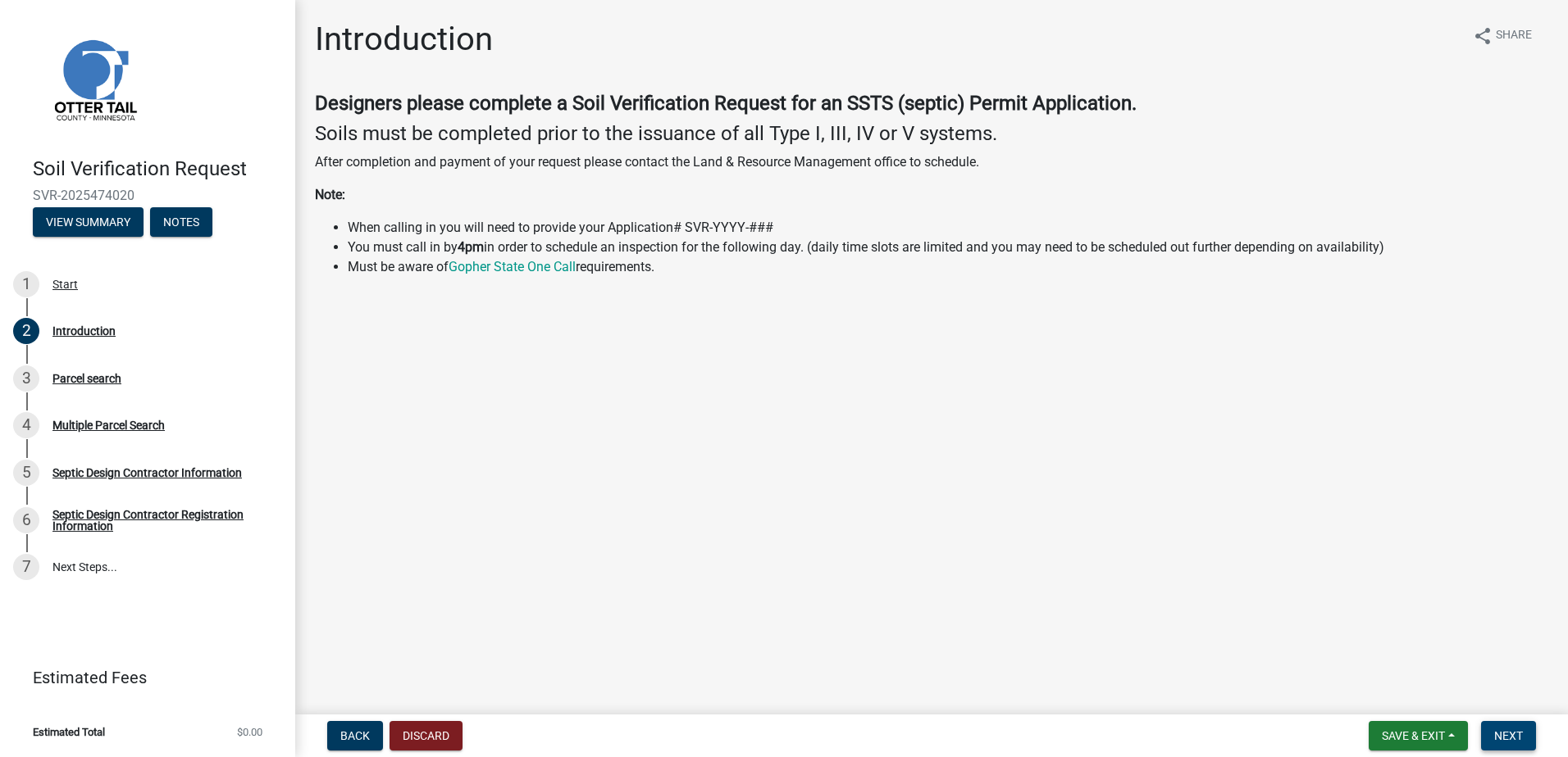
click at [1515, 736] on span "Next" at bounding box center [1508, 736] width 29 height 14
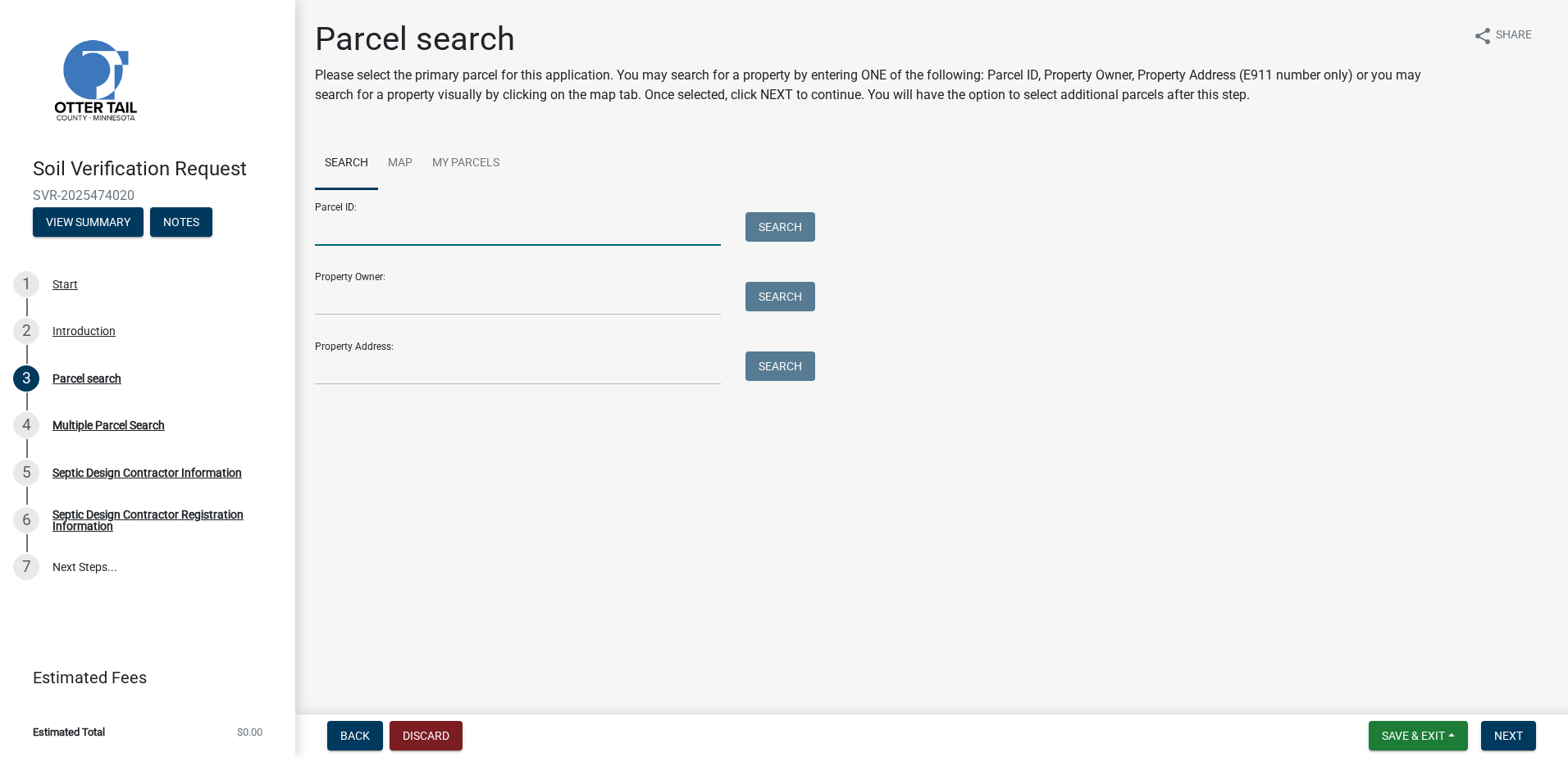
click at [349, 231] on input "Parcel ID:" at bounding box center [518, 229] width 406 height 33
type input "12000020014000"
click at [766, 232] on button "Search" at bounding box center [780, 227] width 69 height 30
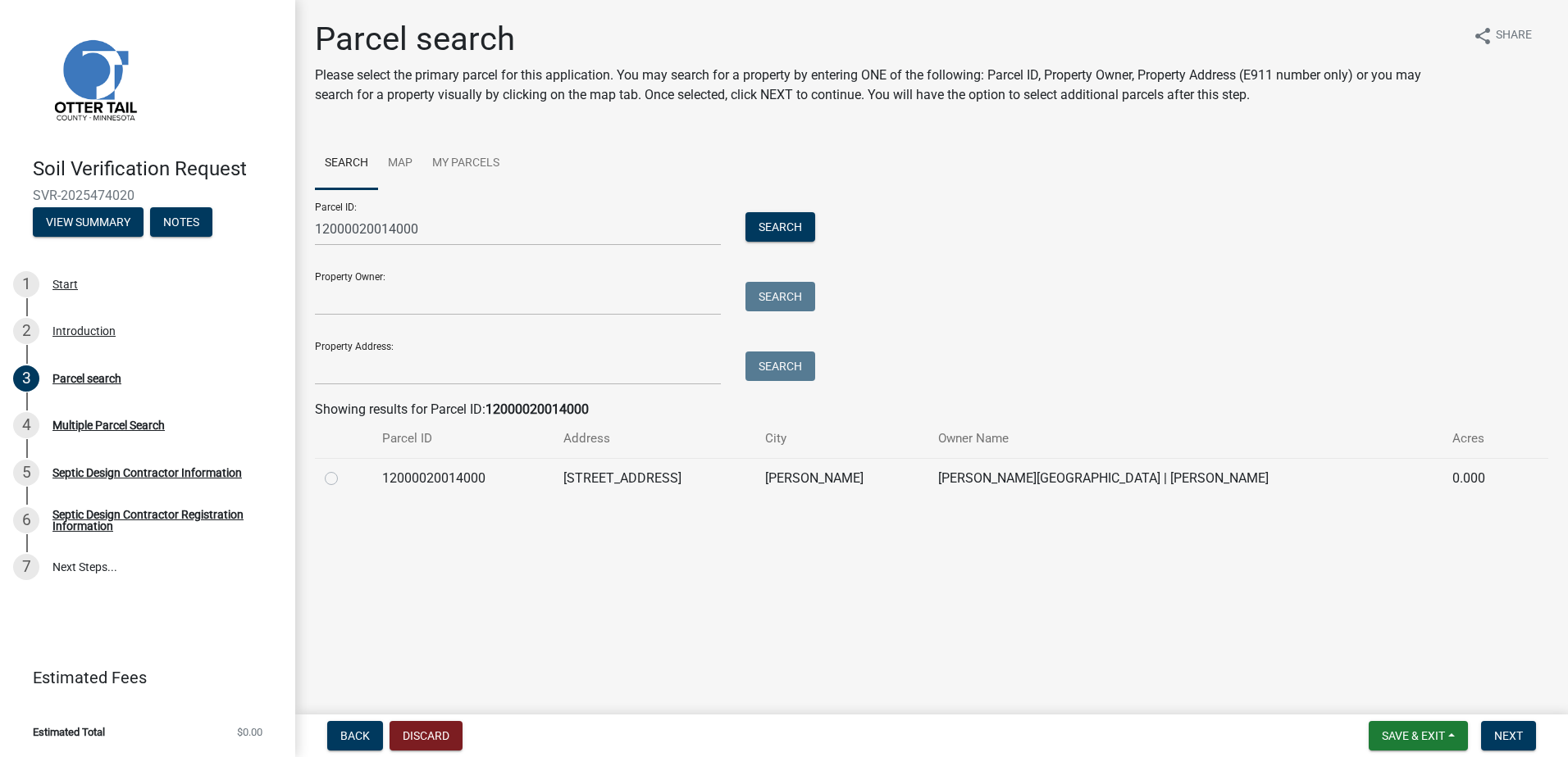
click at [344, 469] on label at bounding box center [344, 469] width 0 height 0
click at [344, 476] on input "radio" at bounding box center [350, 474] width 11 height 11
radio input "true"
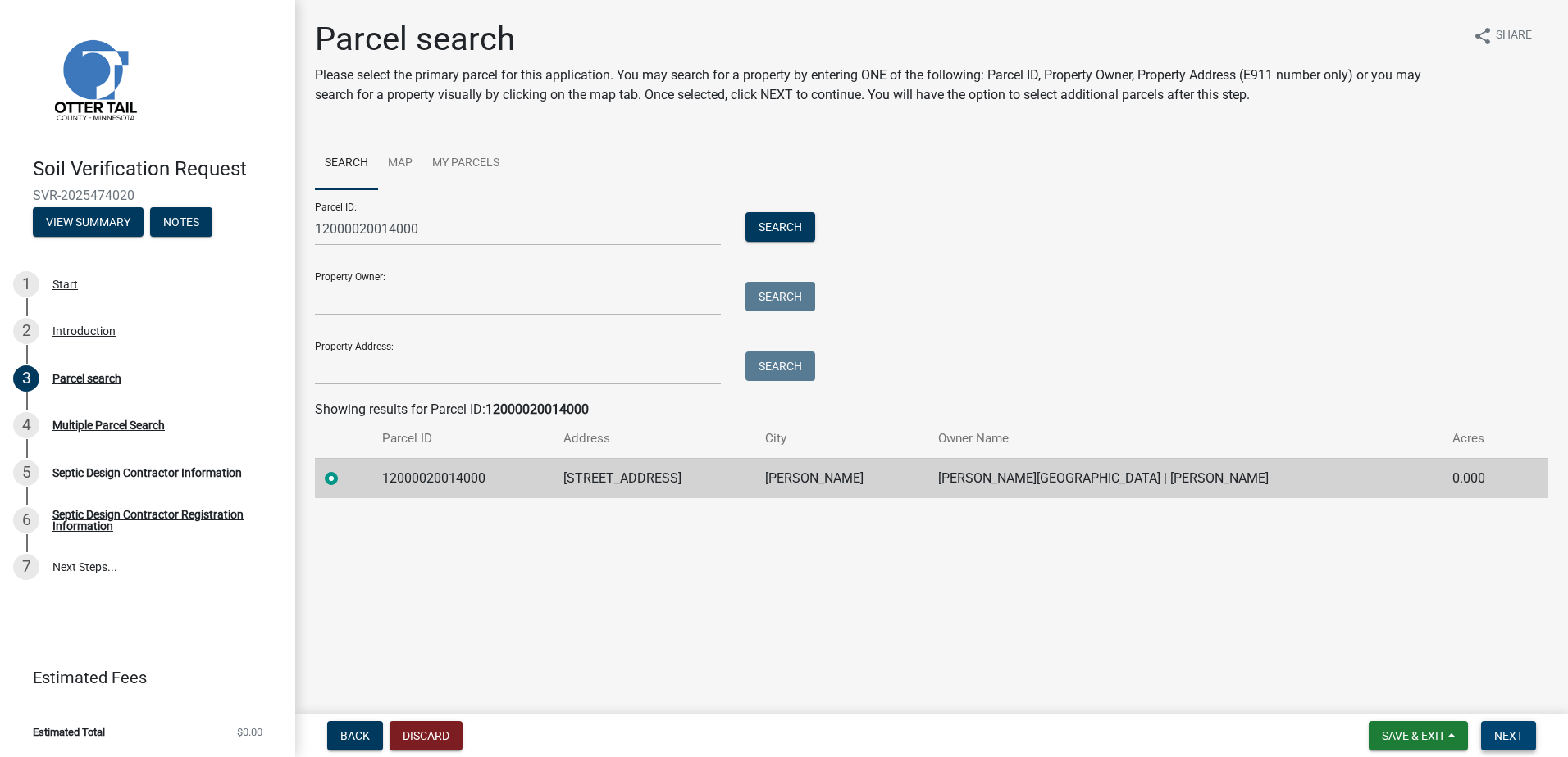
click at [1521, 739] on span "Next" at bounding box center [1508, 736] width 29 height 14
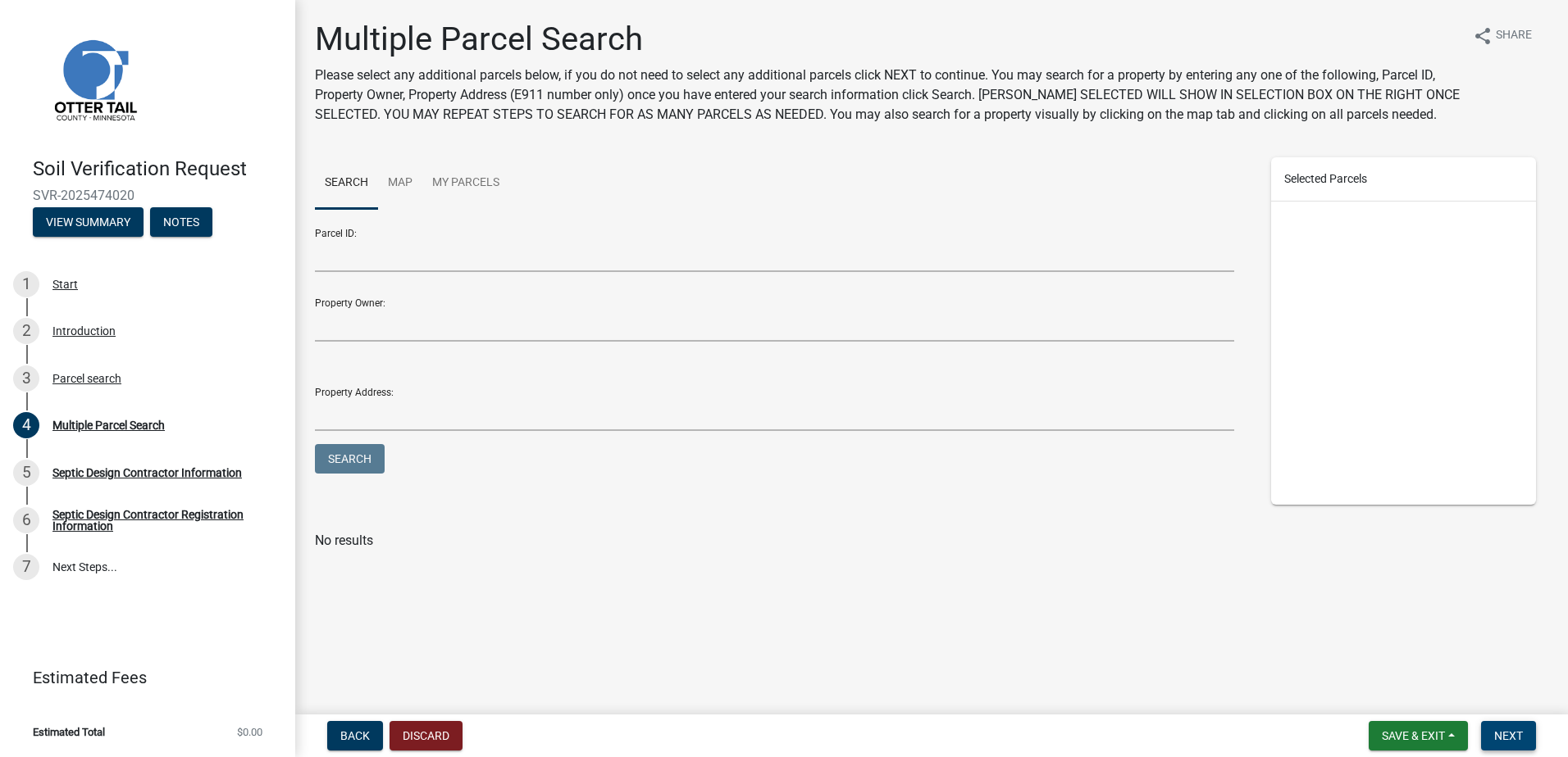
drag, startPoint x: 1506, startPoint y: 742, endPoint x: 1491, endPoint y: 730, distance: 19.2
click at [1506, 742] on span "Next" at bounding box center [1508, 736] width 29 height 14
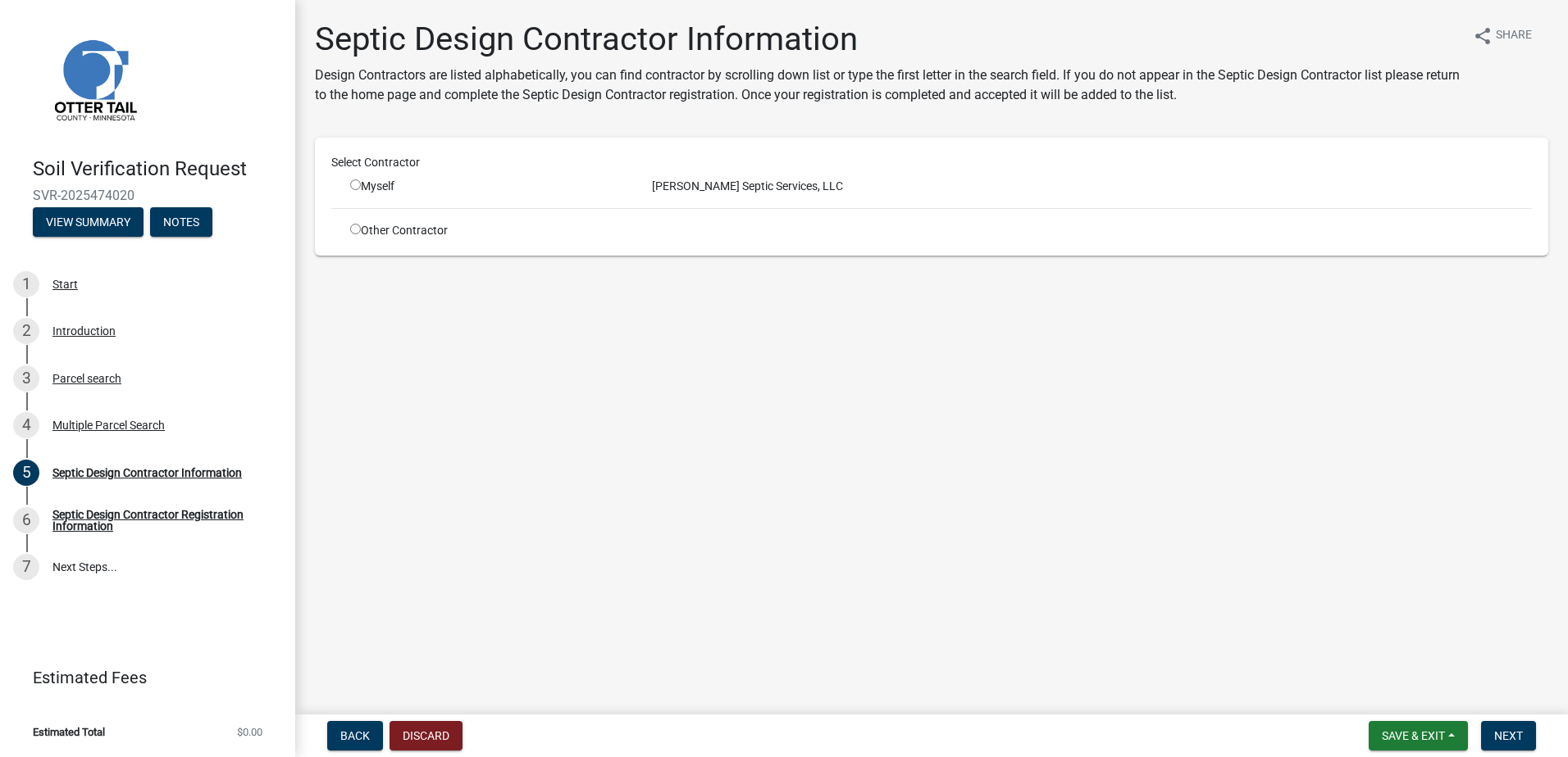
click at [354, 186] on input "radio" at bounding box center [355, 185] width 11 height 11
radio input "true"
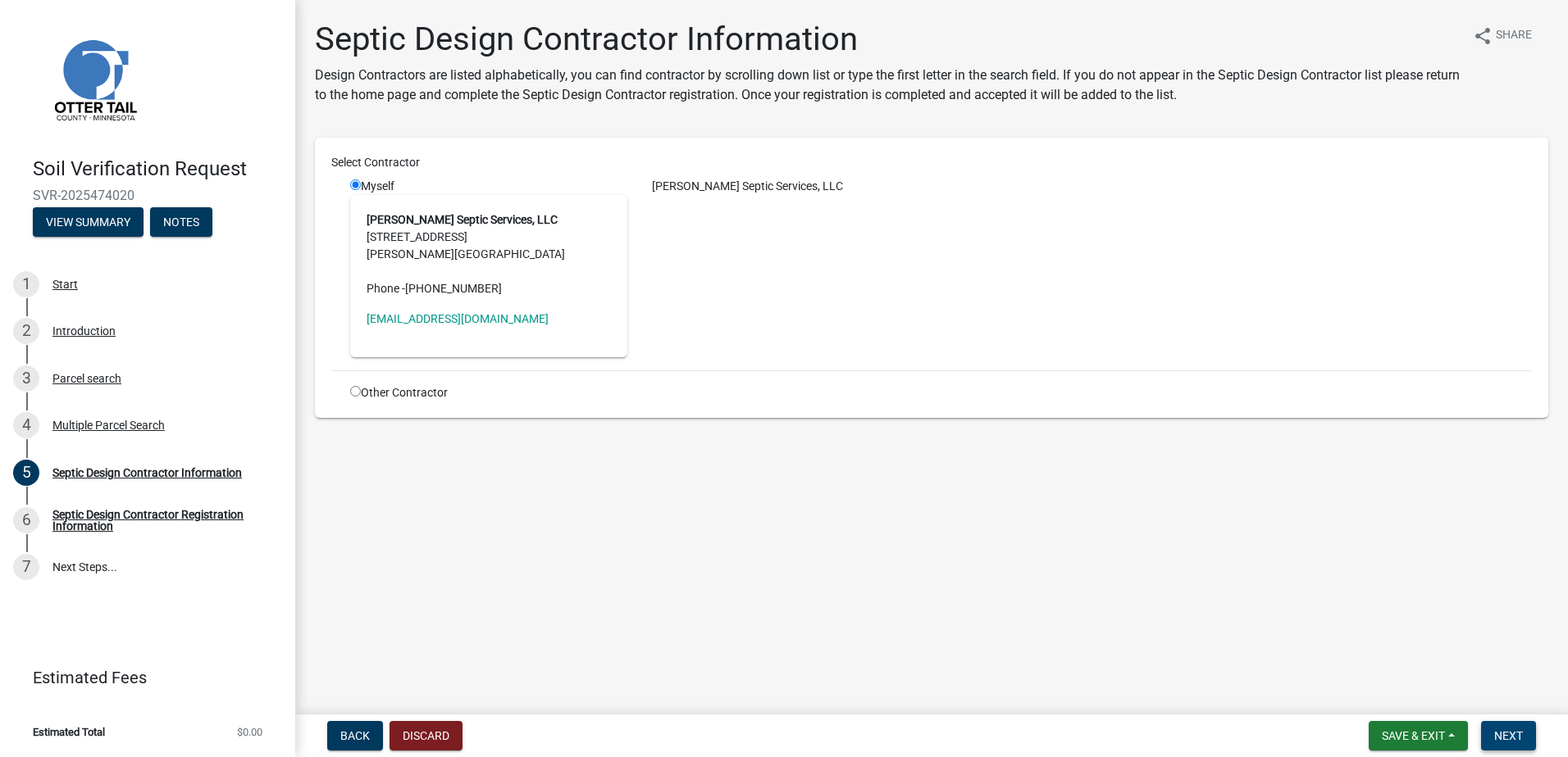
click at [1509, 727] on button "Next" at bounding box center [1508, 735] width 55 height 30
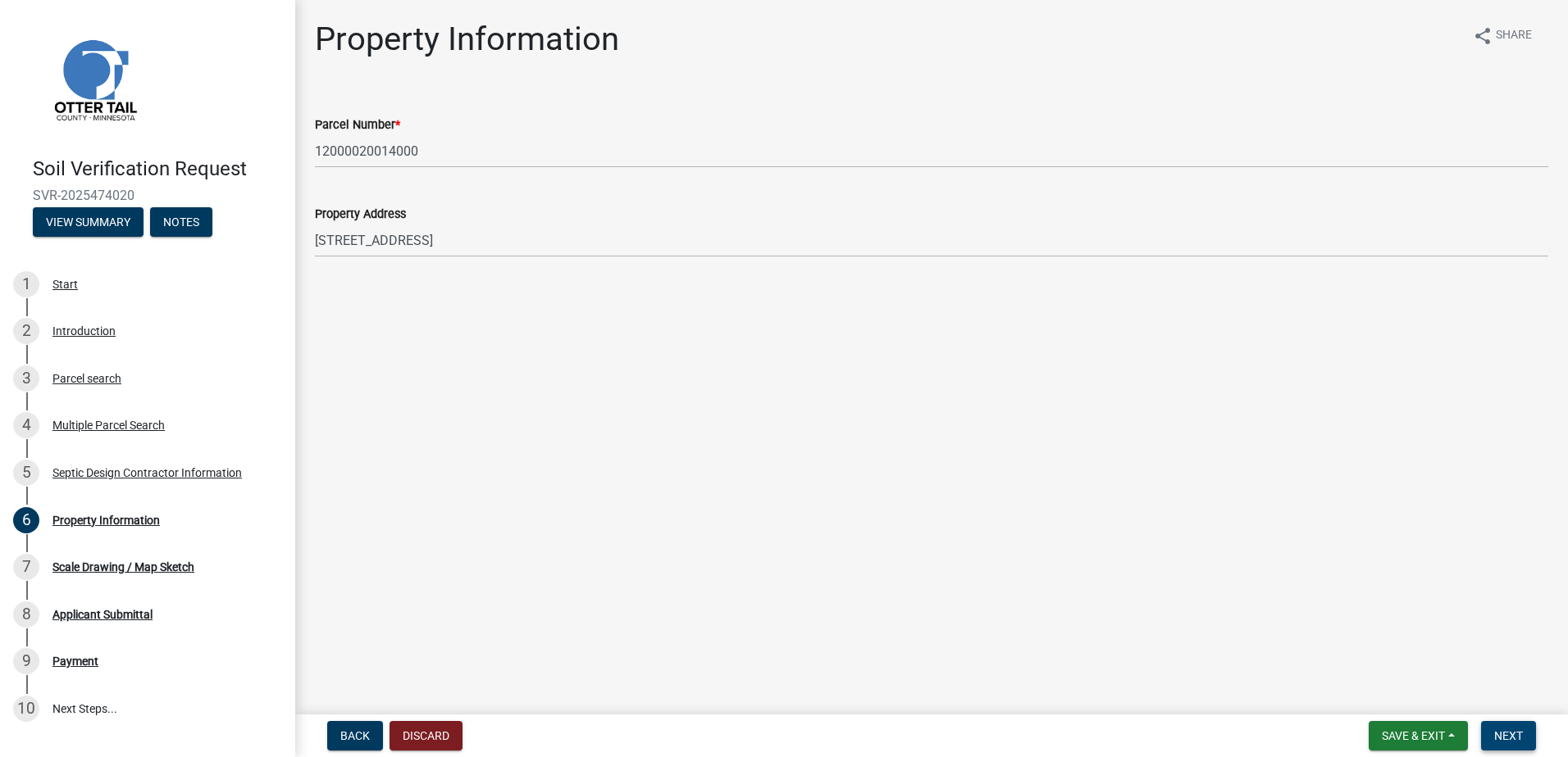
click at [1503, 732] on span "Next" at bounding box center [1508, 736] width 29 height 14
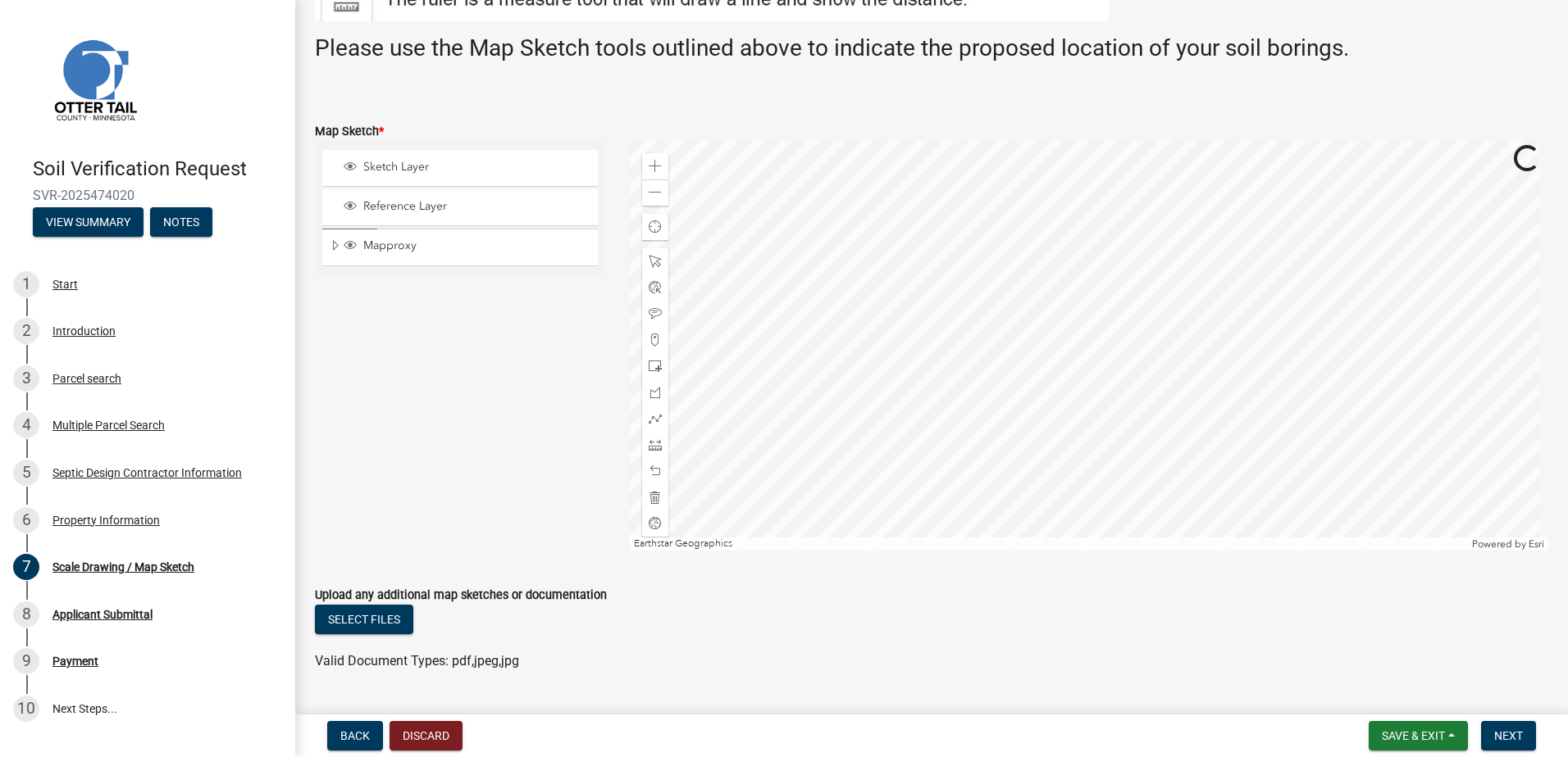
scroll to position [328, 0]
click at [649, 337] on span at bounding box center [655, 339] width 14 height 14
click at [968, 378] on div at bounding box center [1090, 345] width 920 height 410
click at [1518, 732] on span "Next" at bounding box center [1508, 736] width 29 height 14
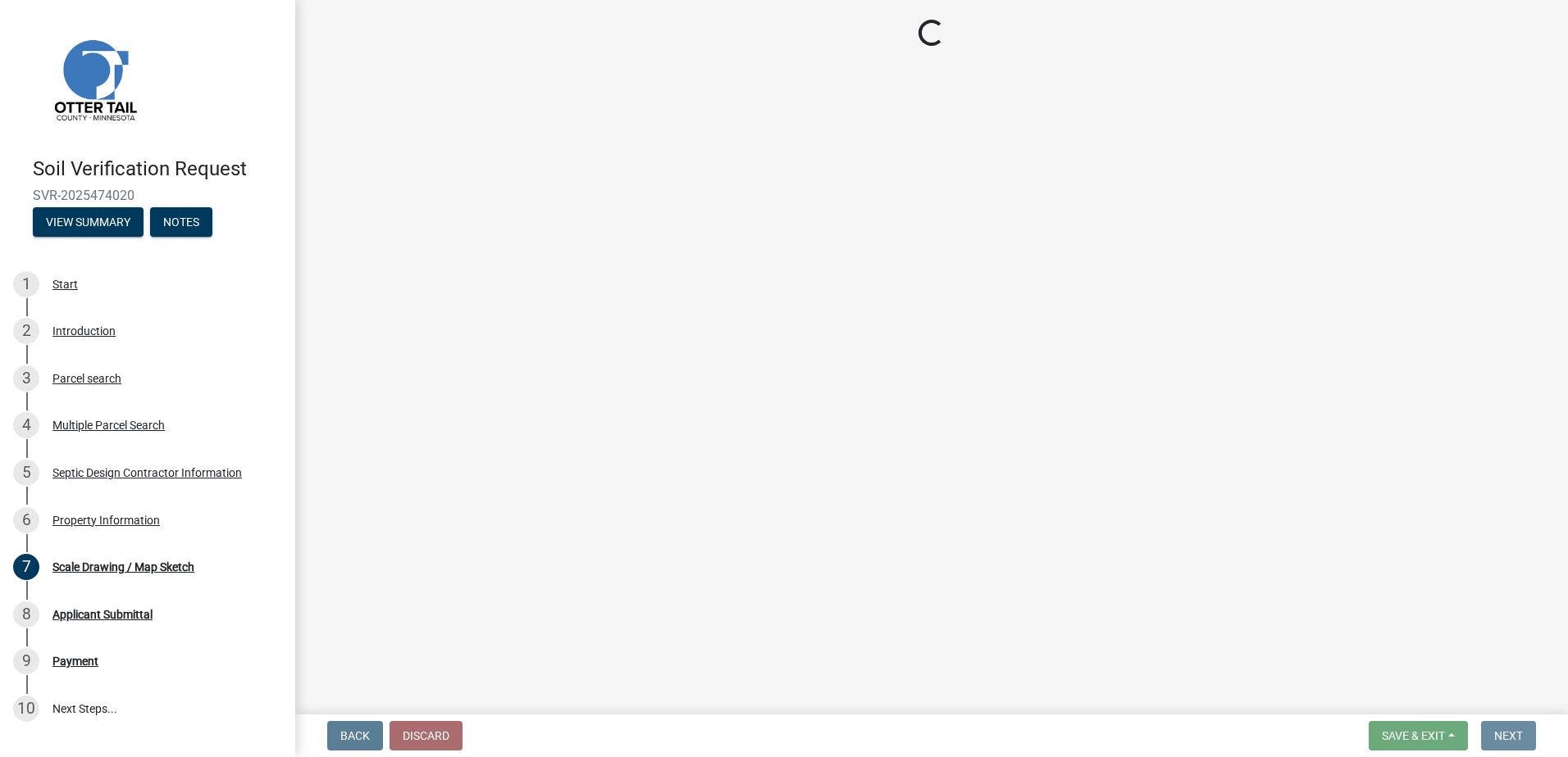
scroll to position [0, 0]
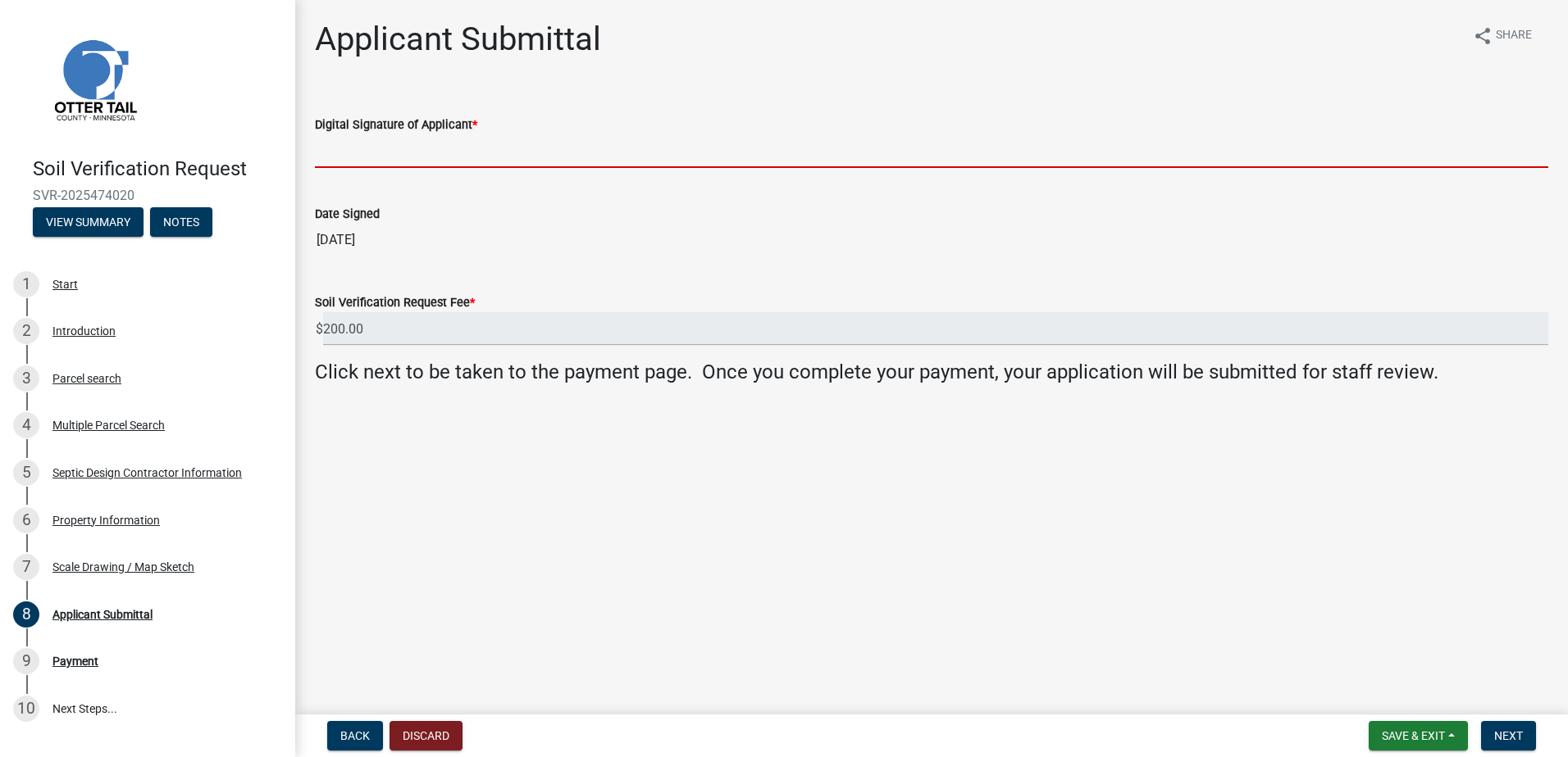
drag, startPoint x: 335, startPoint y: 156, endPoint x: 353, endPoint y: 161, distance: 18.7
click at [335, 156] on input "Digital Signature of Applicant *" at bounding box center [931, 150] width 1233 height 33
type input "[PERSON_NAME]"
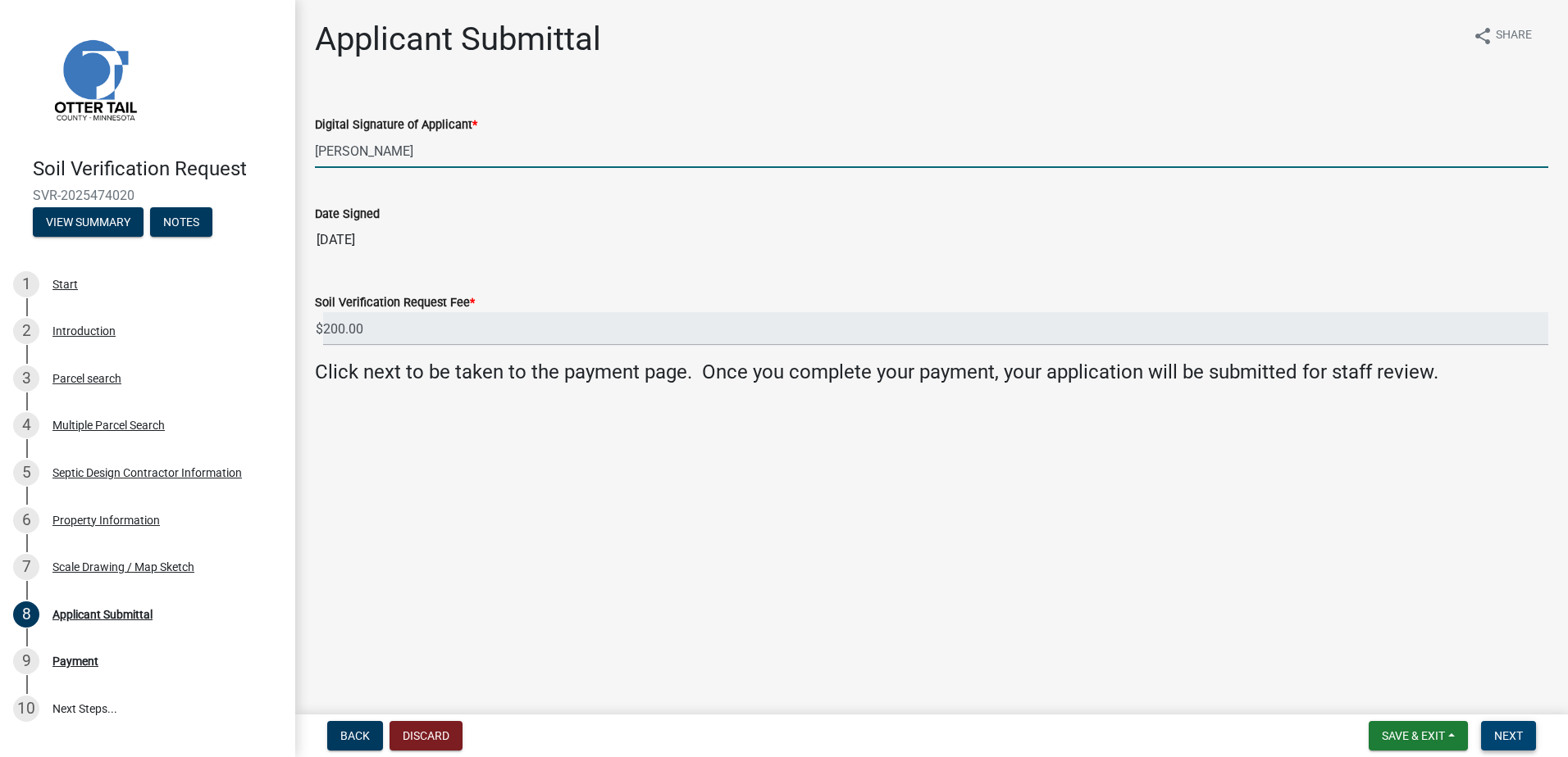
click at [1493, 740] on button "Next" at bounding box center [1508, 735] width 55 height 30
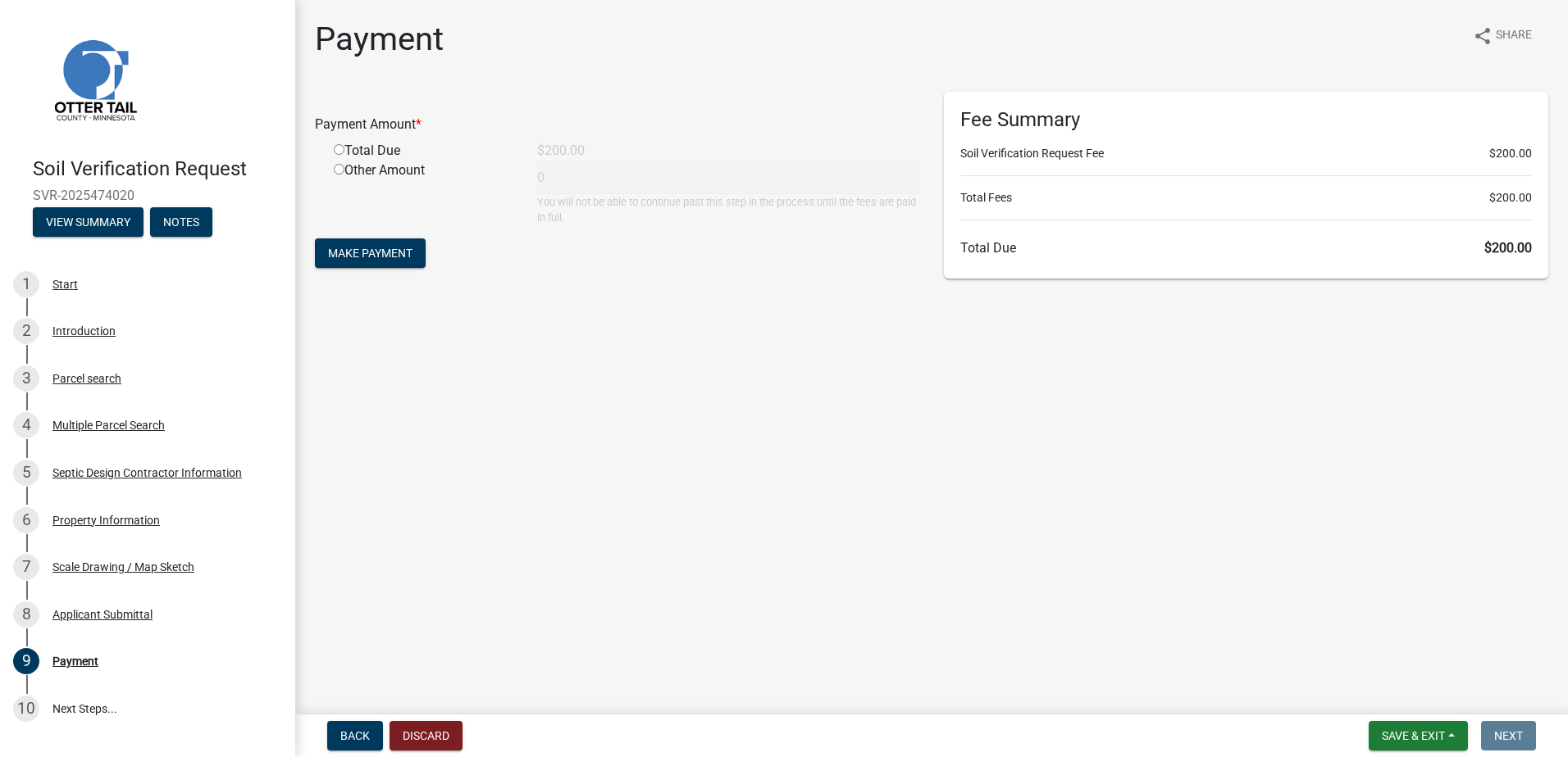
click at [337, 150] on input "radio" at bounding box center [339, 150] width 11 height 11
radio input "true"
type input "200"
click at [367, 259] on span "Make Payment" at bounding box center [371, 253] width 85 height 14
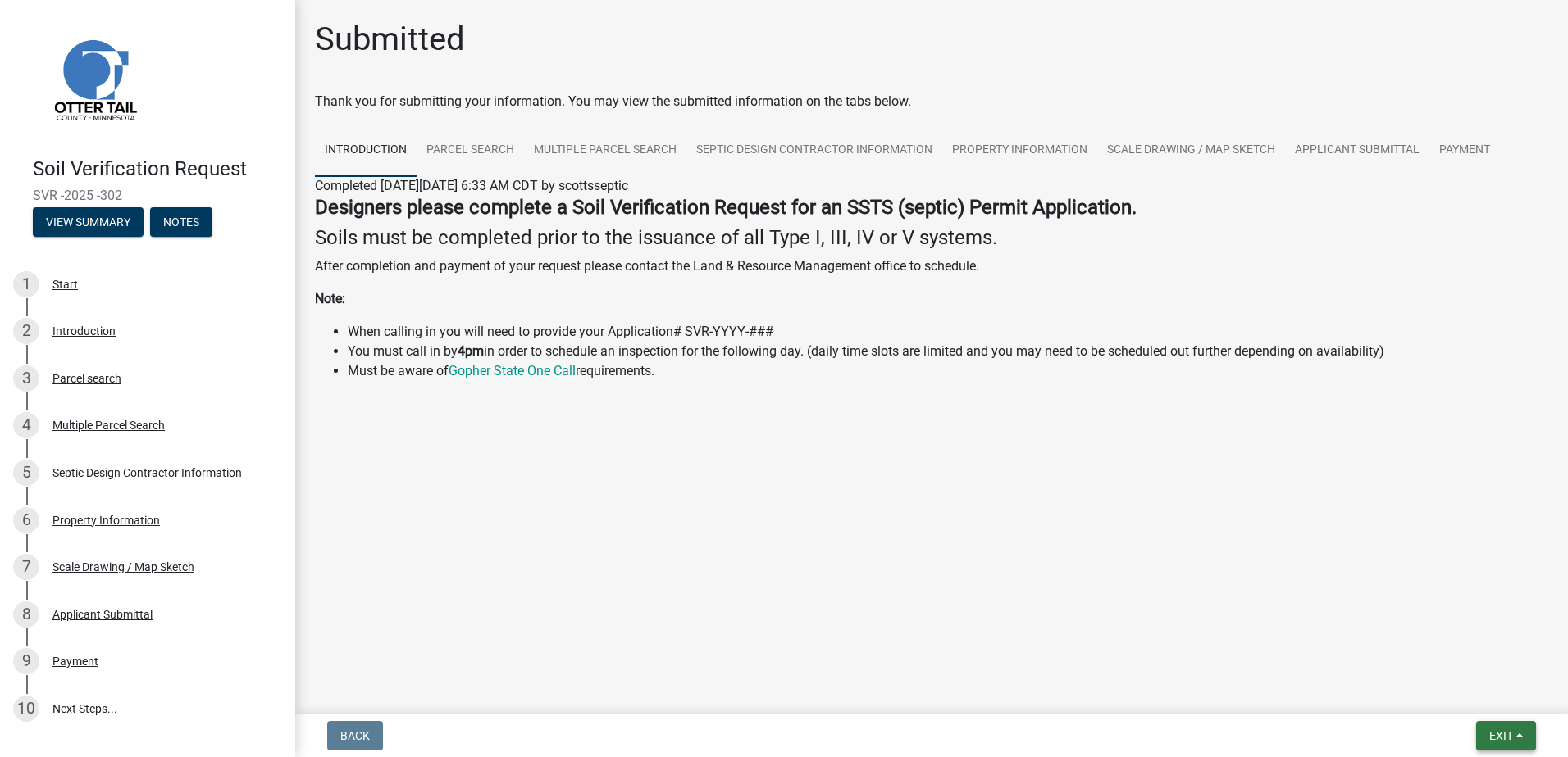
click at [1524, 735] on button "Exit" at bounding box center [1506, 735] width 60 height 30
click at [1465, 697] on button "Save & Exit" at bounding box center [1471, 694] width 132 height 40
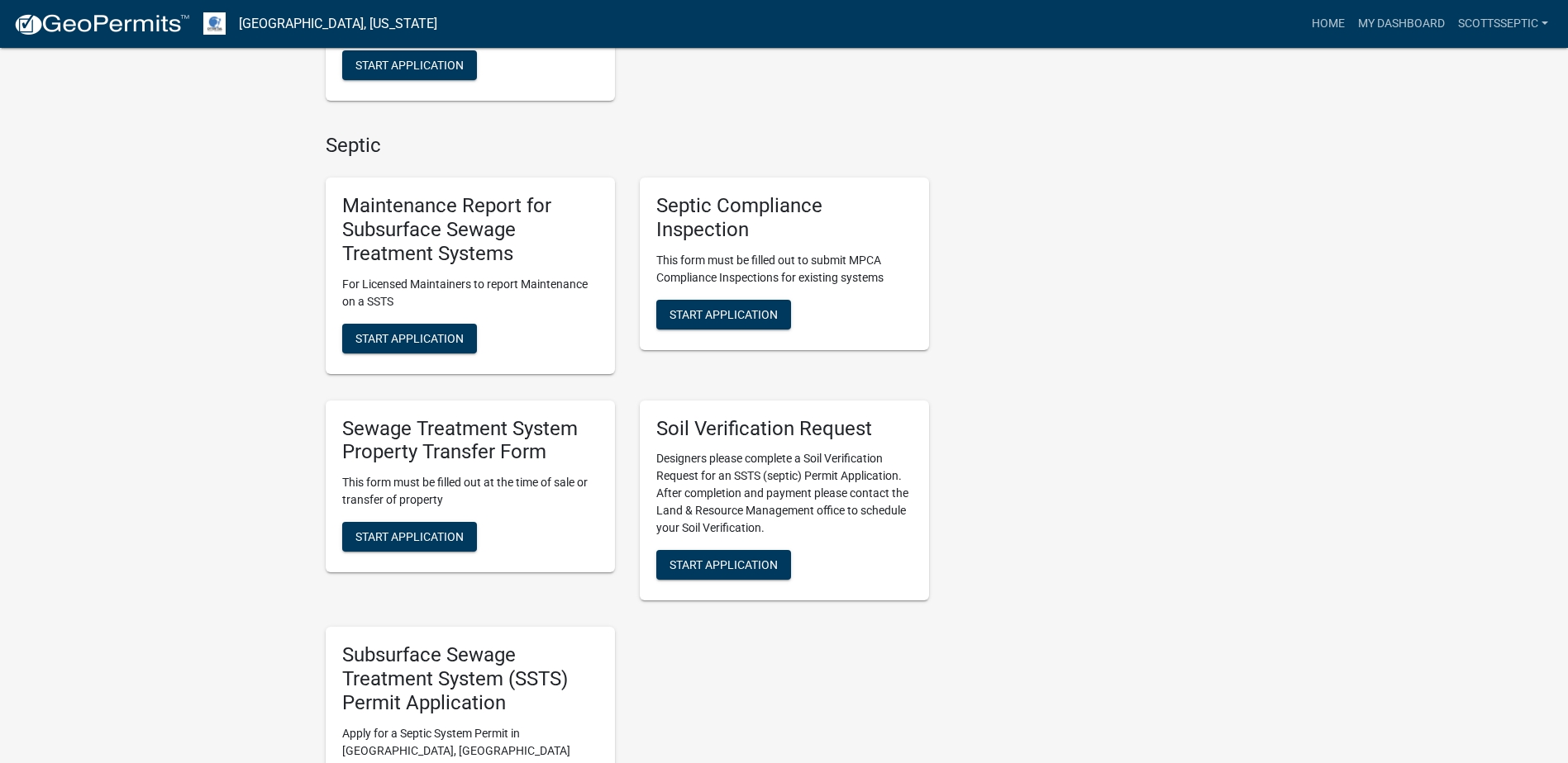
scroll to position [992, 0]
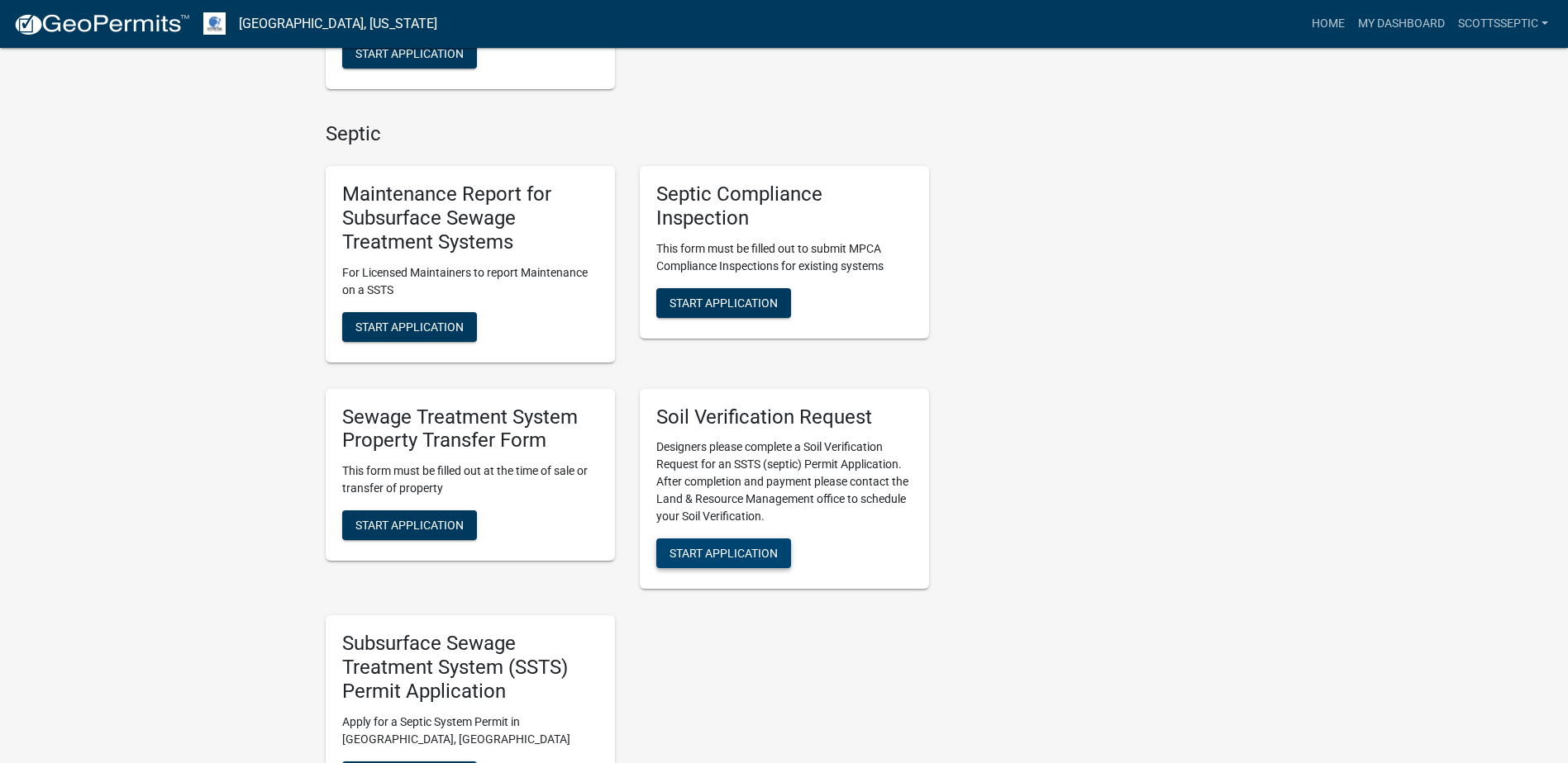
click at [711, 557] on span "Start Application" at bounding box center [723, 553] width 108 height 14
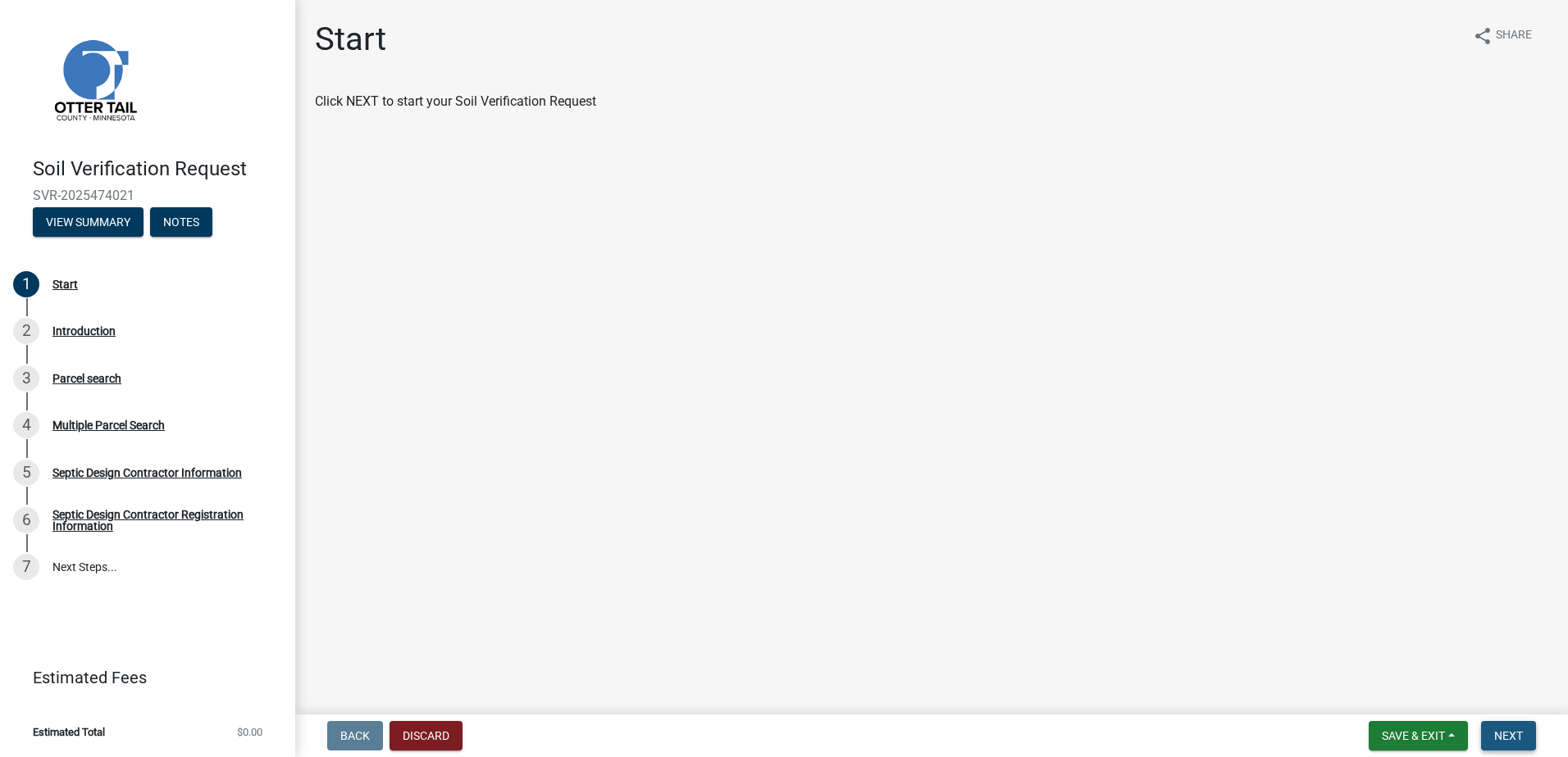
click at [1499, 734] on span "Next" at bounding box center [1508, 736] width 29 height 14
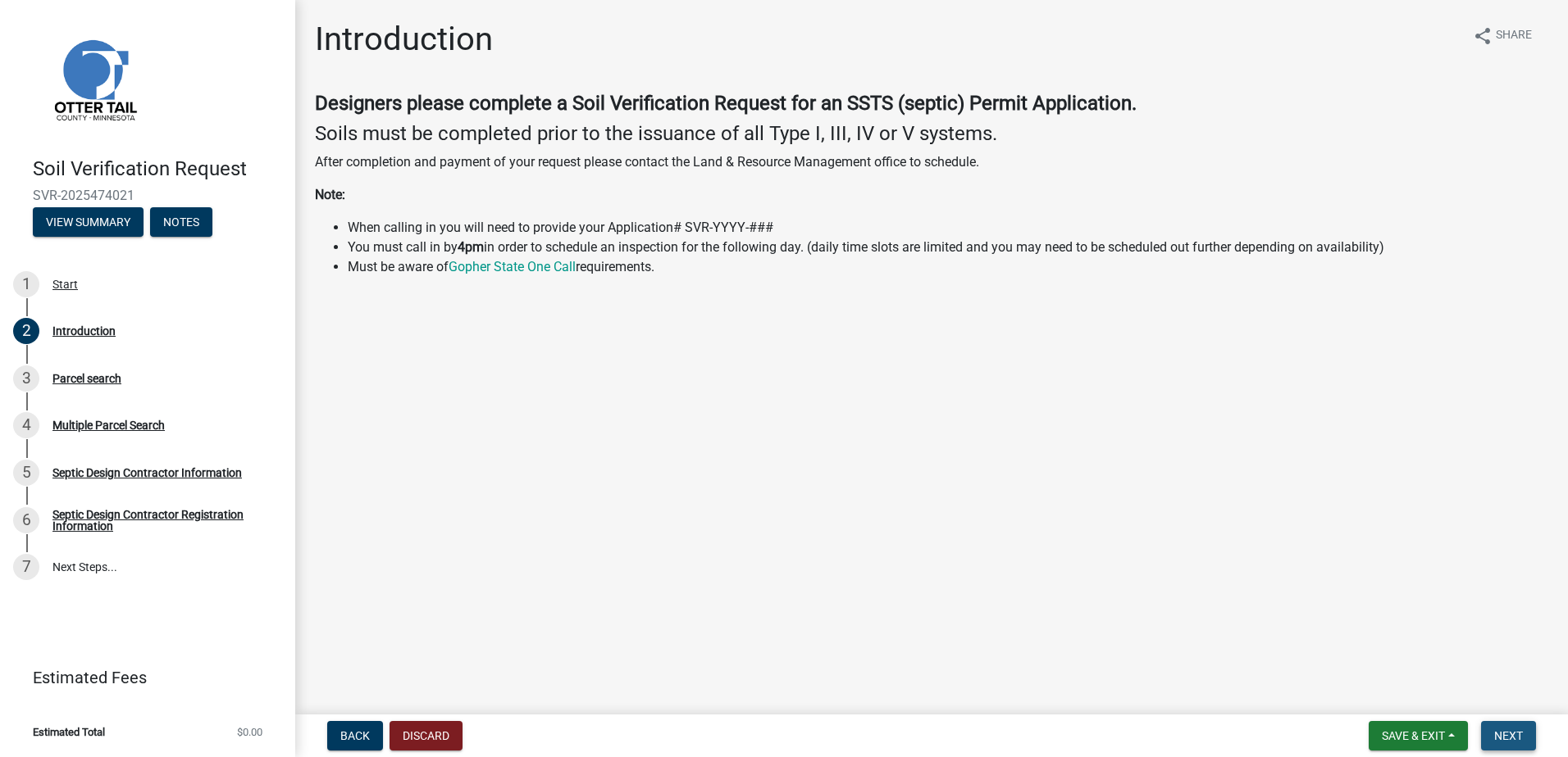
drag, startPoint x: 1518, startPoint y: 745, endPoint x: 1501, endPoint y: 731, distance: 22.0
click at [1517, 743] on button "Next" at bounding box center [1508, 735] width 55 height 30
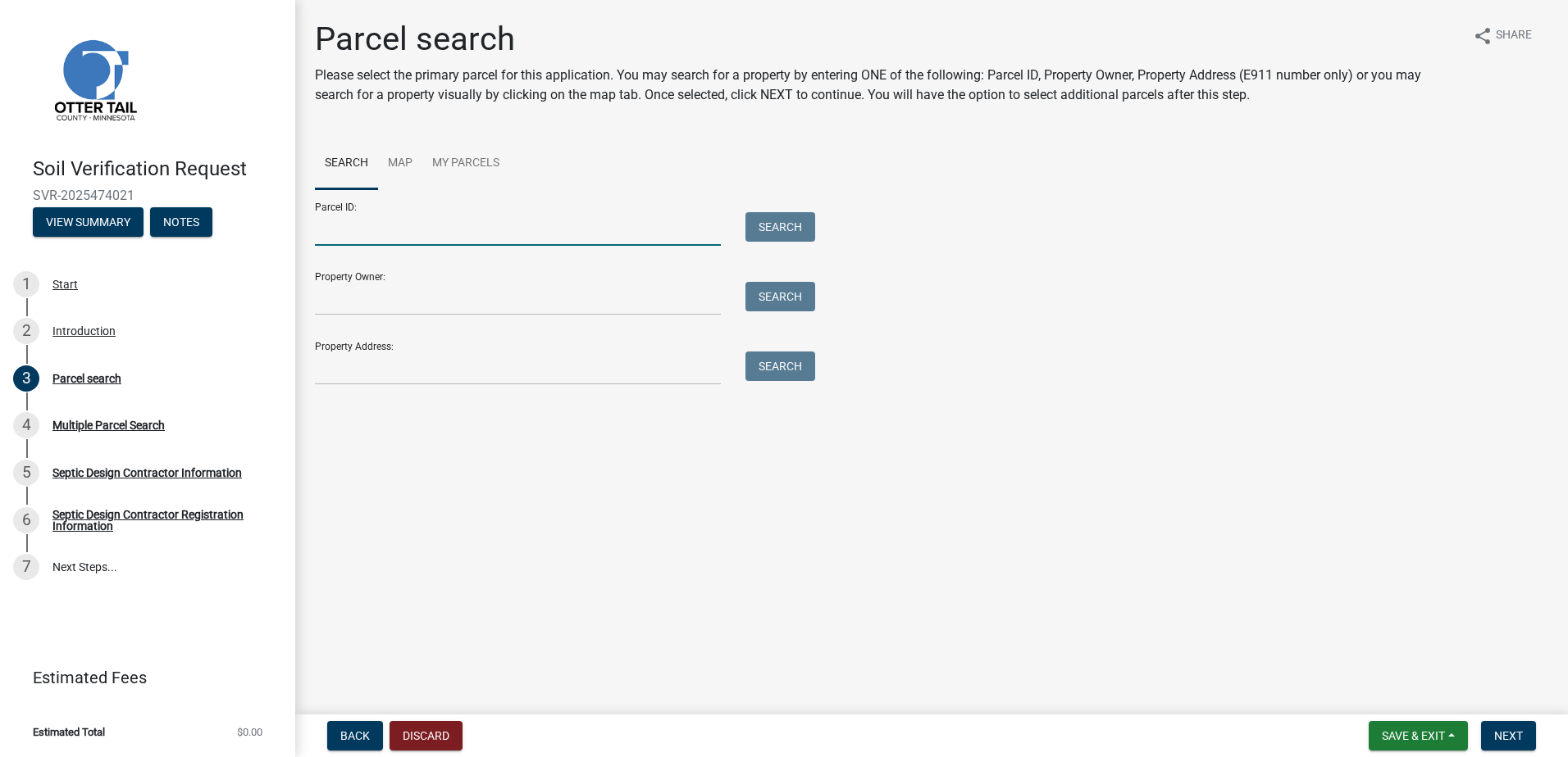
click at [333, 238] on input "Parcel ID:" at bounding box center [518, 229] width 406 height 33
type input "51000020023000"
click at [766, 234] on button "Search" at bounding box center [780, 227] width 69 height 30
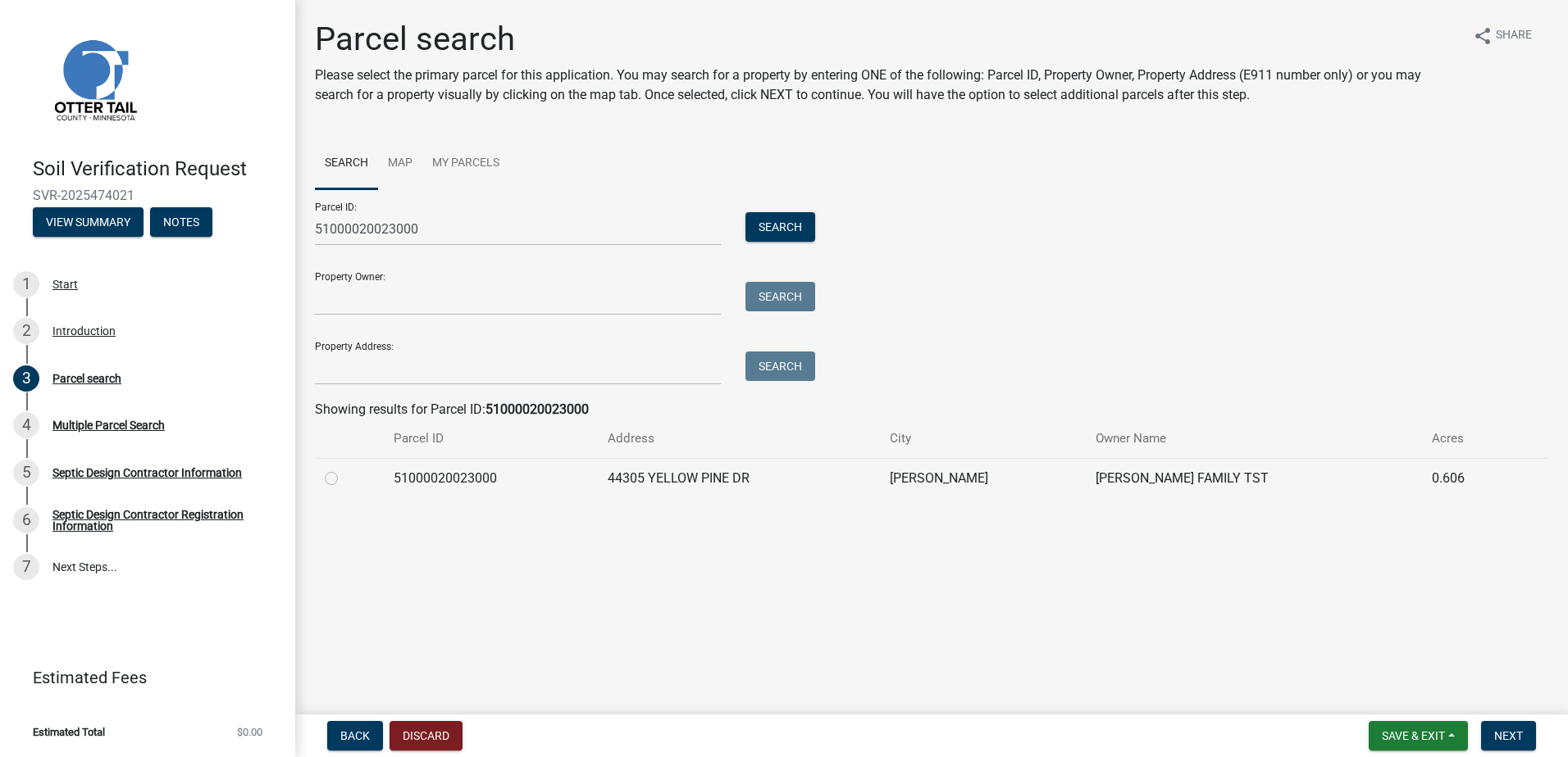
click at [344, 469] on label at bounding box center [344, 469] width 0 height 0
click at [344, 479] on input "radio" at bounding box center [350, 474] width 11 height 11
radio input "true"
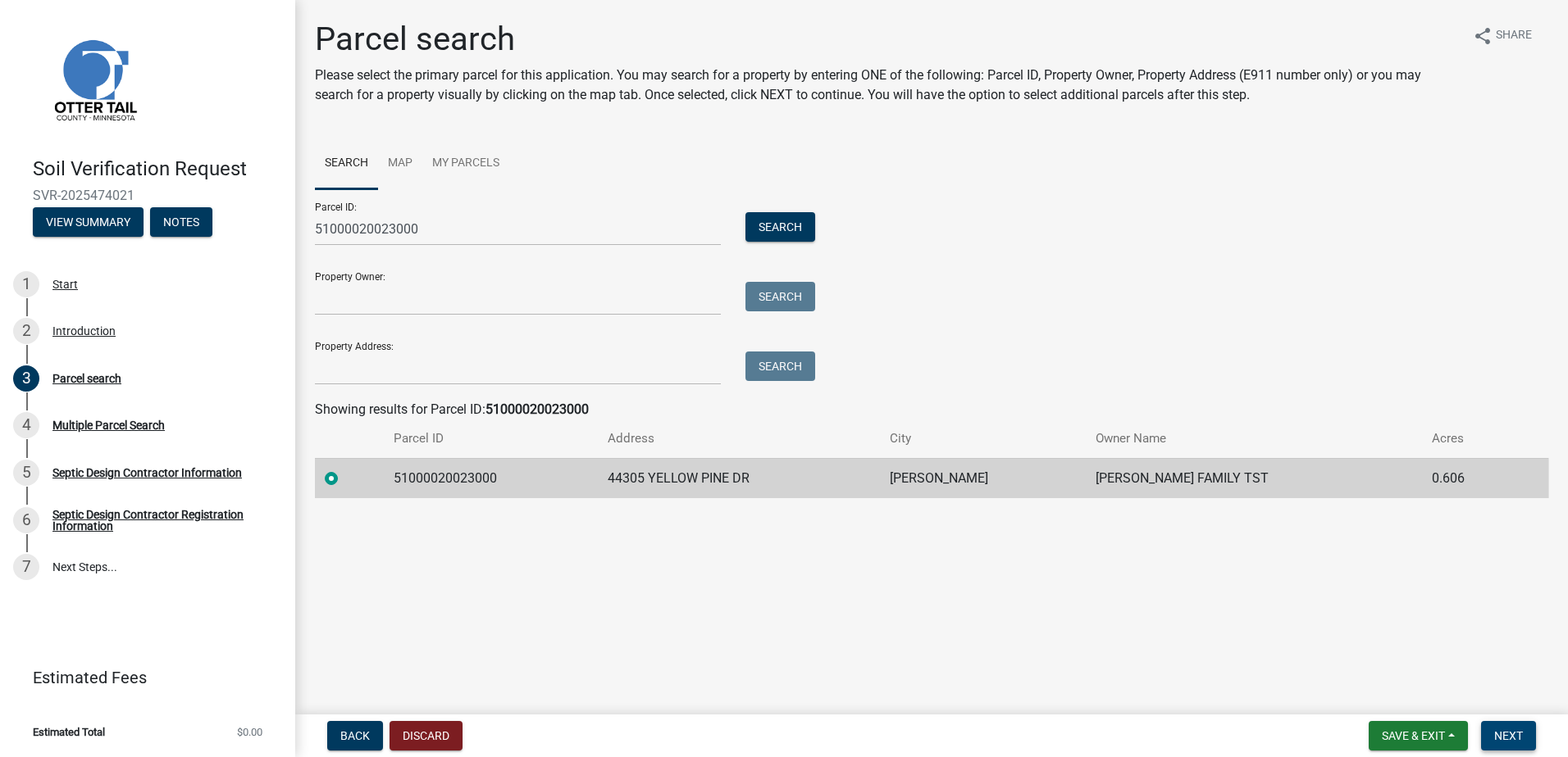
click at [1512, 734] on span "Next" at bounding box center [1508, 736] width 29 height 14
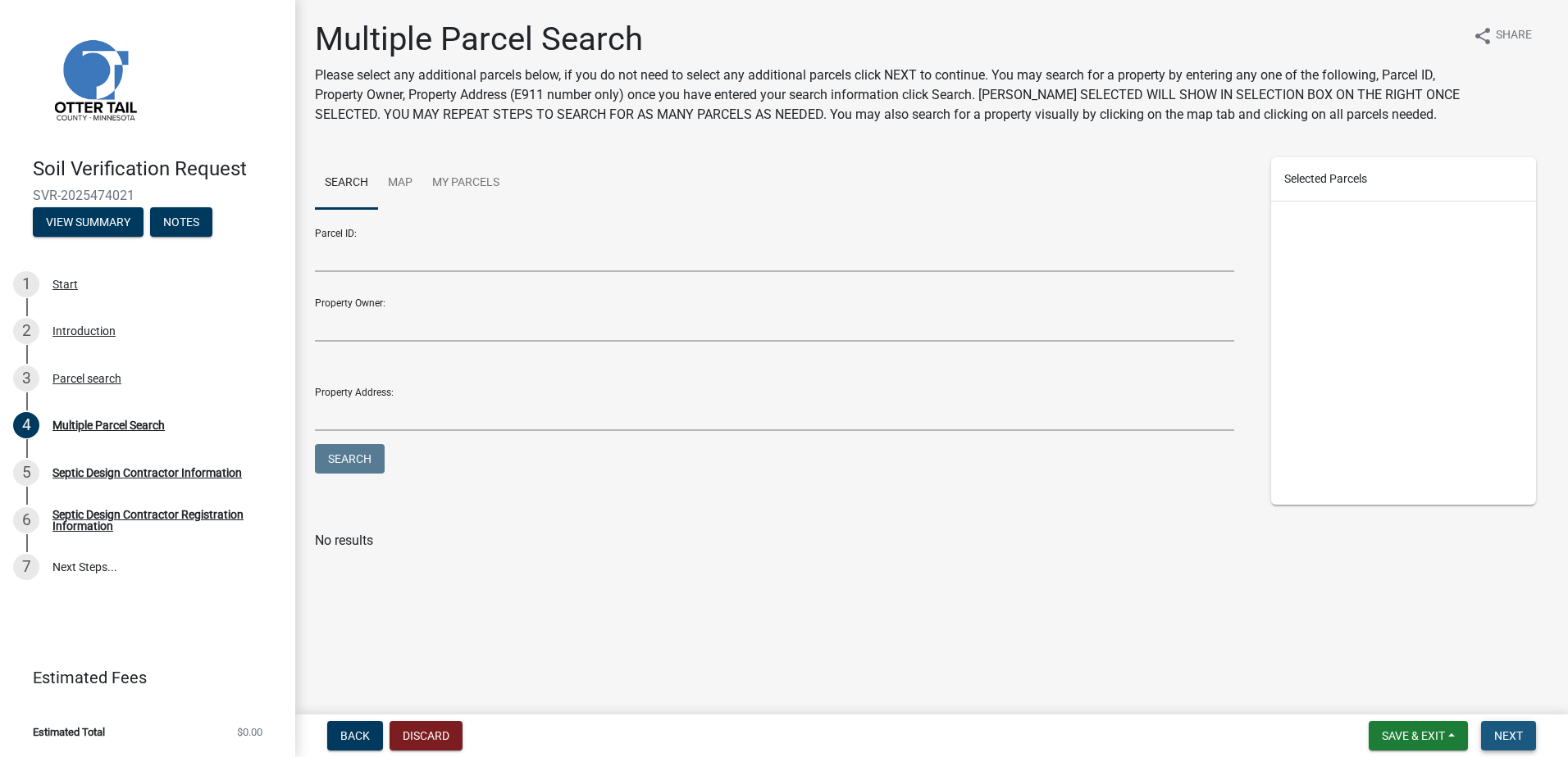
click at [1524, 742] on button "Next" at bounding box center [1508, 735] width 55 height 30
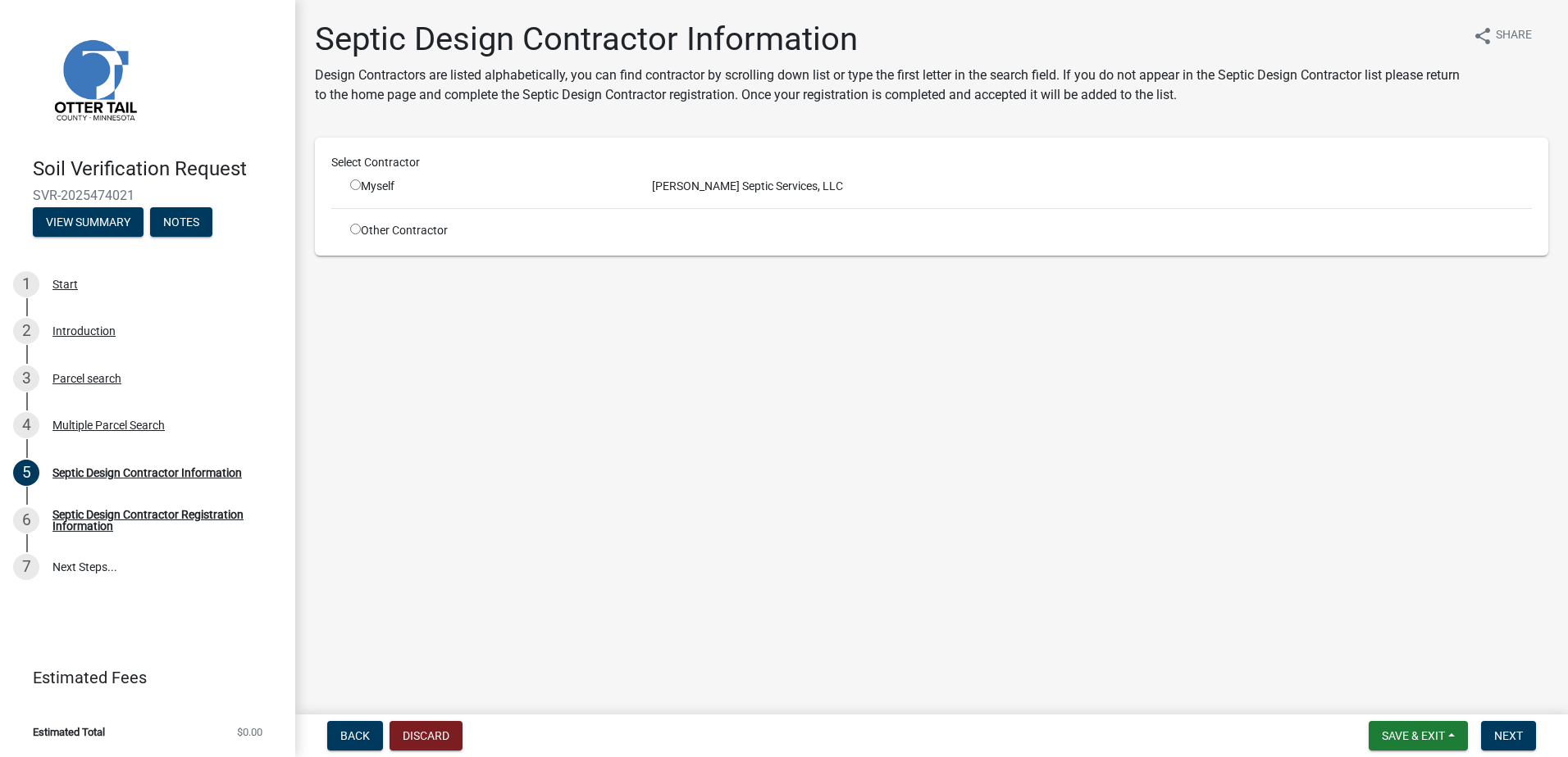
click at [358, 187] on input "radio" at bounding box center [355, 185] width 11 height 11
radio input "true"
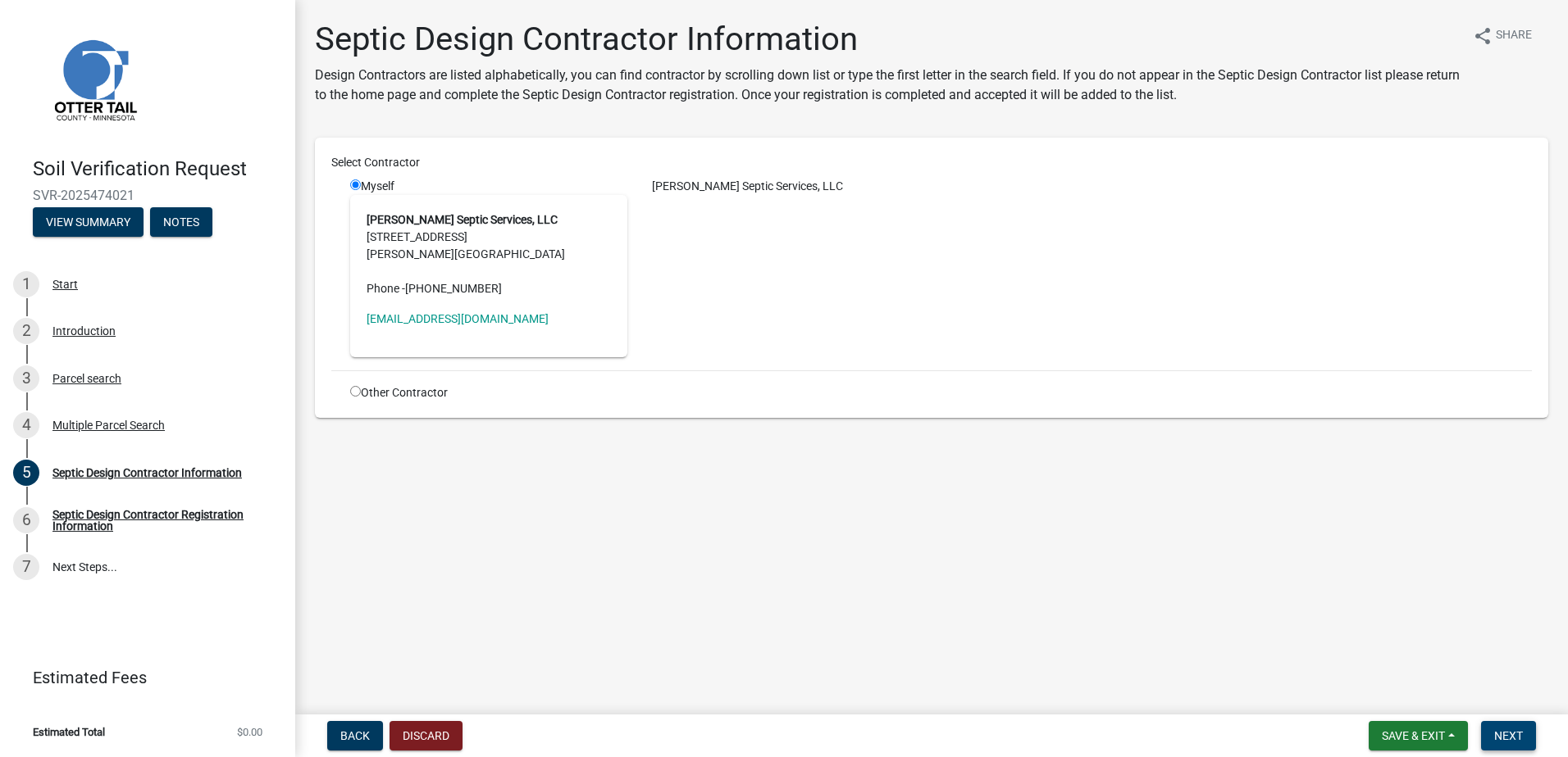
click at [1508, 740] on span "Next" at bounding box center [1508, 736] width 29 height 14
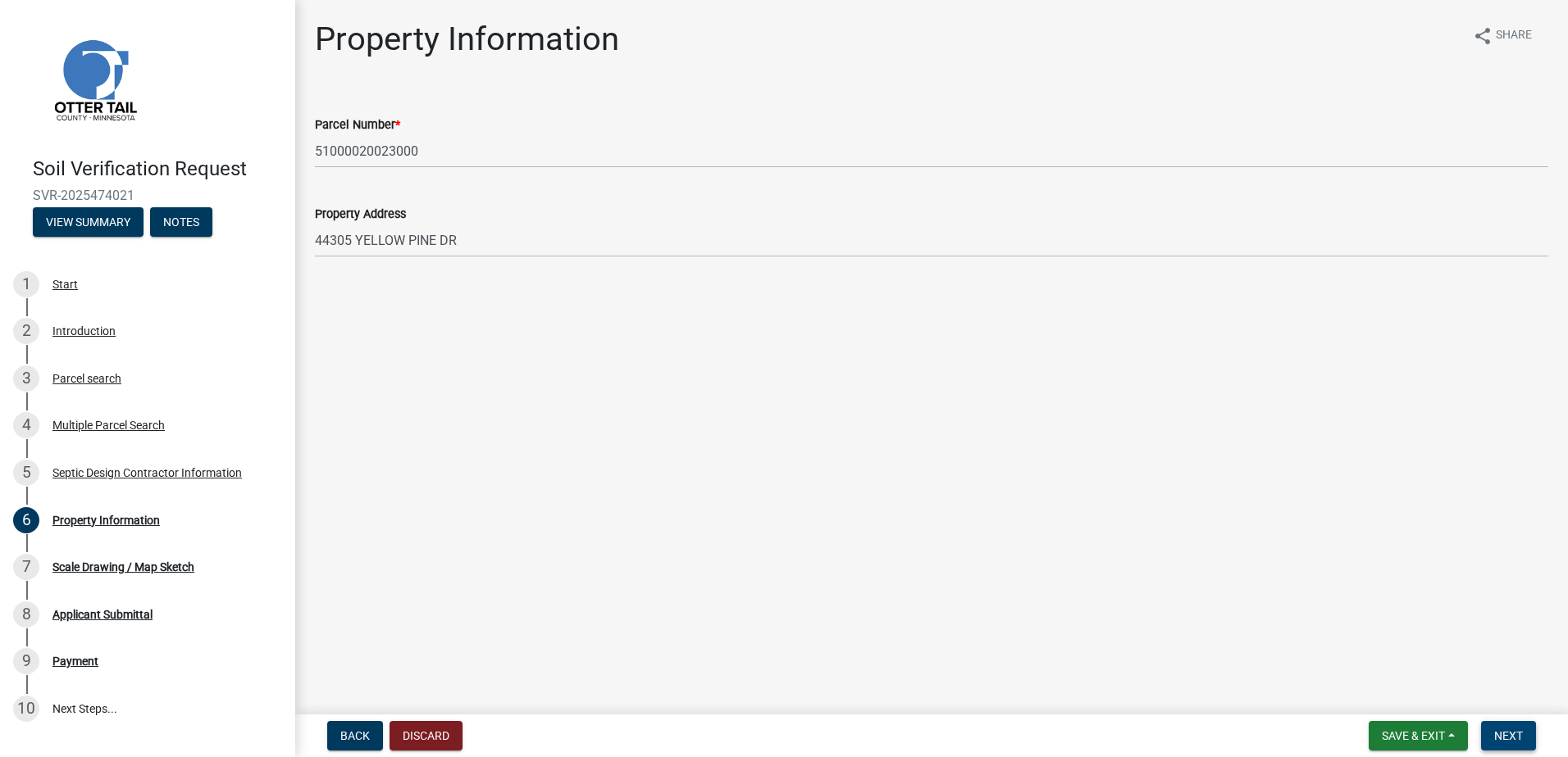
click at [1510, 731] on span "Next" at bounding box center [1508, 736] width 29 height 14
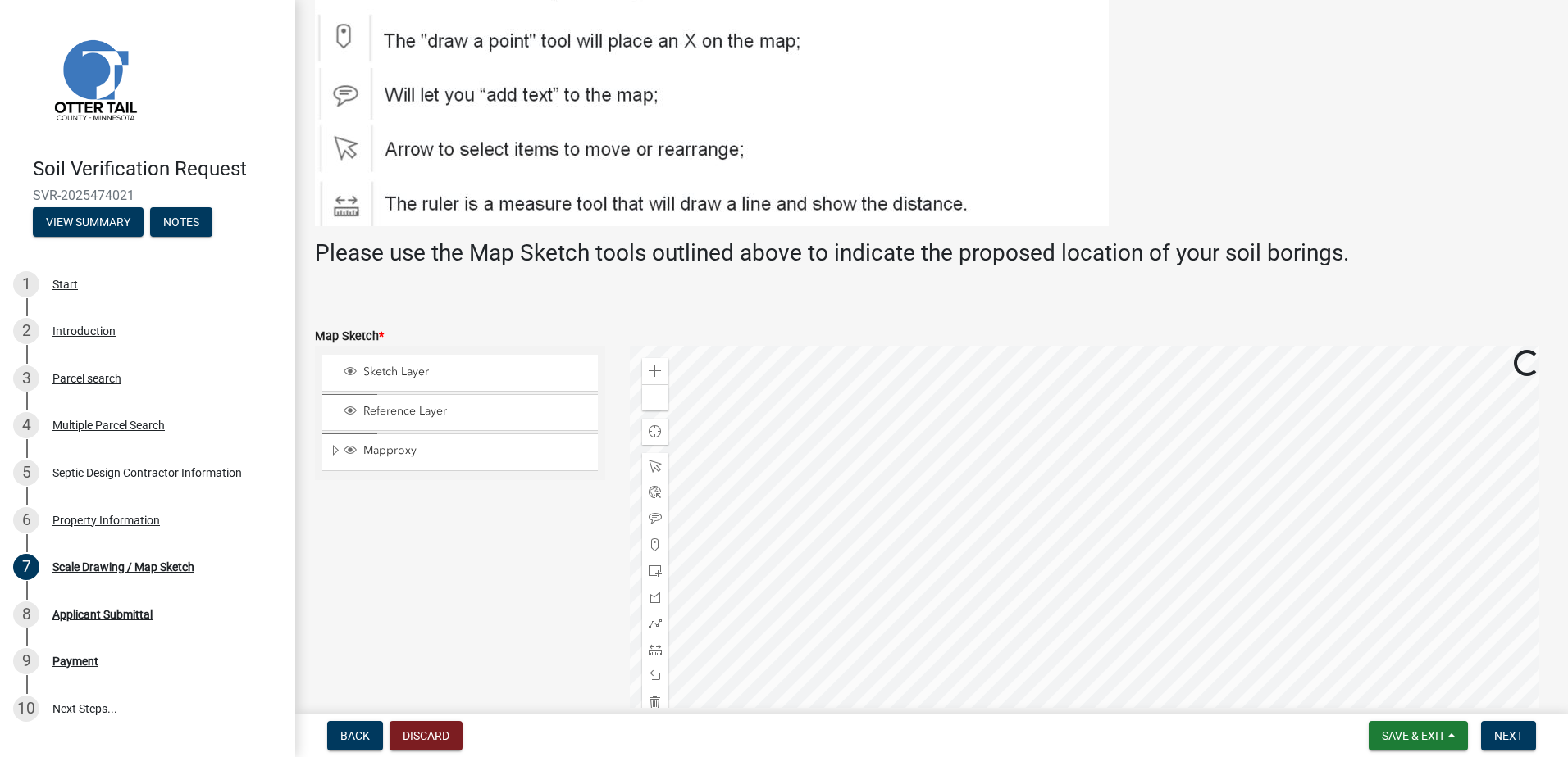
scroll to position [328, 0]
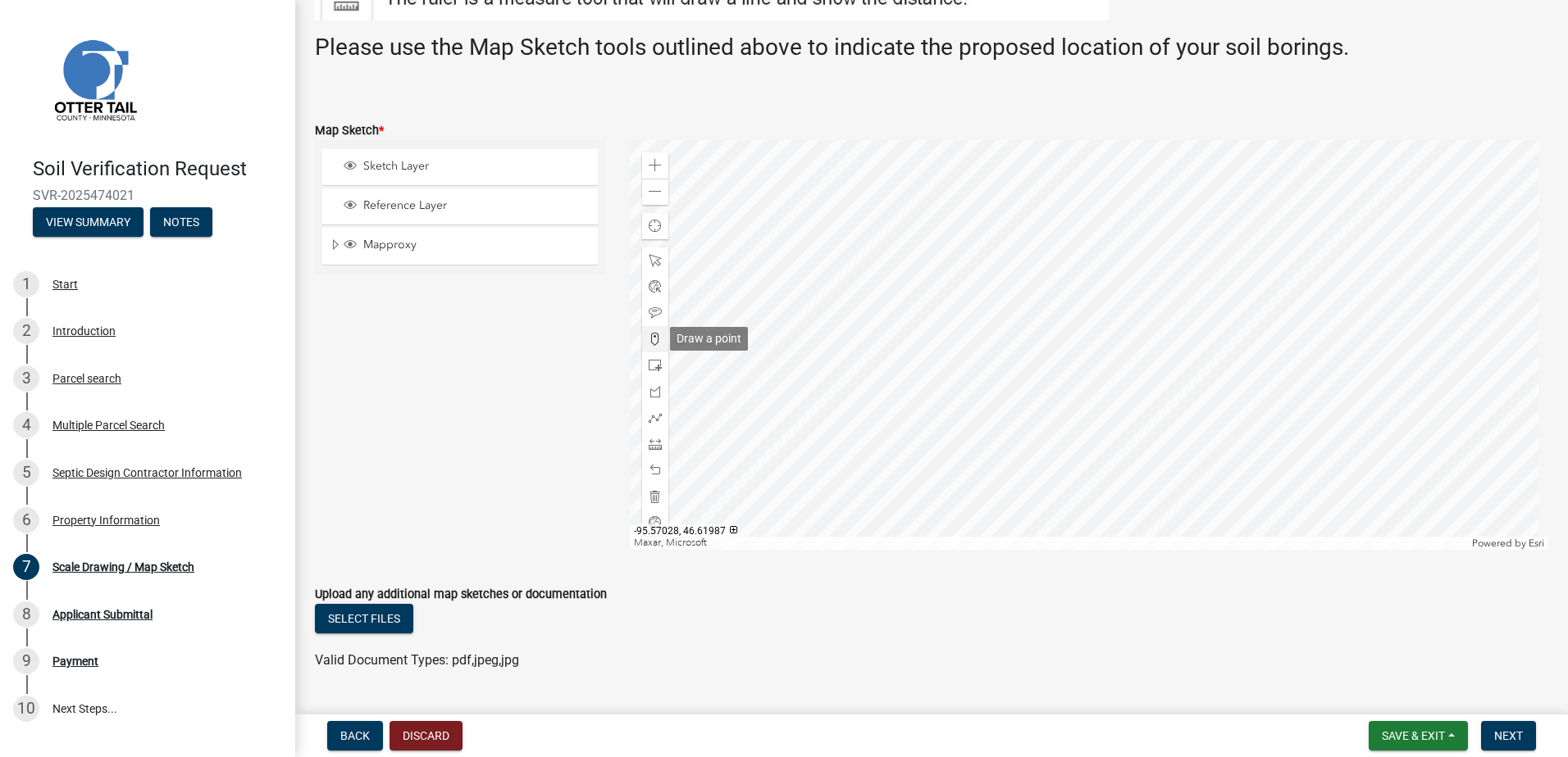
click at [648, 340] on span at bounding box center [655, 339] width 14 height 14
click at [1118, 377] on div at bounding box center [1090, 345] width 920 height 410
click at [1503, 730] on span "Next" at bounding box center [1508, 736] width 29 height 14
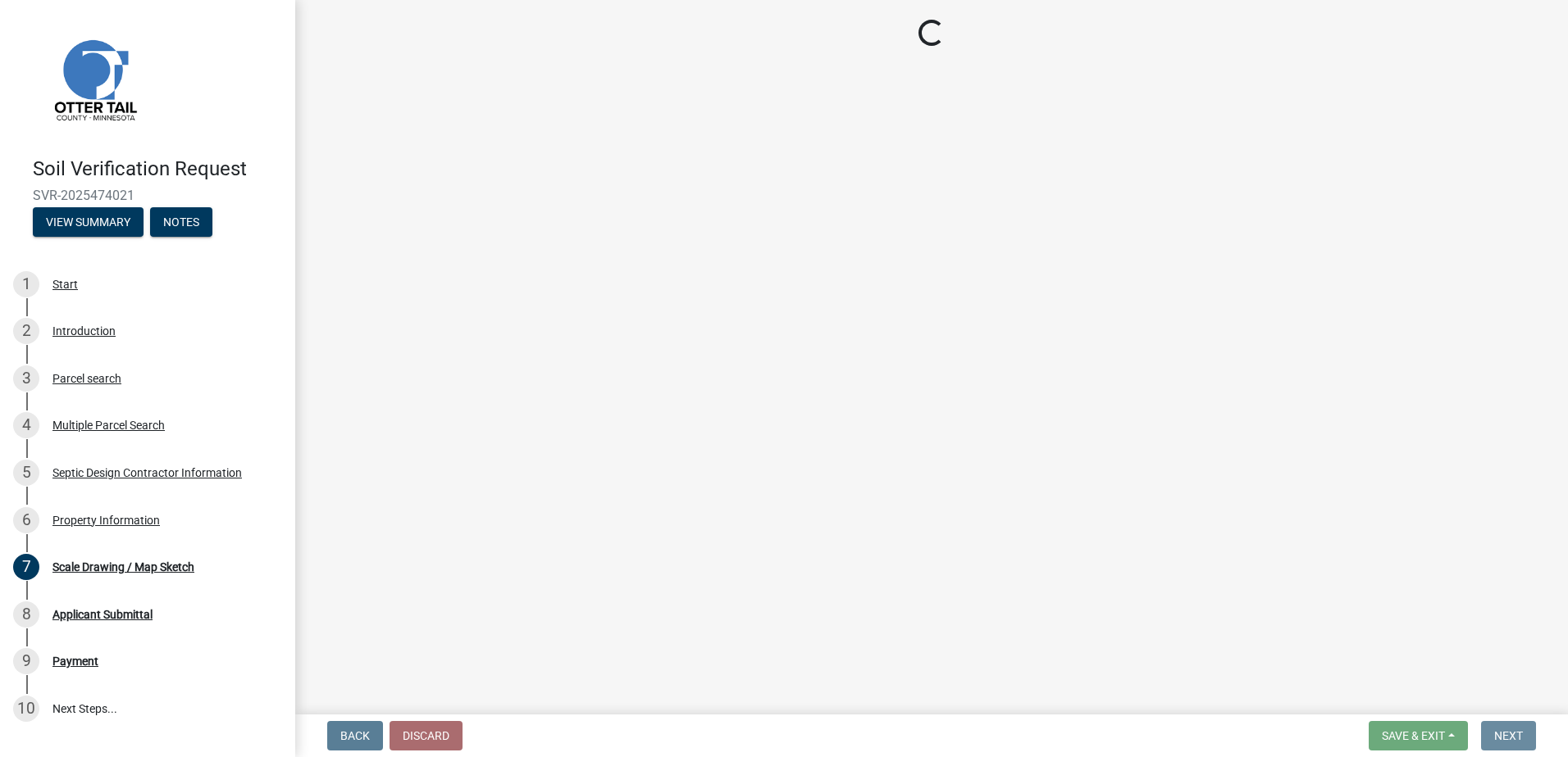
scroll to position [0, 0]
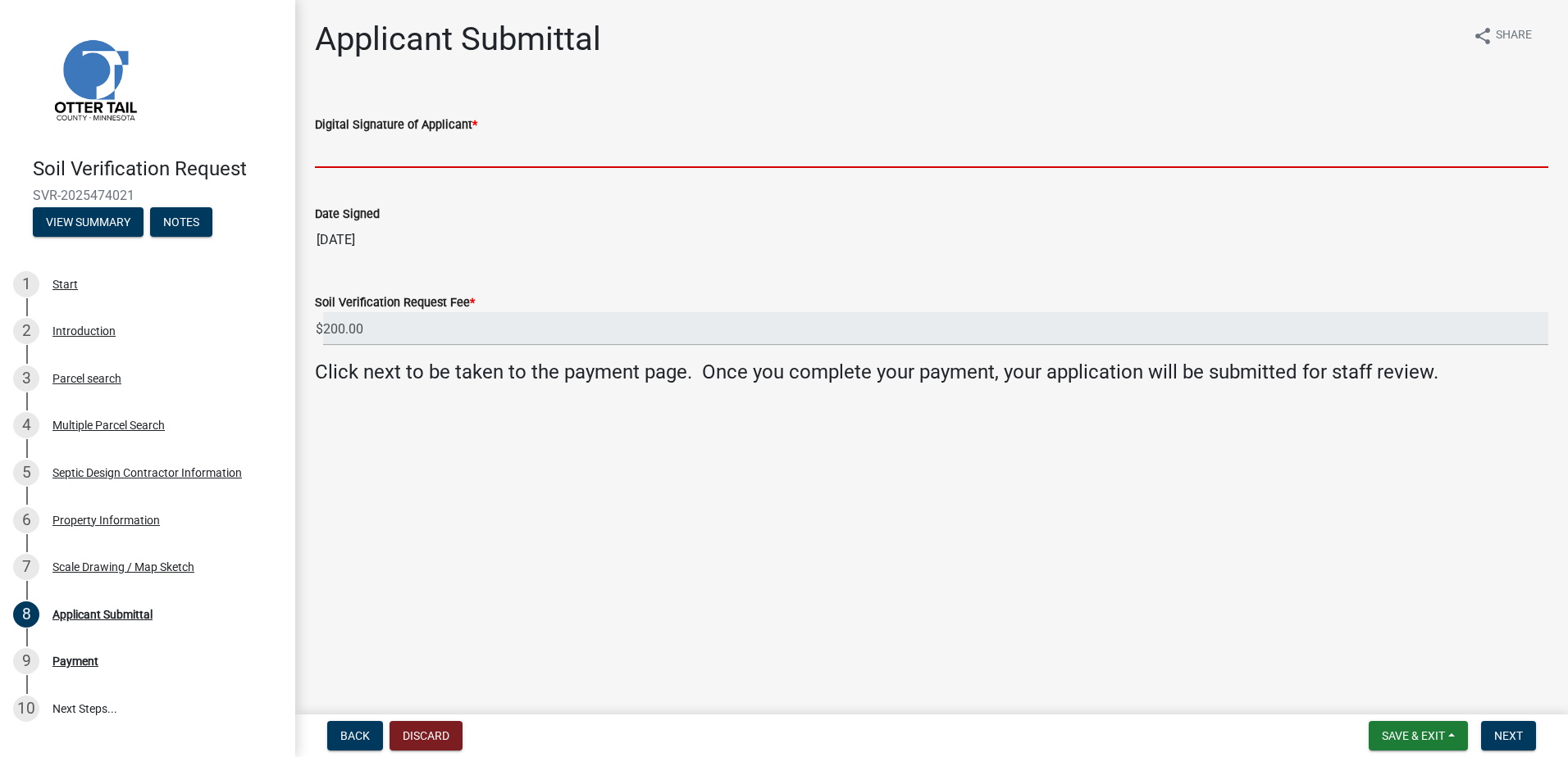
click at [326, 162] on input "Digital Signature of Applicant *" at bounding box center [931, 150] width 1233 height 33
type input "[PERSON_NAME]"
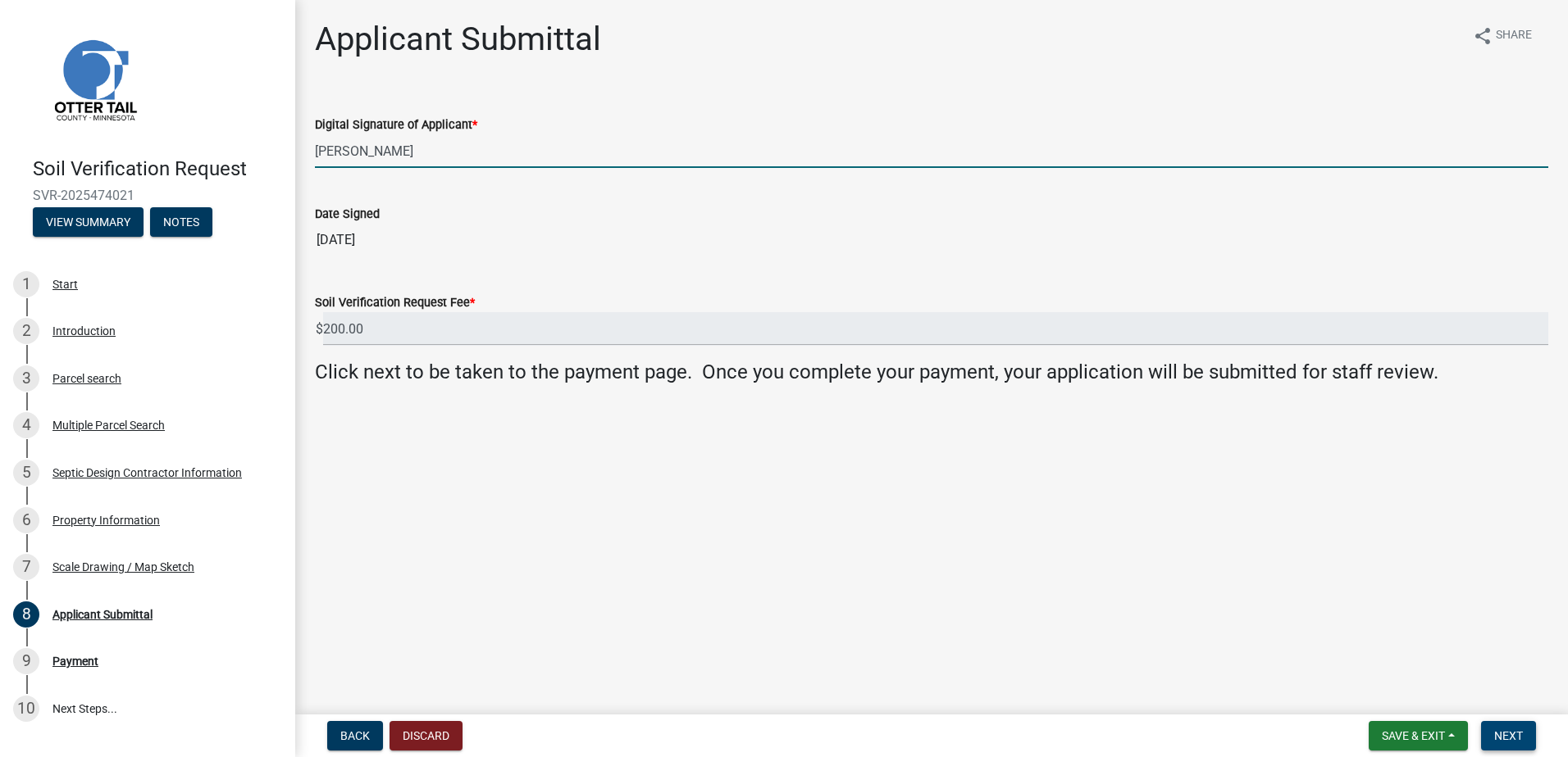
click at [1508, 731] on span "Next" at bounding box center [1508, 736] width 29 height 14
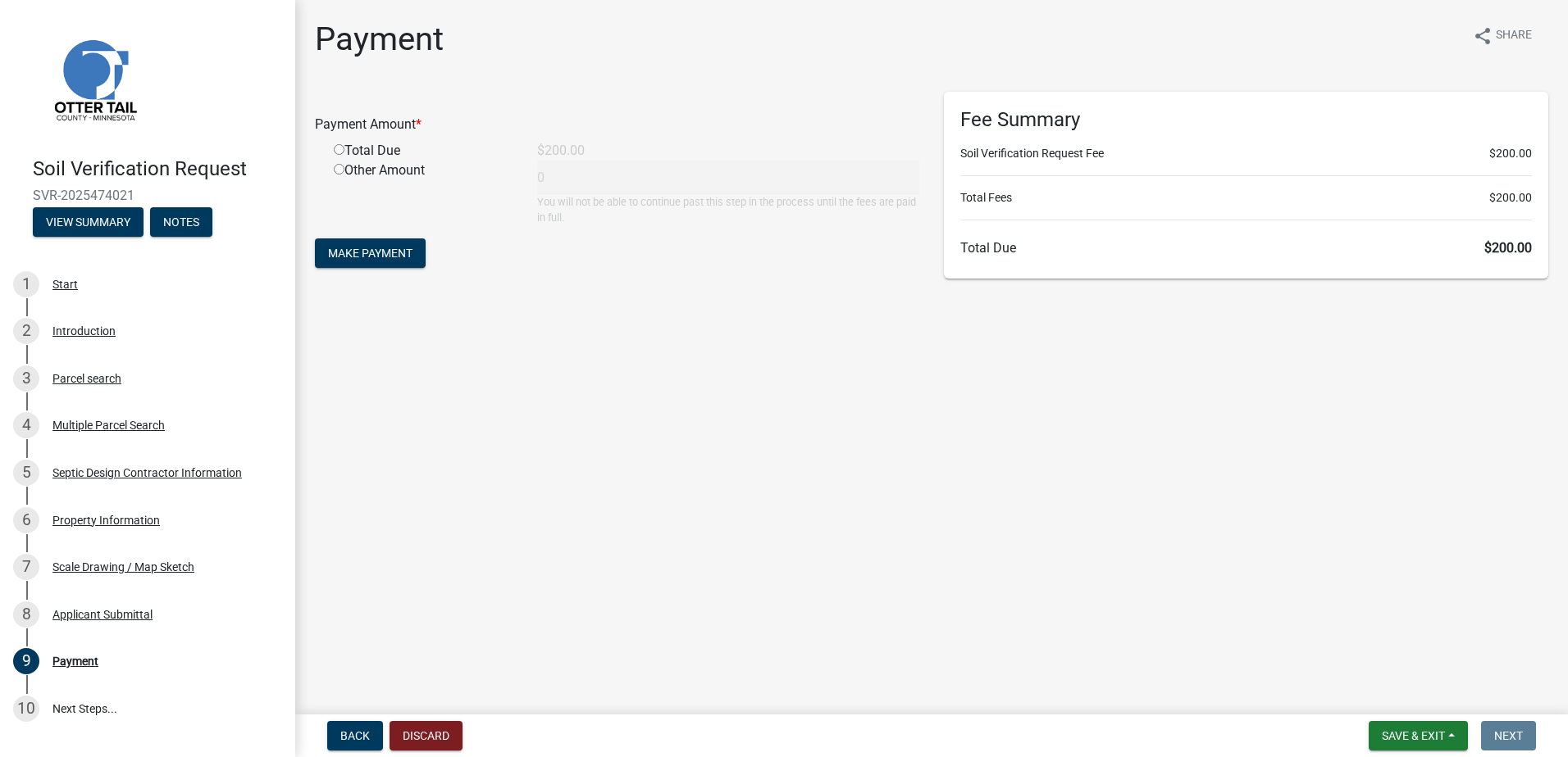
click at [339, 149] on input "radio" at bounding box center [339, 150] width 11 height 11
radio input "true"
type input "200"
click at [366, 249] on span "Make Payment" at bounding box center [371, 253] width 85 height 14
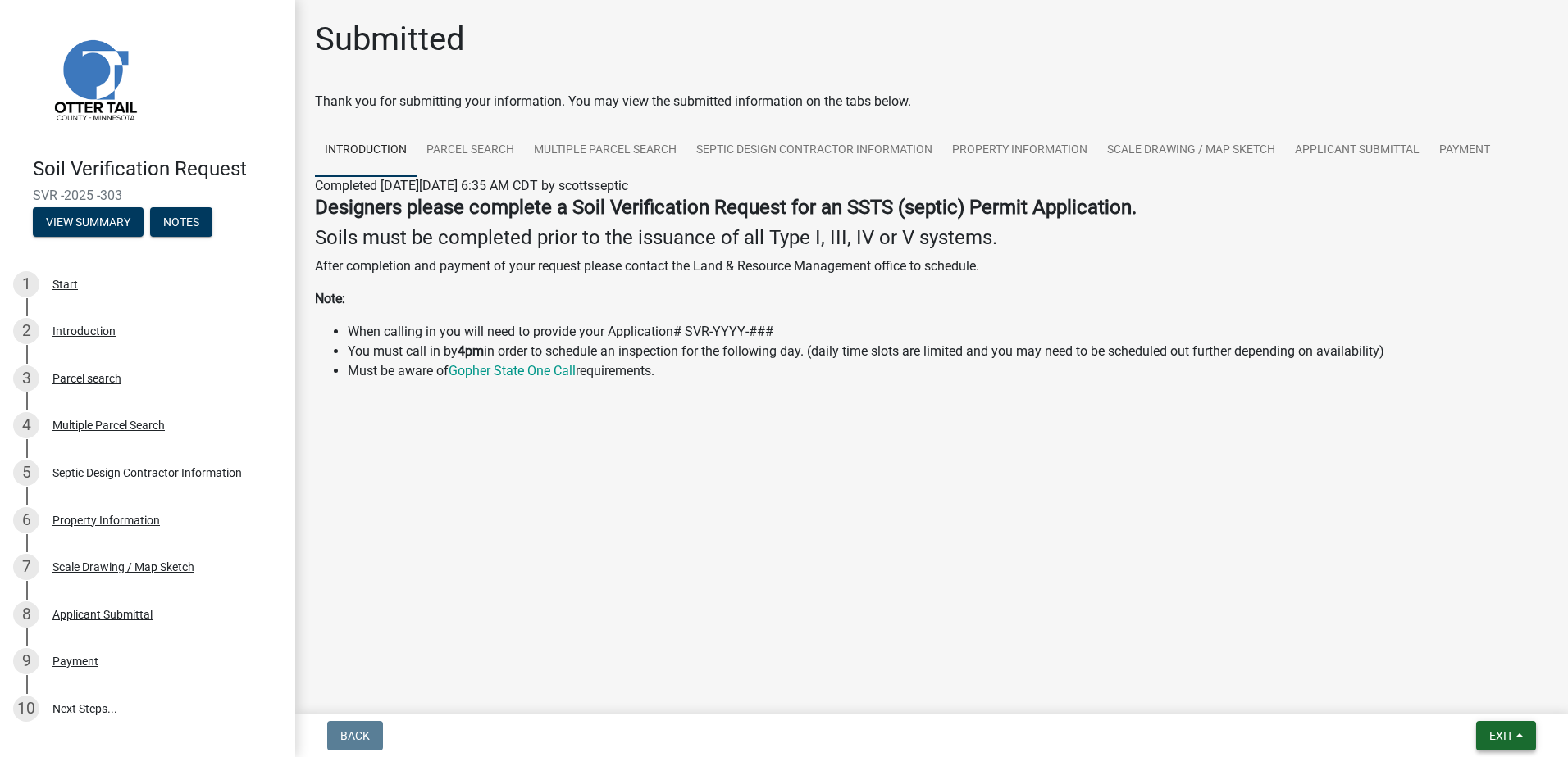
click at [1510, 742] on span "Exit" at bounding box center [1501, 736] width 23 height 14
click at [1483, 694] on button "Save & Exit" at bounding box center [1471, 694] width 132 height 40
